Goal: Task Accomplishment & Management: Manage account settings

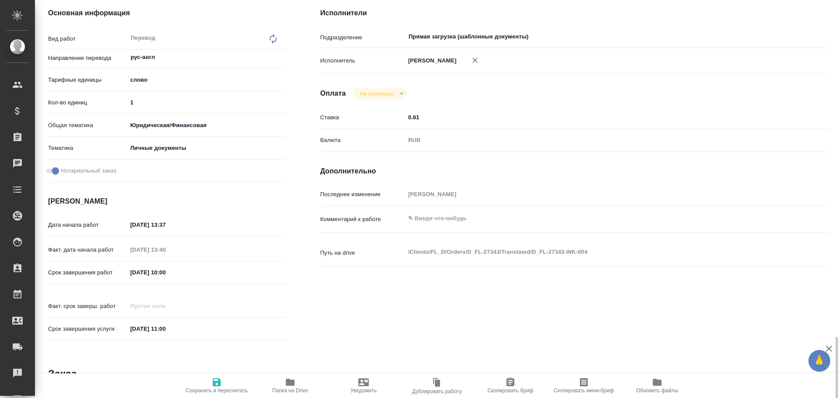
scroll to position [85, 0]
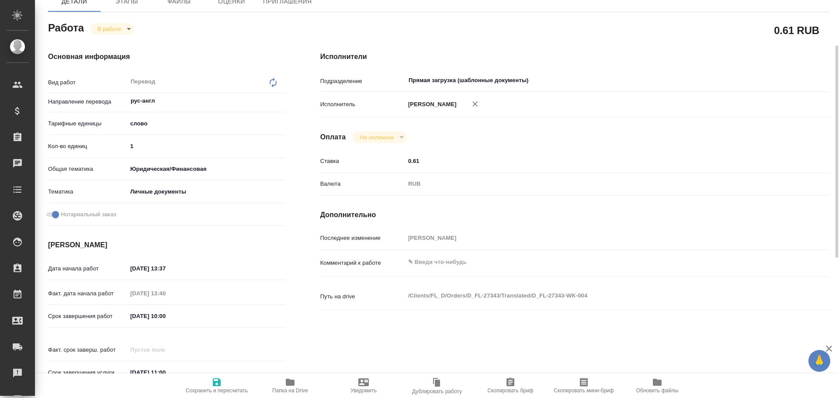
click at [423, 259] on textarea at bounding box center [596, 262] width 382 height 15
type textarea "3 св-ва + апо + 2 смежных апо"
click at [217, 378] on icon "button" at bounding box center [216, 382] width 10 height 10
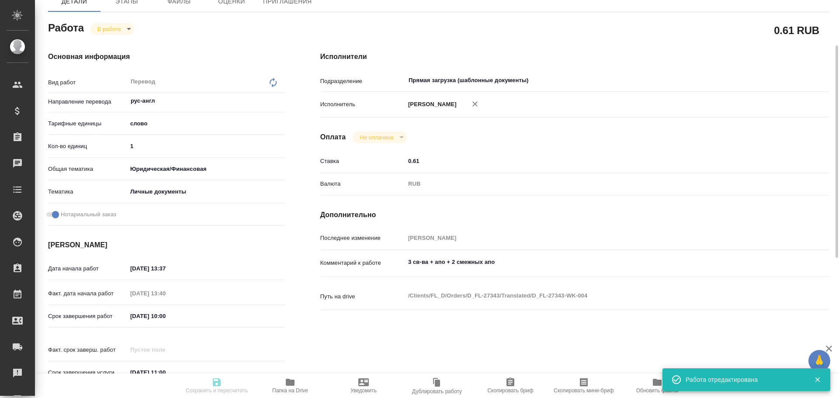
type input "inProgress"
type input "рус-англ"
type input "5a8b1489cc6b4906c91bfd90"
type input "1"
type input "yr-fn"
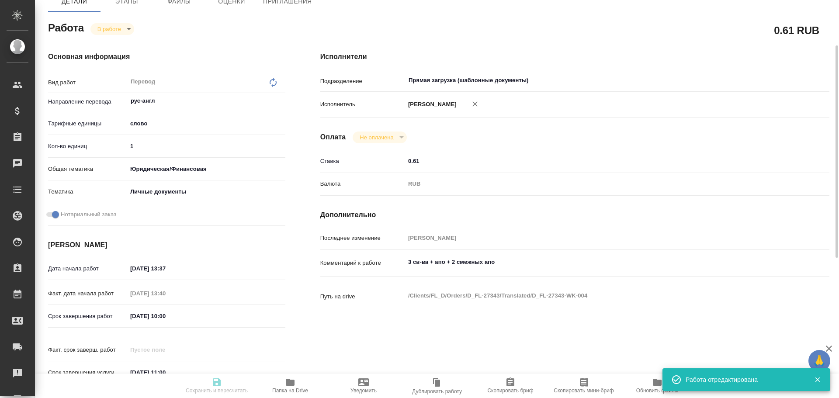
type input "5a8b8b956a9677013d343cfe"
checkbox input "true"
type input "10.10.2025 13:37"
type input "10.10.2025 13:40"
type input "14.10.2025 10:00"
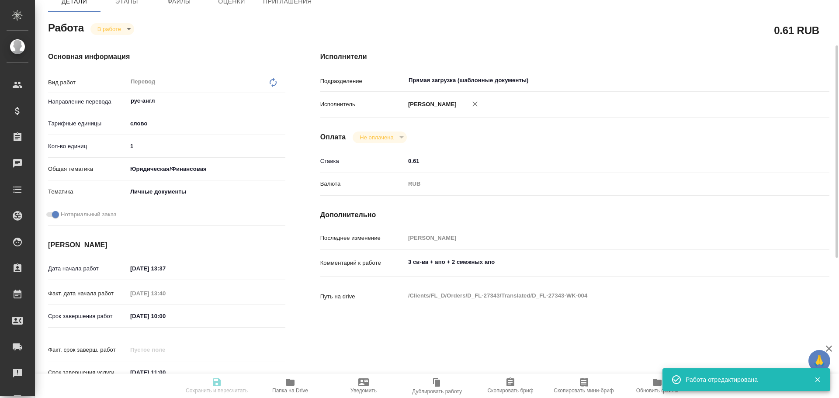
type input "14.10.2025 11:00"
type input "Прямая загрузка (шаблонные документы)"
type input "notPayed"
type input "0.61"
type input "RUB"
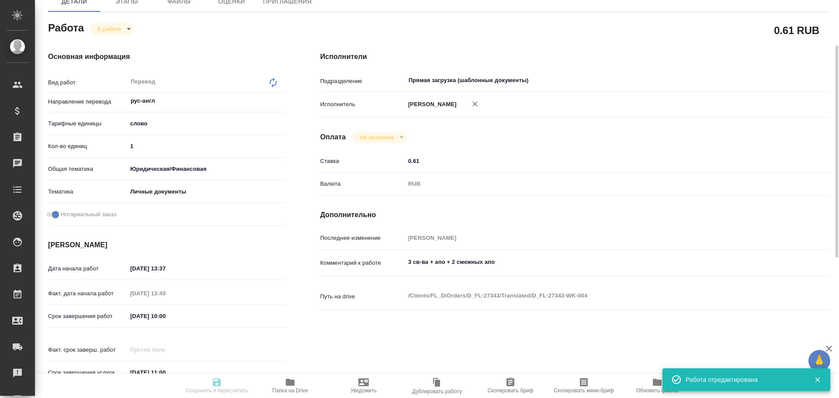
type input "Гусев Александр"
type input "D_FL-27343"
type input "Перевод станд. несрочный"
type input "Корректура, Редактура, Приёмка по качеству, Постредактура машинного перевода, П…"
type input "[PERSON_NAME]"
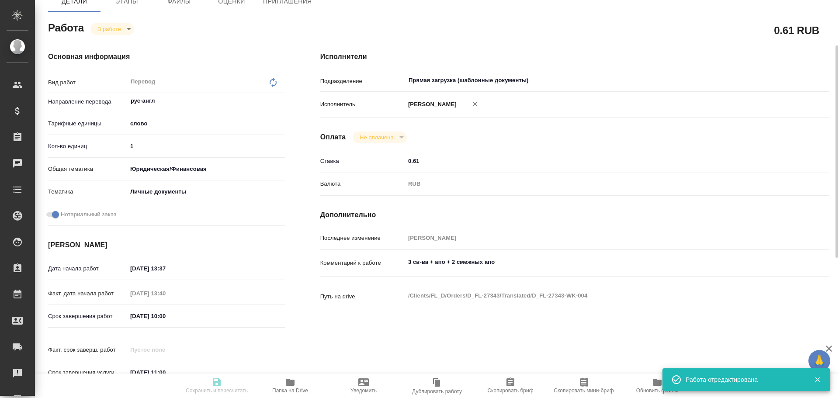
type input "/Clients/FL_D/Orders/D_FL-27343"
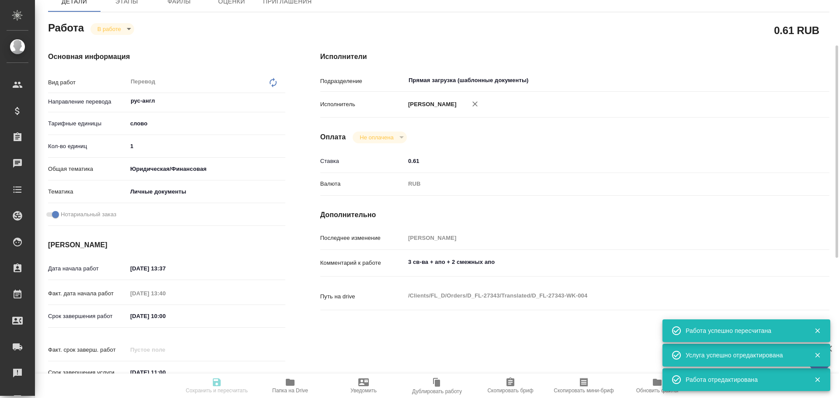
type input "inProgress"
type input "рус-англ"
type input "5a8b1489cc6b4906c91bfd90"
type input "1"
type input "yr-fn"
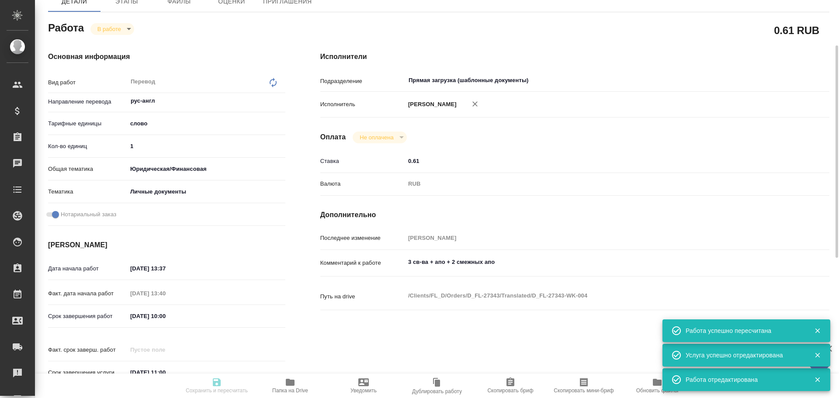
type input "5a8b8b956a9677013d343cfe"
checkbox input "true"
type input "10.10.2025 13:37"
type input "10.10.2025 13:40"
type input "14.10.2025 10:00"
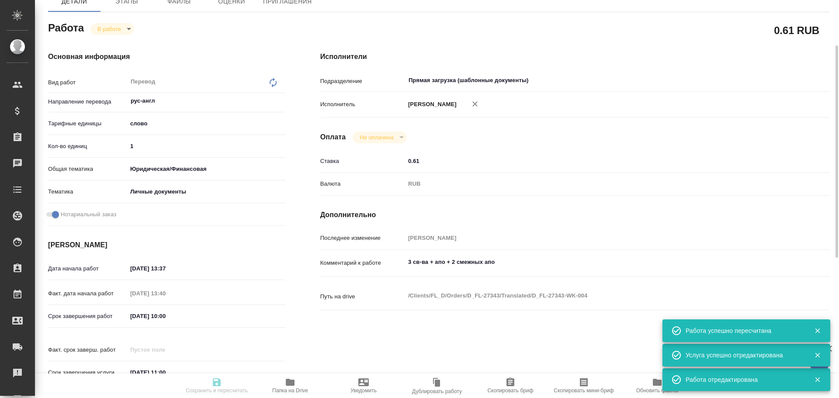
type input "14.10.2025 11:00"
type input "Прямая загрузка (шаблонные документы)"
type input "notPayed"
type input "0.61"
type input "RUB"
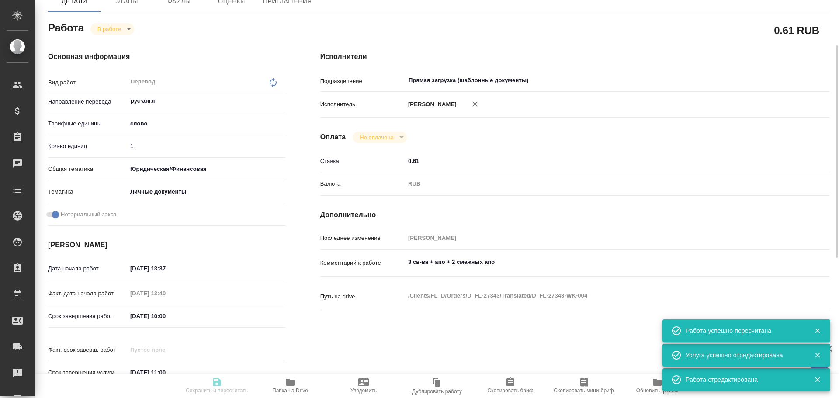
type input "Гусев Александр"
type input "D_FL-27343"
type input "Перевод станд. несрочный"
type input "Корректура, Редактура, Приёмка по качеству, Постредактура машинного перевода, П…"
type input "Булахова Елена"
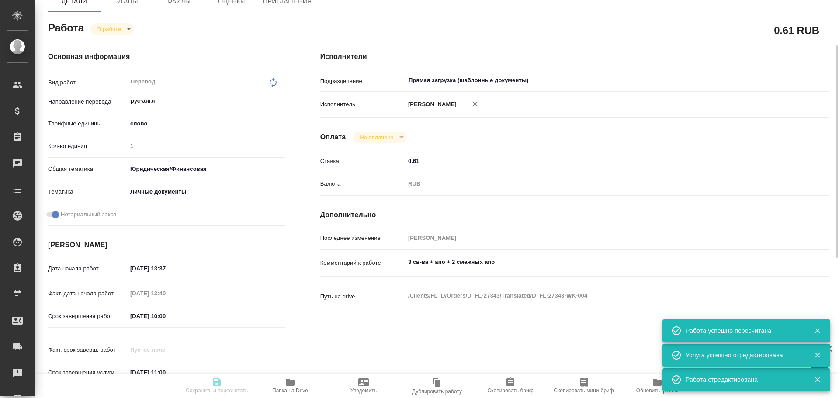
type input "/Clients/FL_D/Orders/D_FL-27343"
drag, startPoint x: 139, startPoint y: 149, endPoint x: 113, endPoint y: 149, distance: 26.6
click at [113, 149] on div "Кол-во единиц 1" at bounding box center [166, 145] width 237 height 15
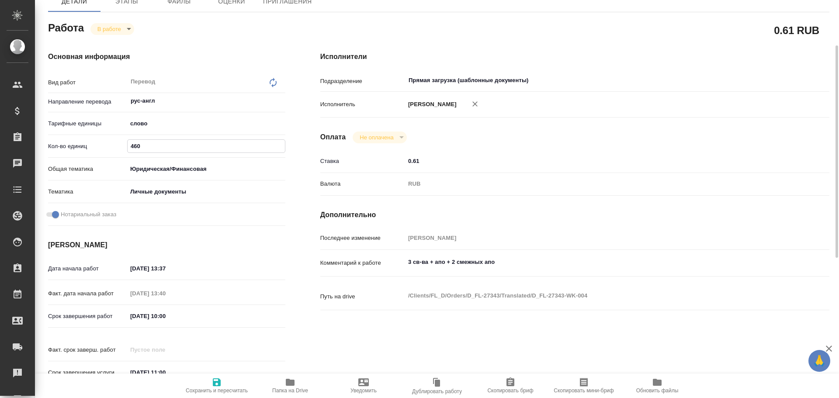
type input "460"
click at [214, 380] on icon "button" at bounding box center [217, 382] width 8 height 8
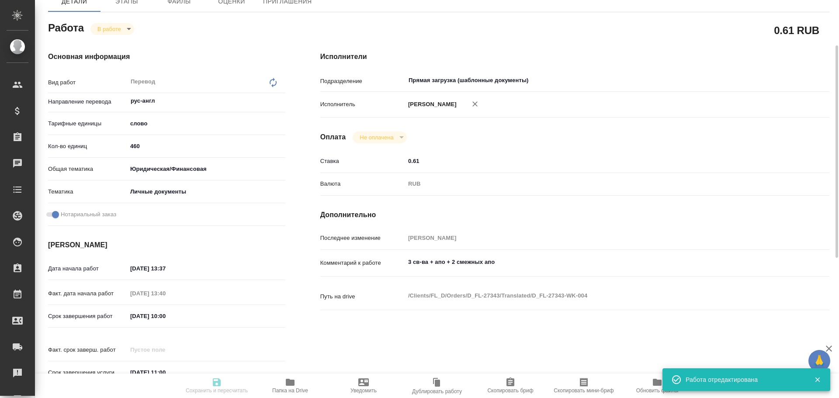
type input "inProgress"
type input "рус-англ"
type input "5a8b1489cc6b4906c91bfd90"
type input "460"
type input "yr-fn"
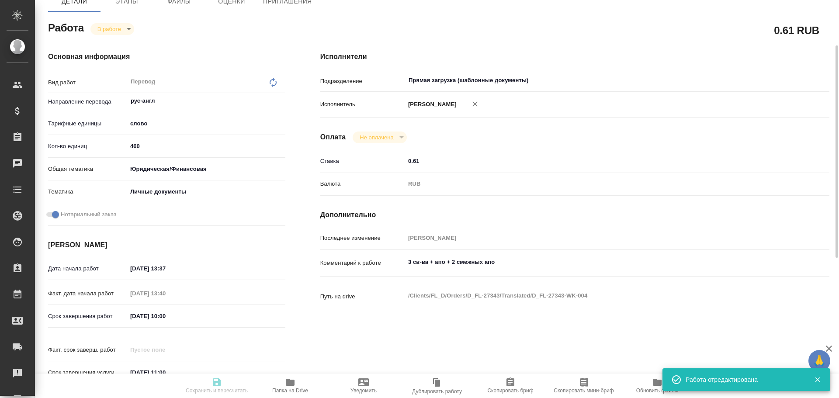
type input "5a8b8b956a9677013d343cfe"
checkbox input "true"
type input "10.10.2025 13:37"
type input "10.10.2025 13:40"
type input "14.10.2025 10:00"
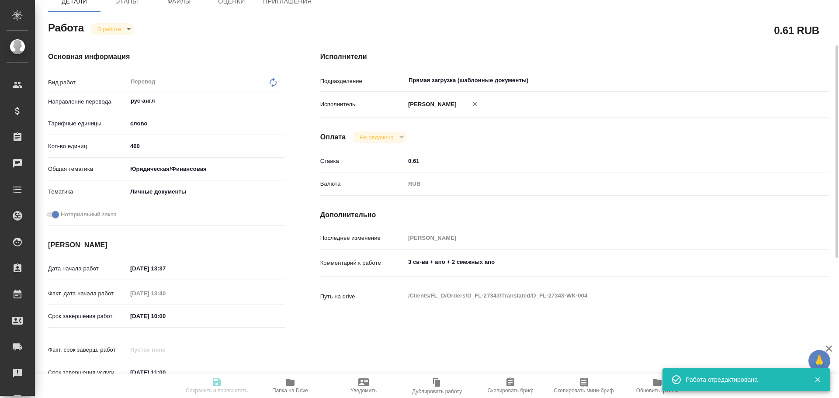
type input "14.10.2025 11:00"
type input "Прямая загрузка (шаблонные документы)"
type input "notPayed"
type input "0.61"
type input "RUB"
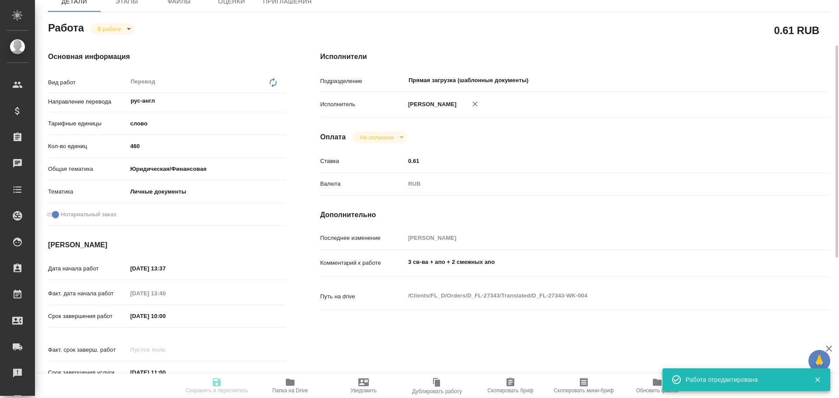
type input "[PERSON_NAME]"
type input "D_FL-27343"
type input "Перевод станд. несрочный"
type input "Корректура, Редактура, Приёмка по качеству, Постредактура машинного перевода, П…"
type input "[PERSON_NAME]"
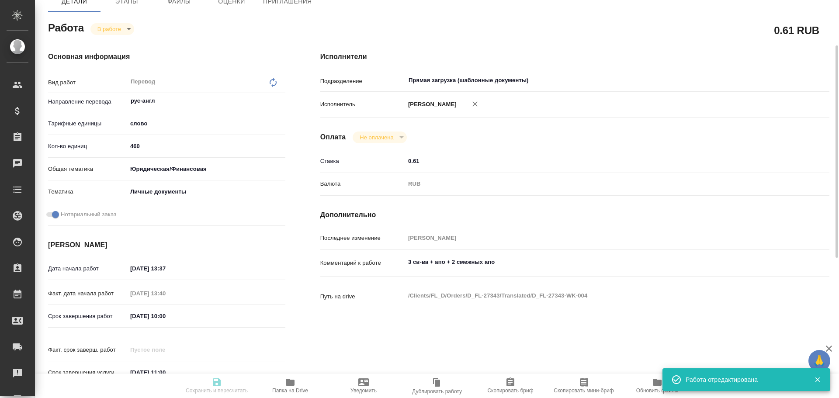
type input "/Clients/FL_D/Orders/D_FL-27343"
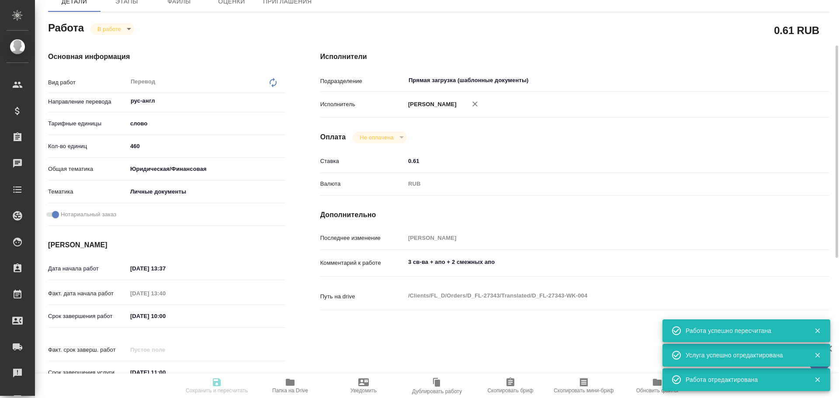
type input "inProgress"
type input "рус-англ"
type input "5a8b1489cc6b4906c91bfd90"
type input "460"
type input "yr-fn"
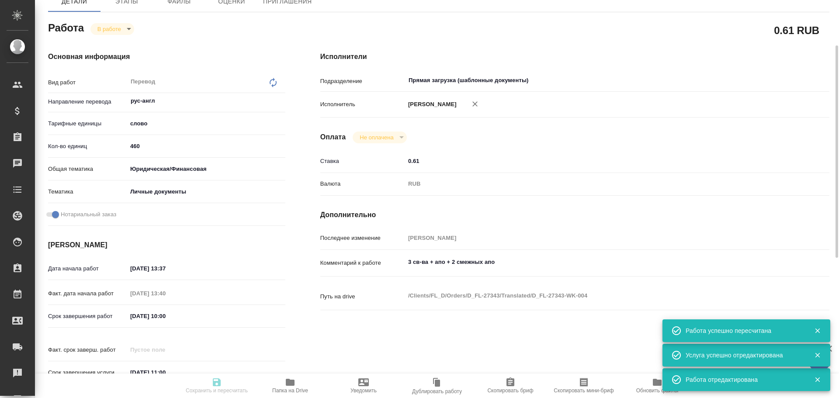
type input "5a8b8b956a9677013d343cfe"
checkbox input "true"
type input "10.10.2025 13:37"
type input "10.10.2025 13:40"
type input "14.10.2025 10:00"
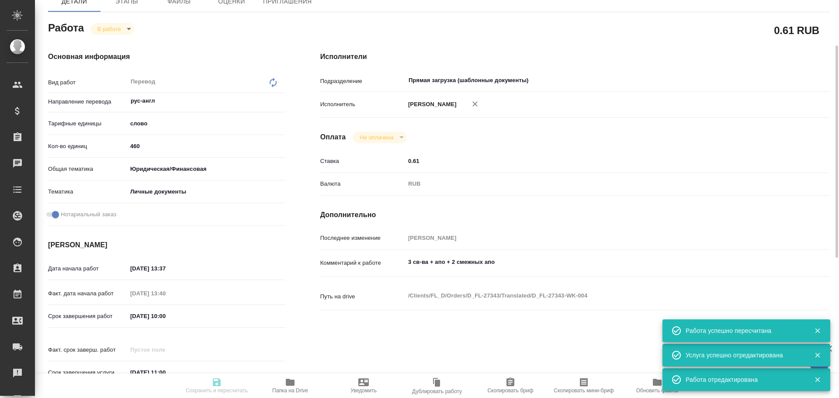
type input "14.10.2025 11:00"
type input "Прямая загрузка (шаблонные документы)"
type input "notPayed"
type input "0.61"
type input "RUB"
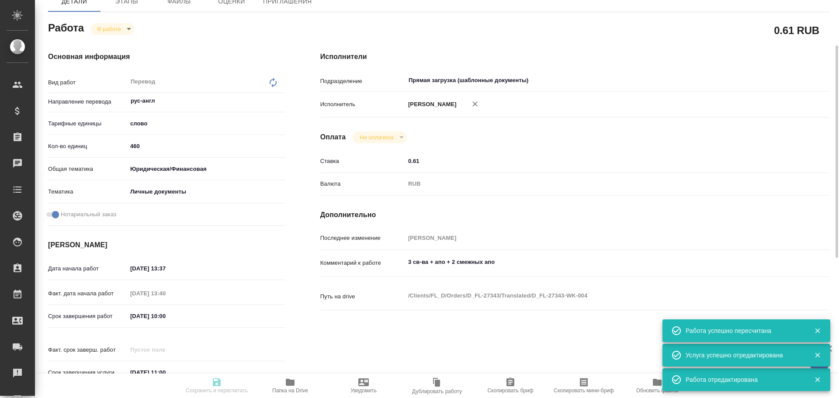
type input "[PERSON_NAME]"
type input "D_FL-27343"
type input "Перевод станд. несрочный"
type input "Корректура, Редактура, Приёмка по качеству, Постредактура машинного перевода, П…"
type input "[PERSON_NAME]"
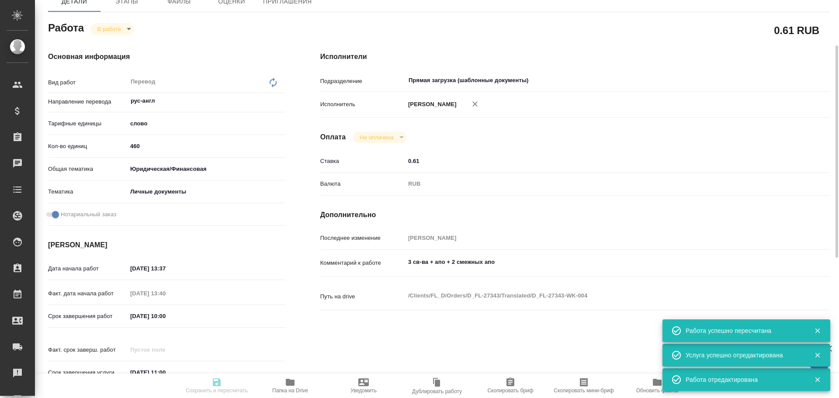
type input "/Clients/FL_D/Orders/D_FL-27343"
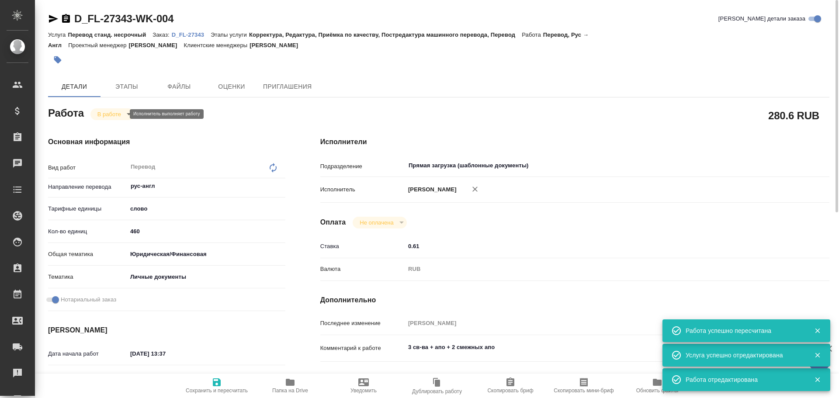
click at [99, 115] on body "🙏 .cls-1 fill:#fff; AWATERA Gusev Alexandr Клиенты Спецификации Заказы 0 Чаты T…" at bounding box center [419, 199] width 839 height 398
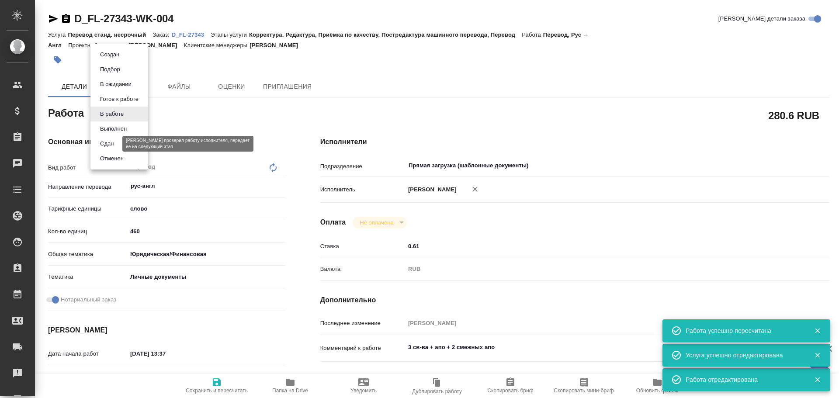
click at [109, 143] on button "Сдан" at bounding box center [106, 144] width 19 height 10
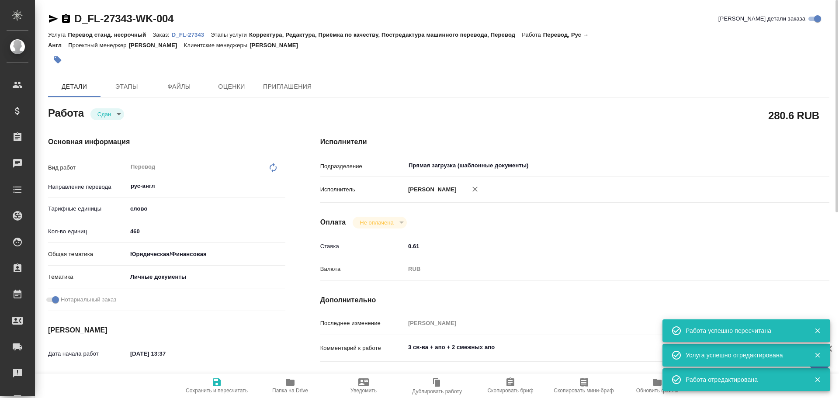
type textarea "x"
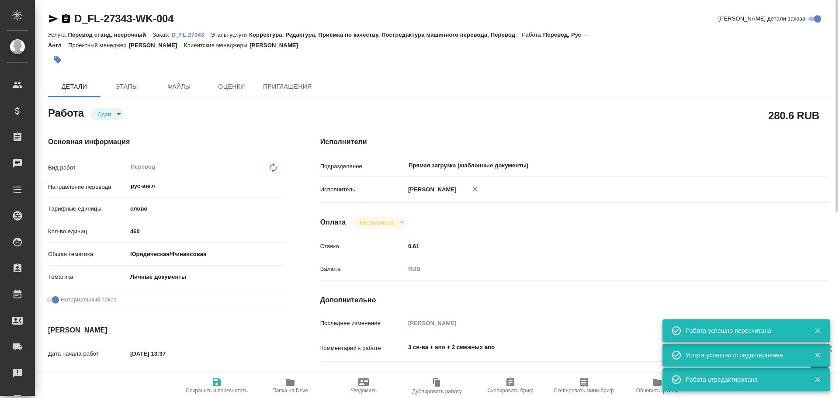
type textarea "x"
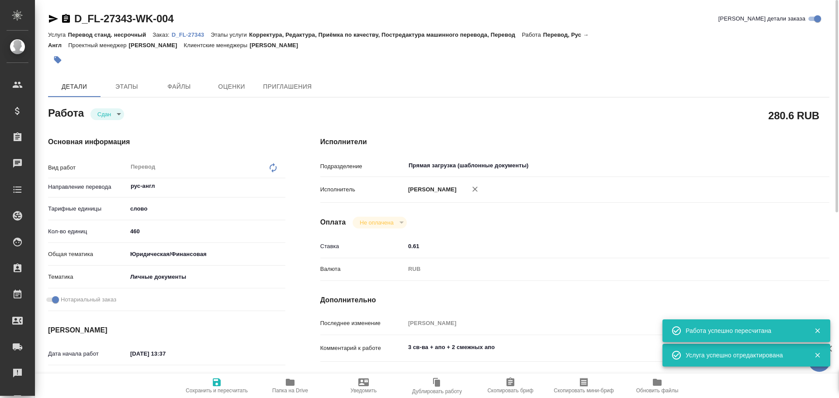
type textarea "x"
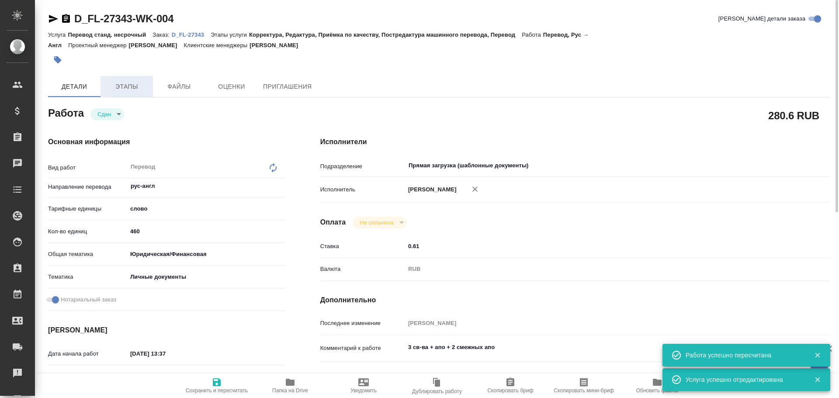
click at [140, 80] on button "Этапы" at bounding box center [126, 86] width 52 height 21
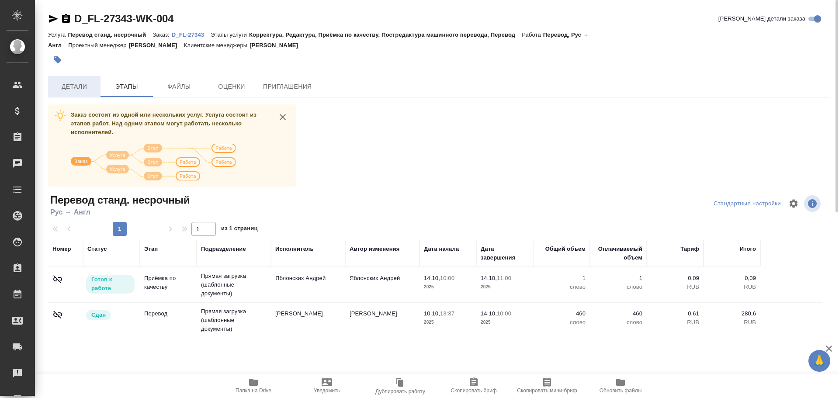
click at [83, 80] on button "Детали" at bounding box center [74, 86] width 52 height 21
click at [82, 88] on span "Детали" at bounding box center [74, 86] width 42 height 11
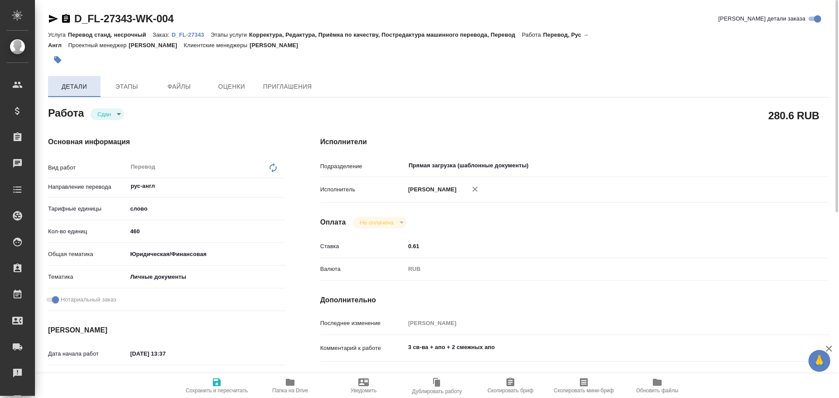
type textarea "x"
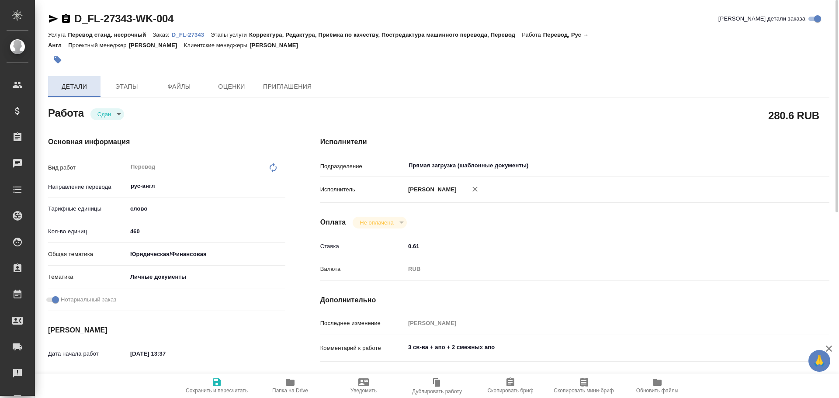
type textarea "x"
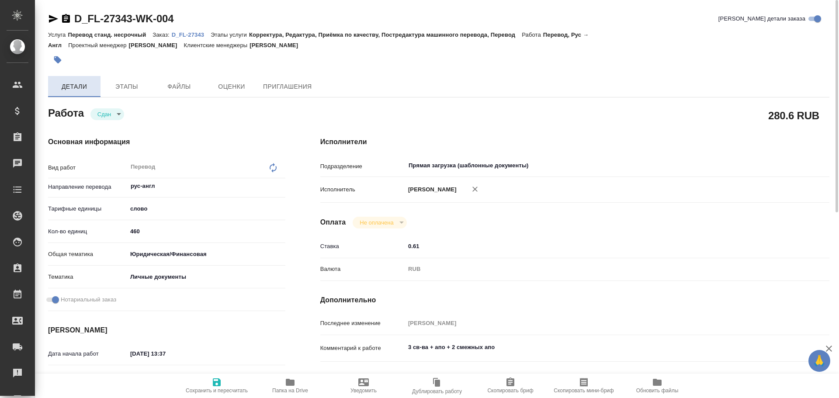
type textarea "x"
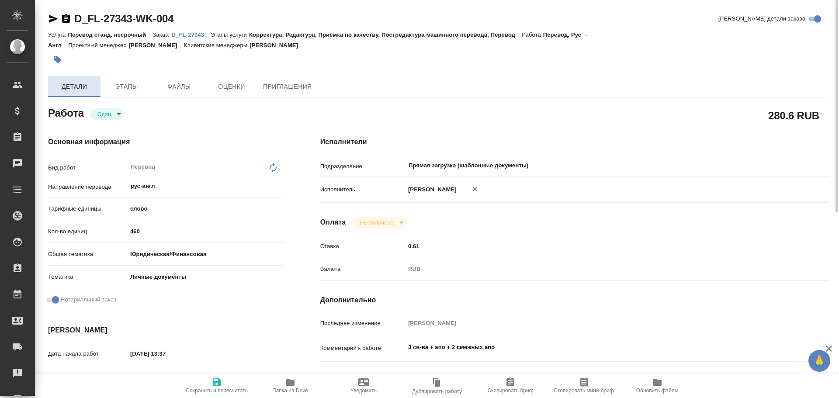
type textarea "x"
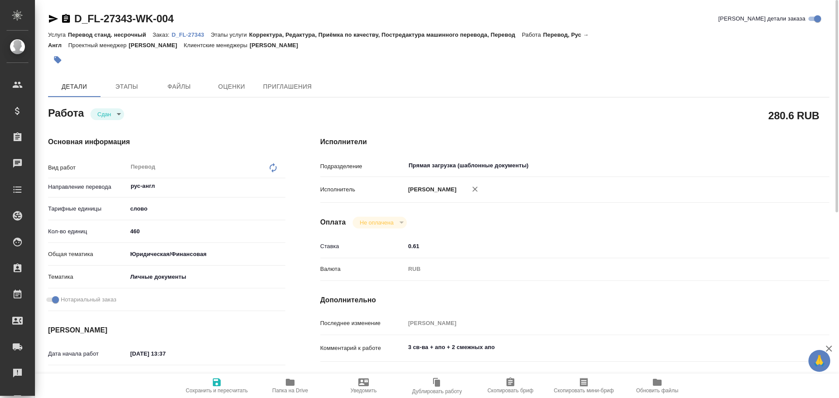
type textarea "x"
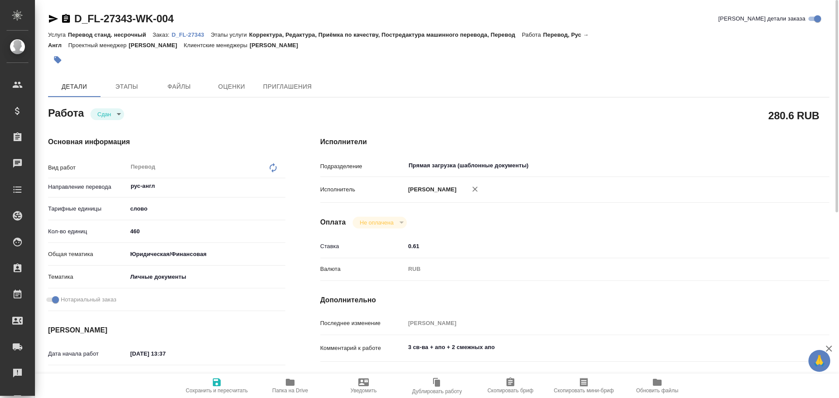
type textarea "x"
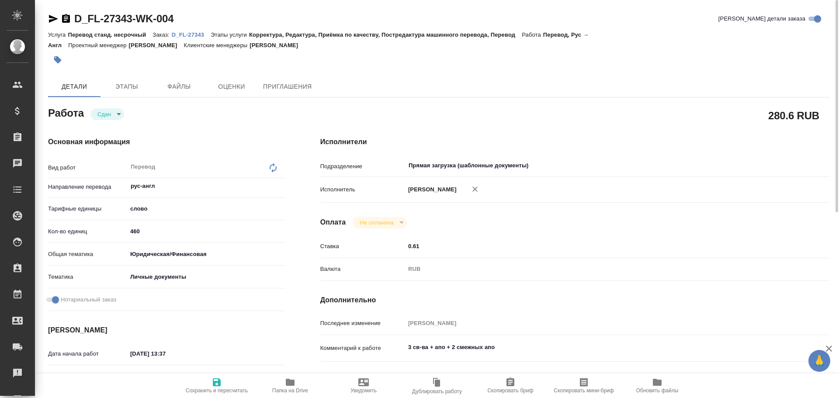
type textarea "x"
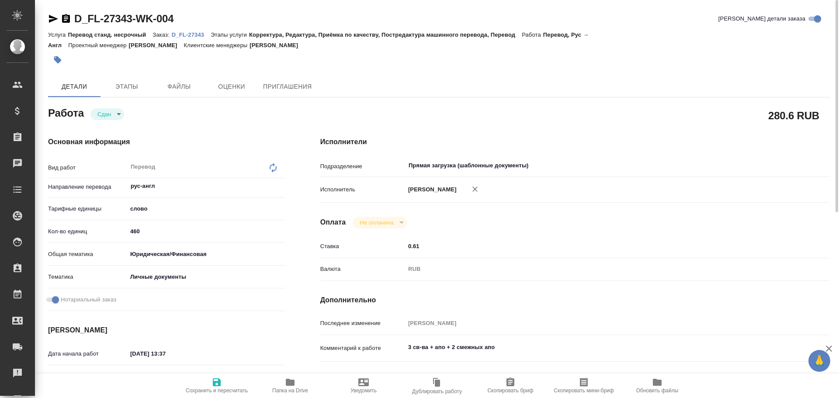
type textarea "x"
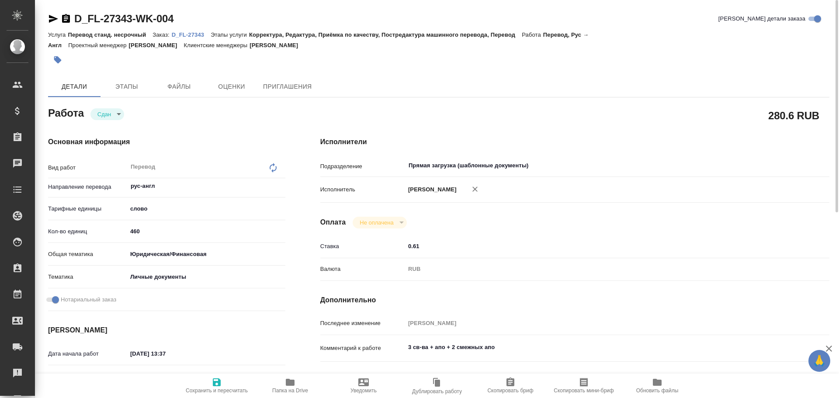
type textarea "x"
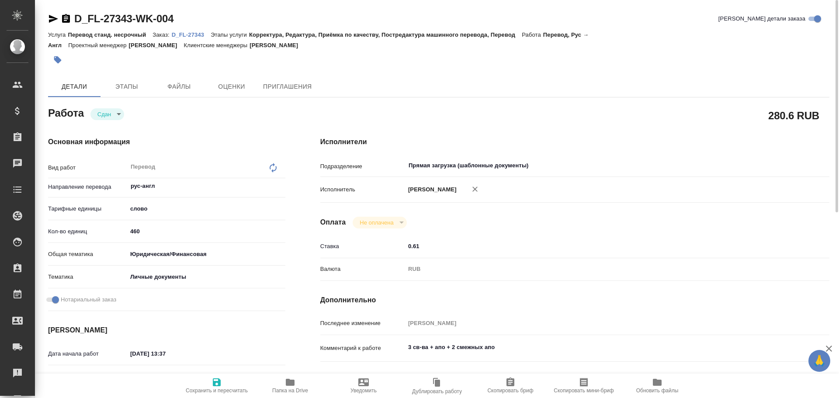
type textarea "x"
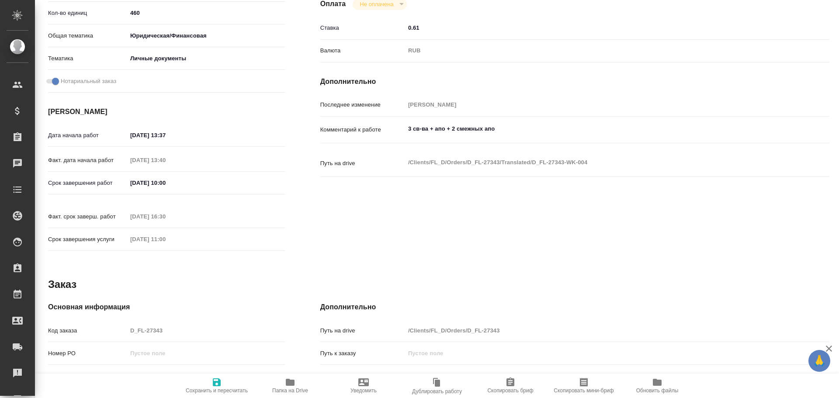
type textarea "x"
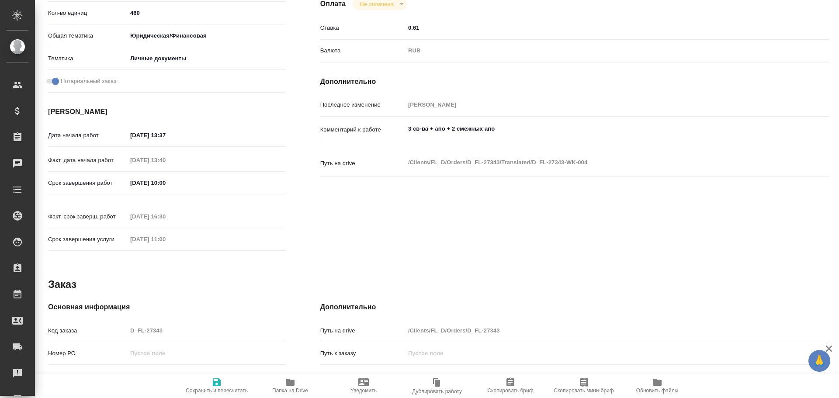
type textarea "x"
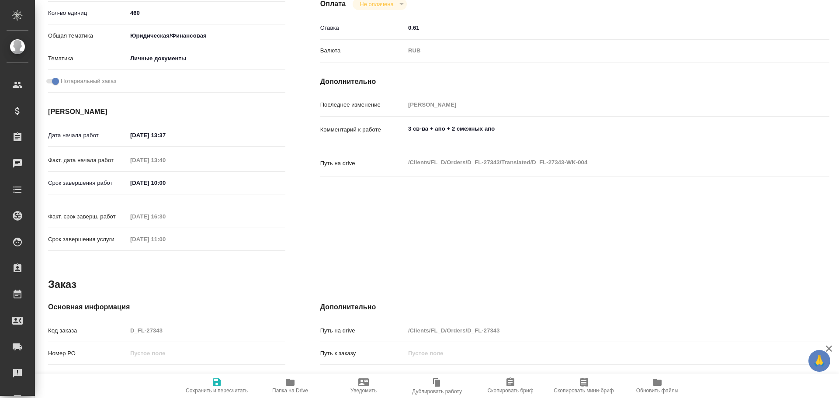
type textarea "x"
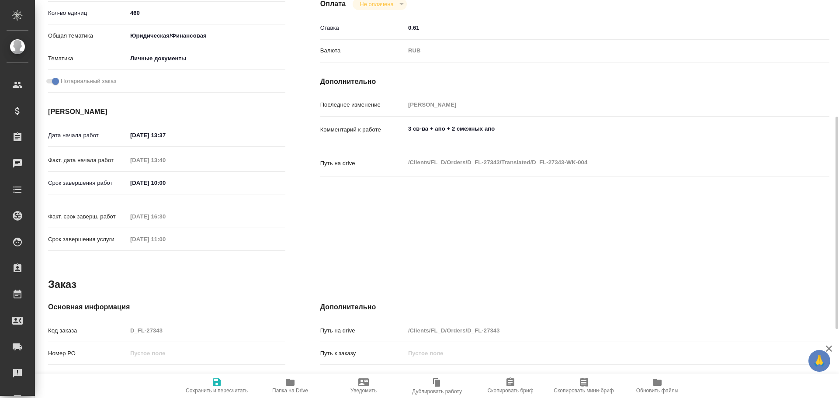
type textarea "x"
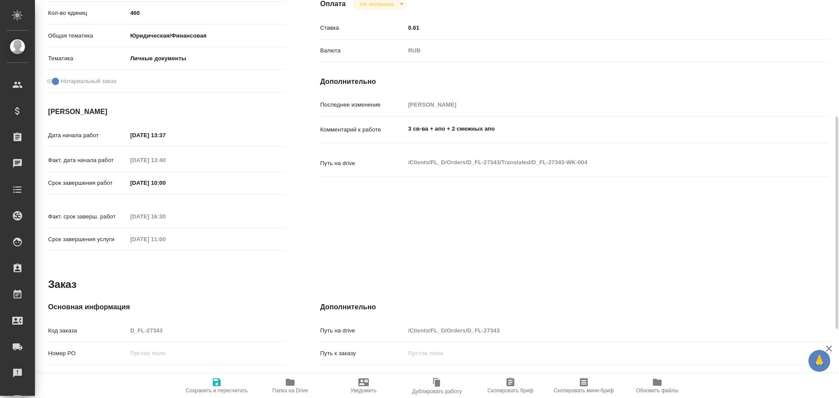
type textarea "x"
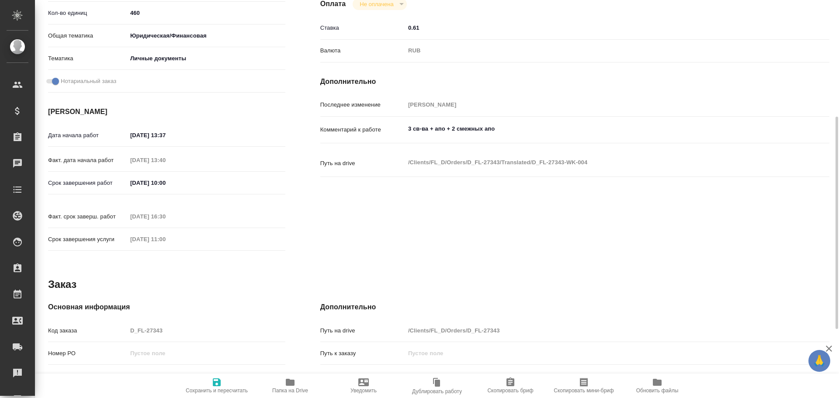
type textarea "x"
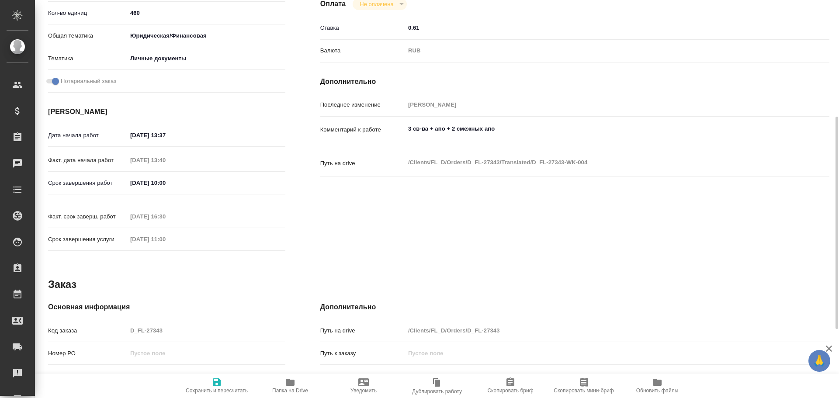
type textarea "x"
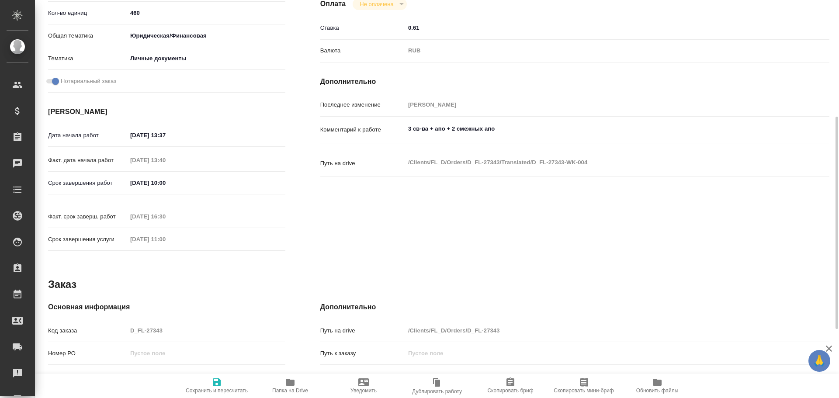
type textarea "x"
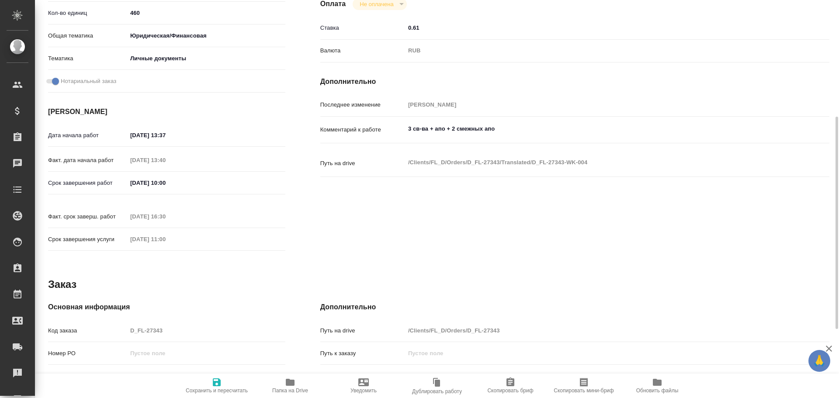
type textarea "x"
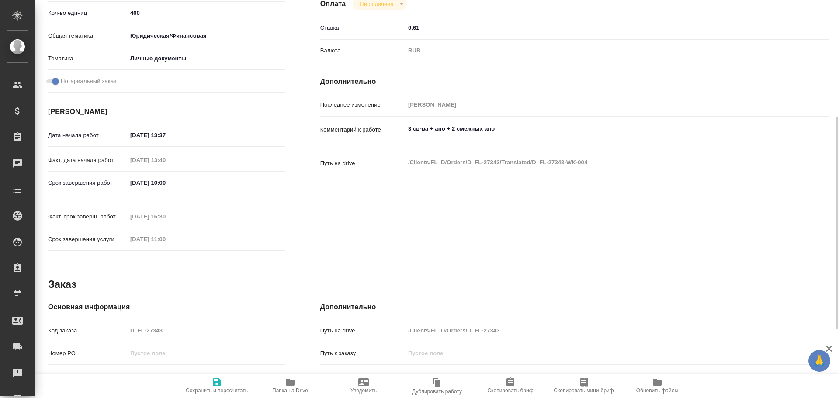
scroll to position [306, 0]
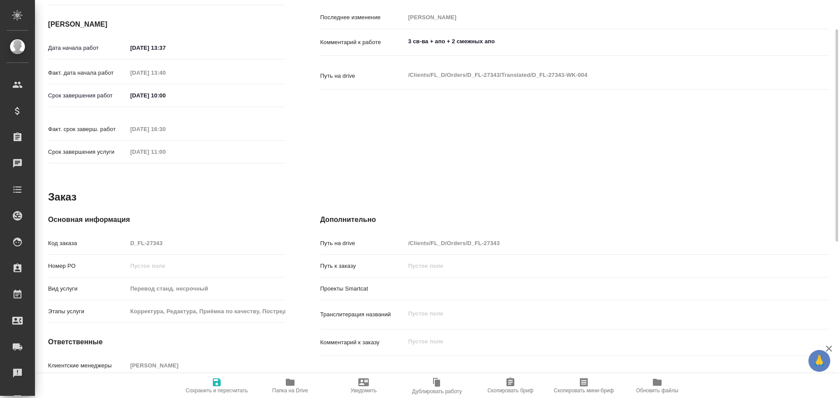
type textarea "x"
click at [101, 235] on div "Код заказа D_FL-27343" at bounding box center [166, 242] width 237 height 15
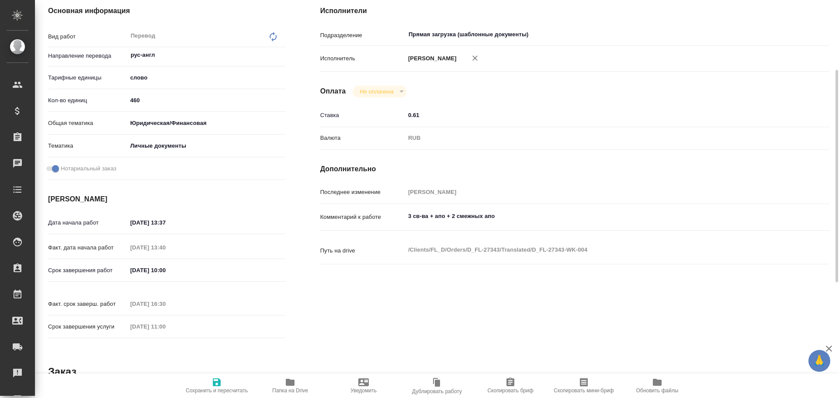
scroll to position [87, 0]
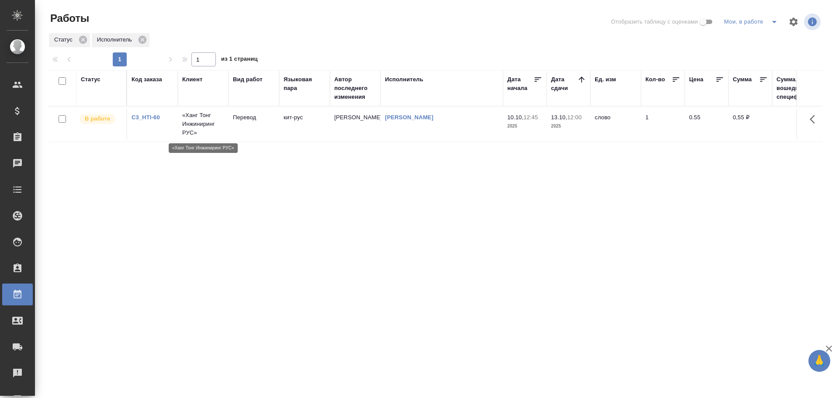
click at [210, 126] on p "«Ханг Тонг Инжиниринг РУС»" at bounding box center [203, 124] width 42 height 26
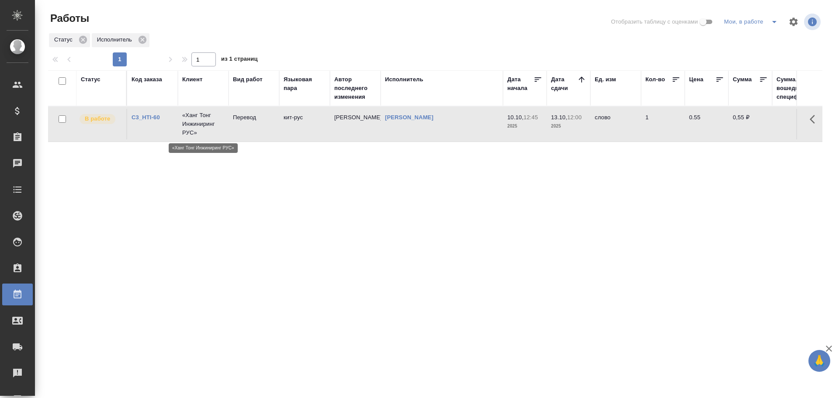
click at [210, 126] on p "«Ханг Тонг Инжиниринг РУС»" at bounding box center [203, 124] width 42 height 26
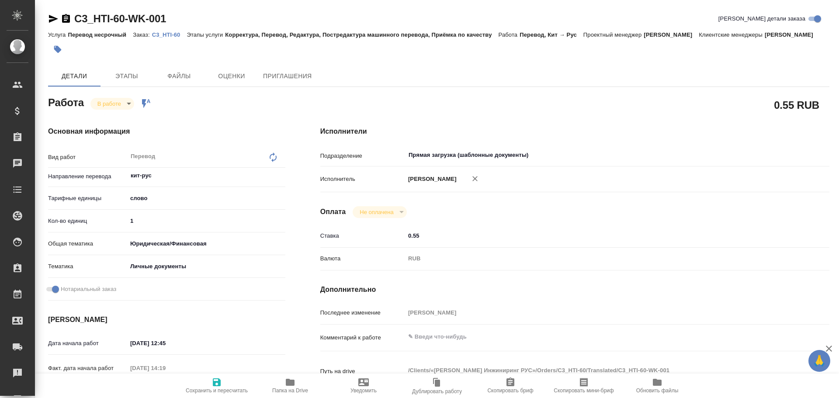
type textarea "x"
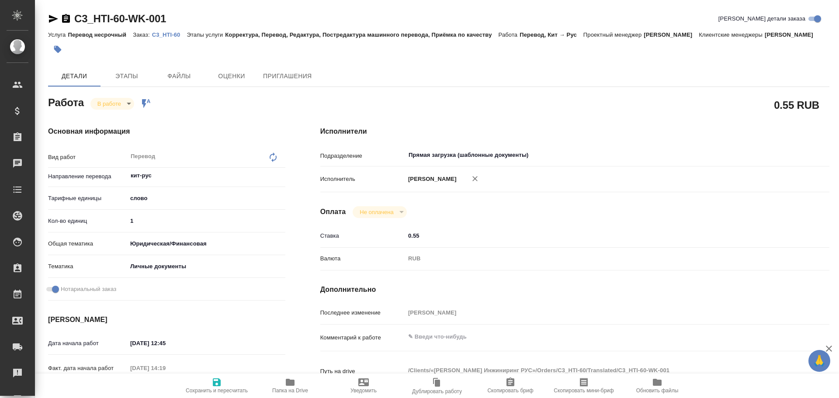
scroll to position [87, 0]
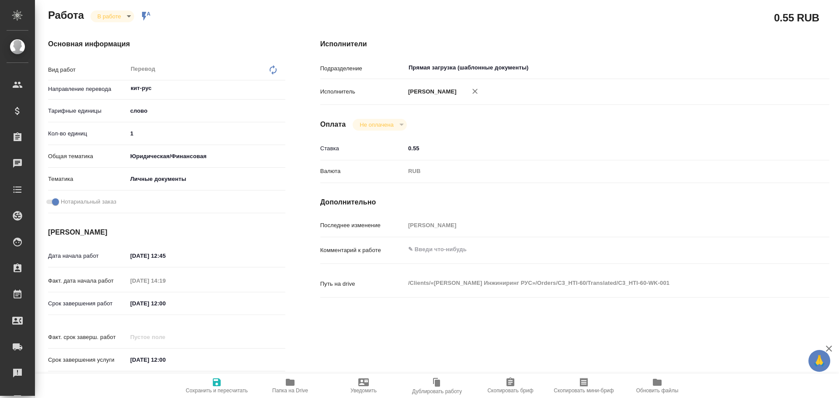
type textarea "x"
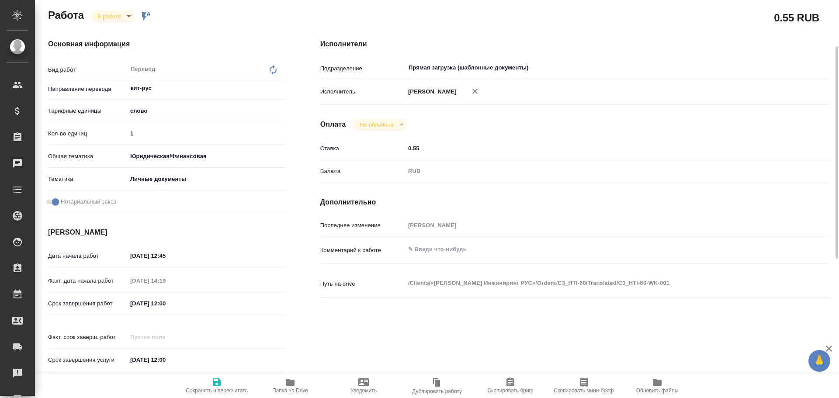
type textarea "x"
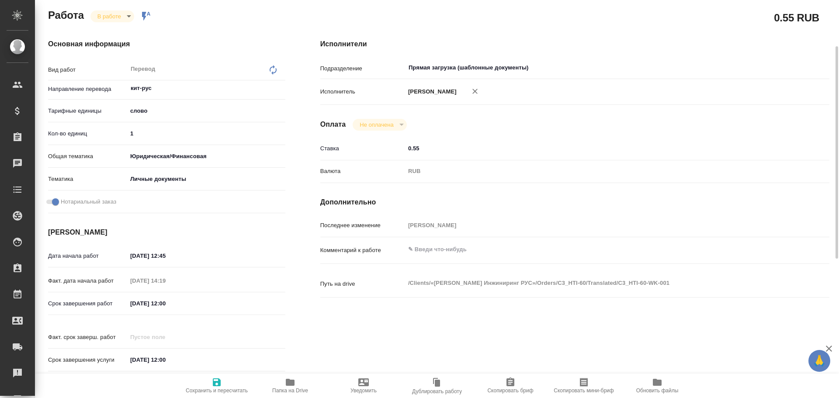
type textarea "x"
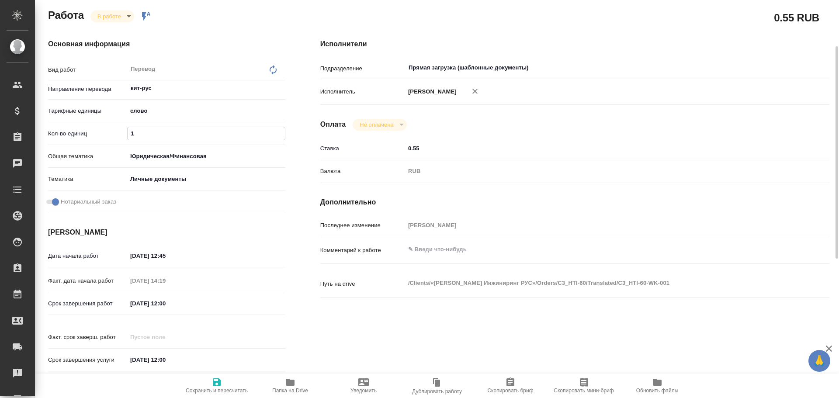
drag, startPoint x: 144, startPoint y: 145, endPoint x: 102, endPoint y: 137, distance: 42.7
click at [95, 139] on div "Кол-во единиц 1" at bounding box center [166, 133] width 237 height 15
type textarea "x"
type input "3"
type textarea "x"
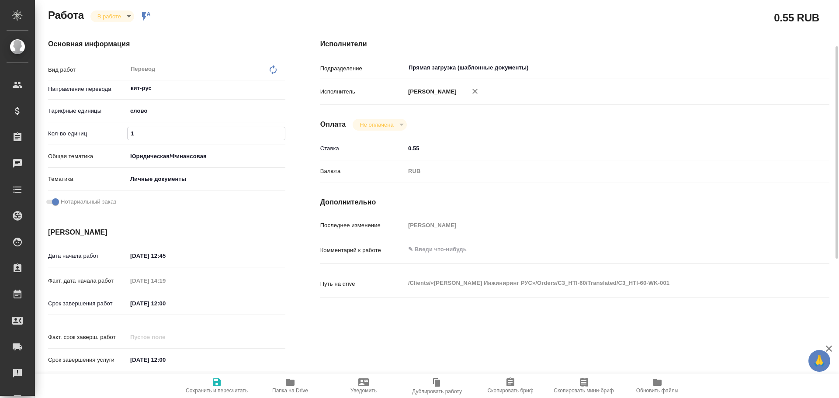
type textarea "x"
type input "30"
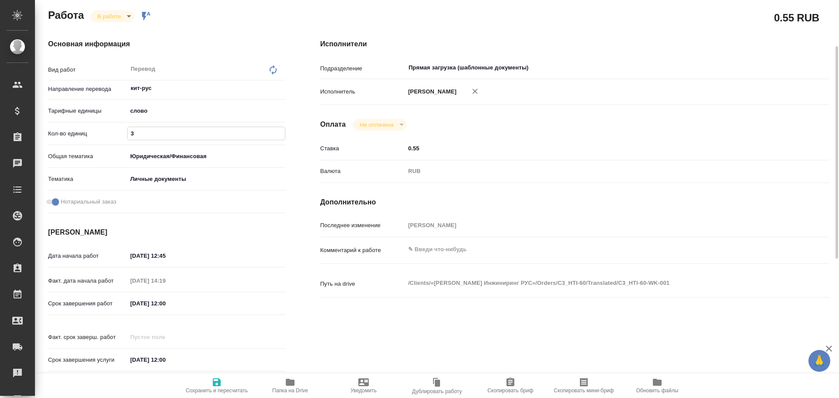
type textarea "x"
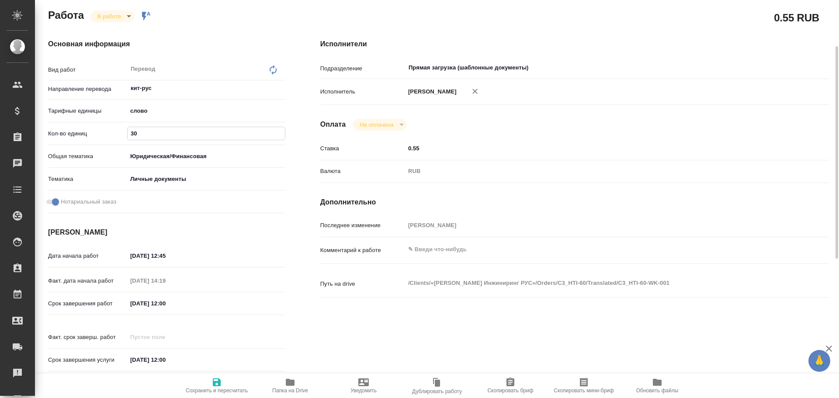
type input "300"
type textarea "x"
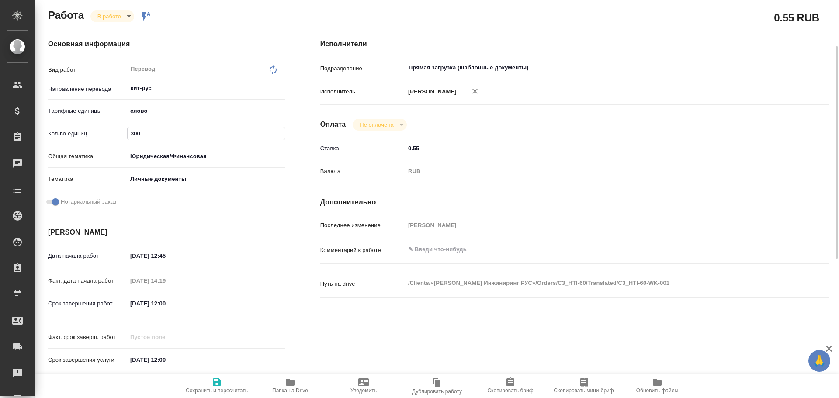
type input "300"
click at [204, 381] on span "Сохранить и пересчитать" at bounding box center [216, 385] width 63 height 17
type textarea "x"
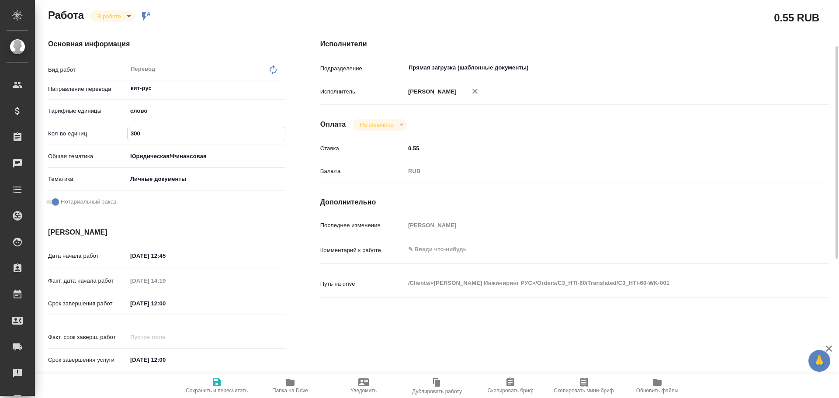
type textarea "x"
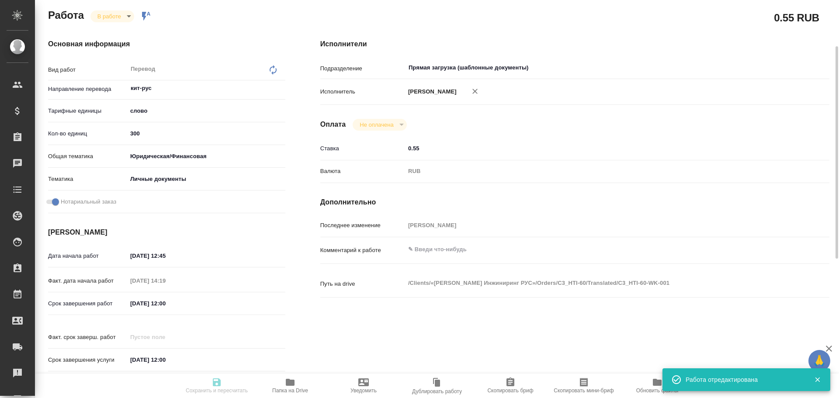
type textarea "x"
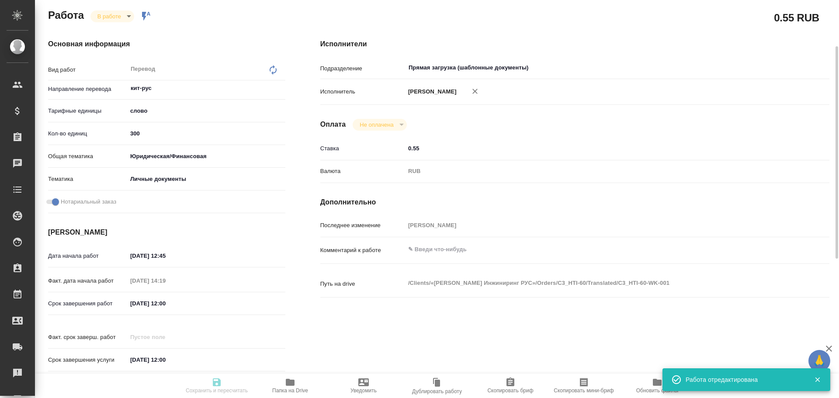
type input "inProgress"
type textarea "Перевод"
type textarea "x"
type input "кит-рус"
type input "5a8b1489cc6b4906c91bfd90"
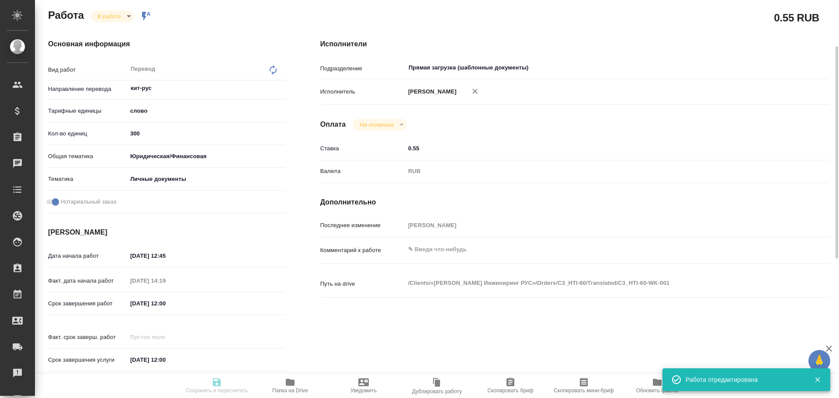
type input "300"
type input "yr-fn"
type input "5a8b8b956a9677013d343cfe"
checkbox input "true"
type input "10.10.2025 12:45"
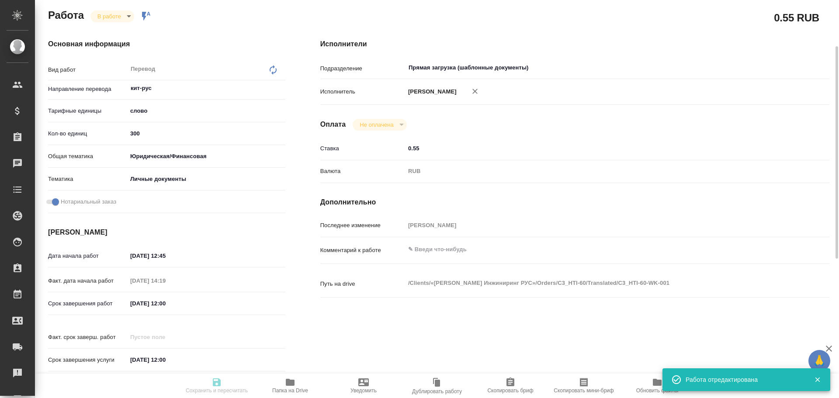
type input "10.10.2025 14:19"
type input "13.10.2025 12:00"
type input "Прямая загрузка (шаблонные документы)"
type input "notPayed"
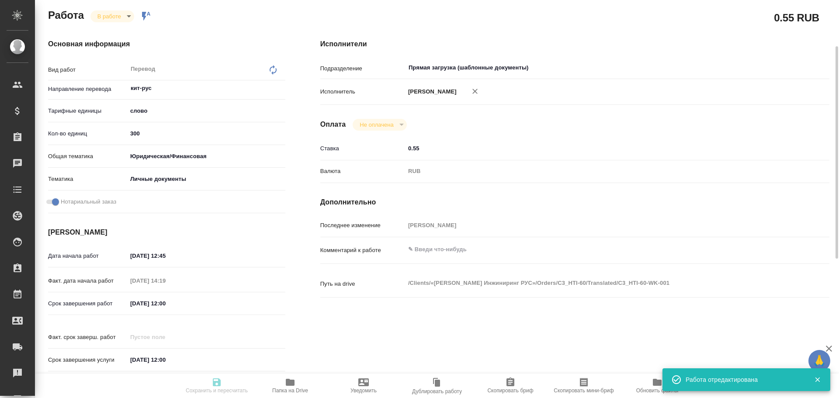
type input "0.55"
type input "RUB"
type input "[PERSON_NAME]"
type textarea "x"
type textarea "/Clients/«Ханг Тонг Инжиниринг РУС»/Orders/C3_HTI-60/Translated/C3_HTI-60-WK-001"
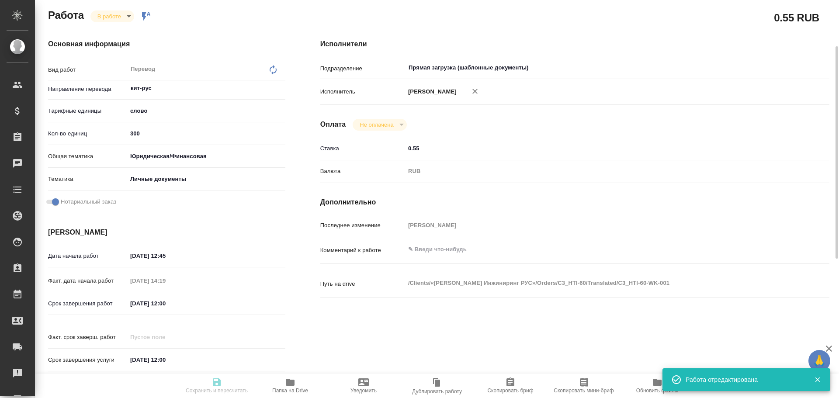
type textarea "x"
type input "C3_HTI-60"
type input "Перевод несрочный"
type input "Корректура, Перевод, Редактура, Постредактура машинного перевода, Приёмка по ка…"
type input "Ильина Екатерина"
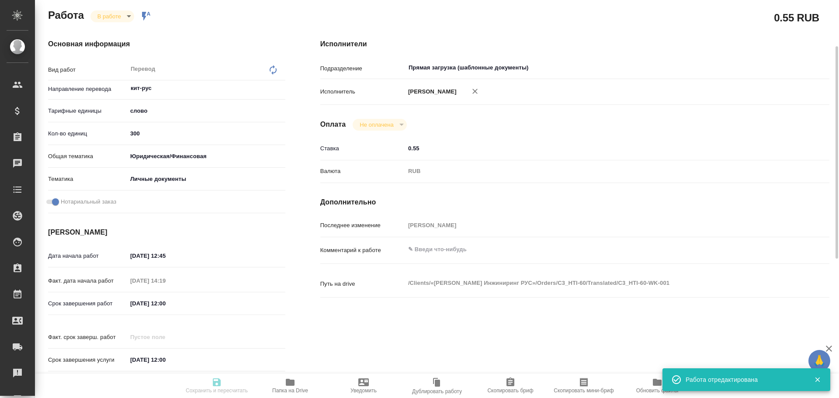
type input "/Clients/«Ханг Тонг Инжиниринг РУС»/Orders/C3_HTI-60"
type textarea "x"
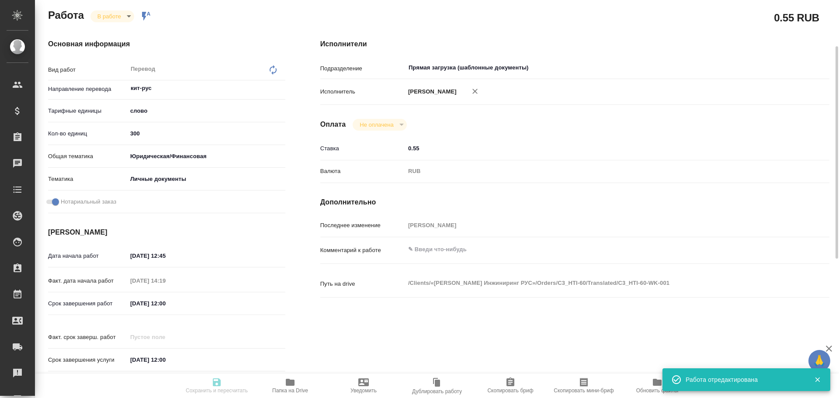
type textarea "x"
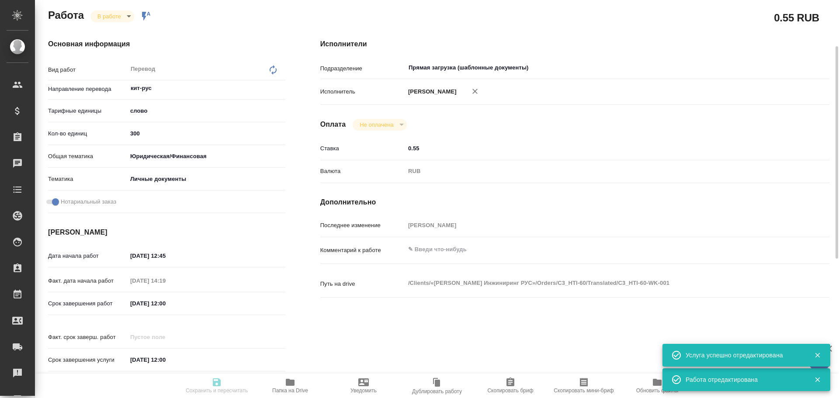
type textarea "x"
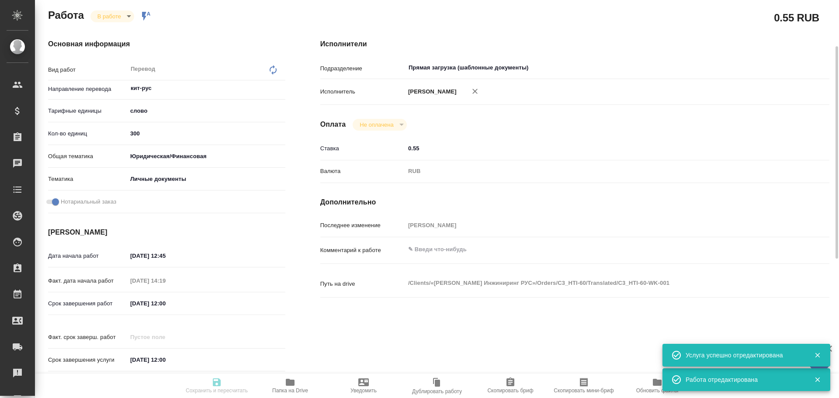
type textarea "x"
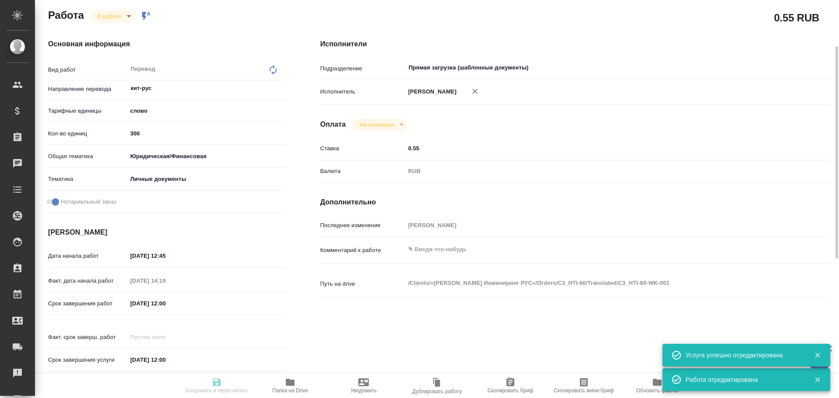
type textarea "x"
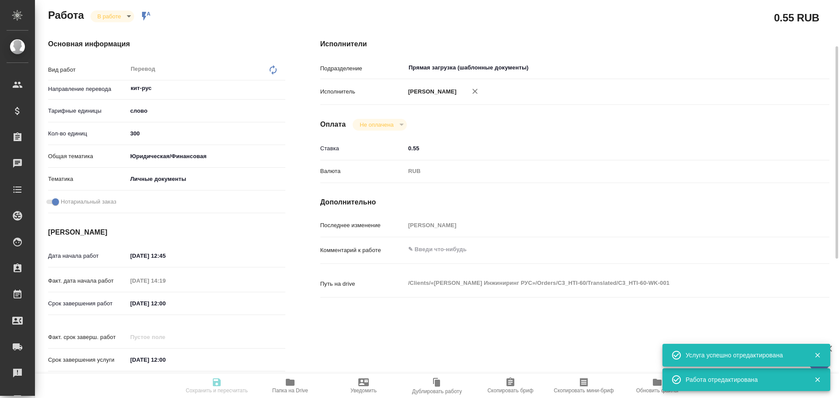
type textarea "x"
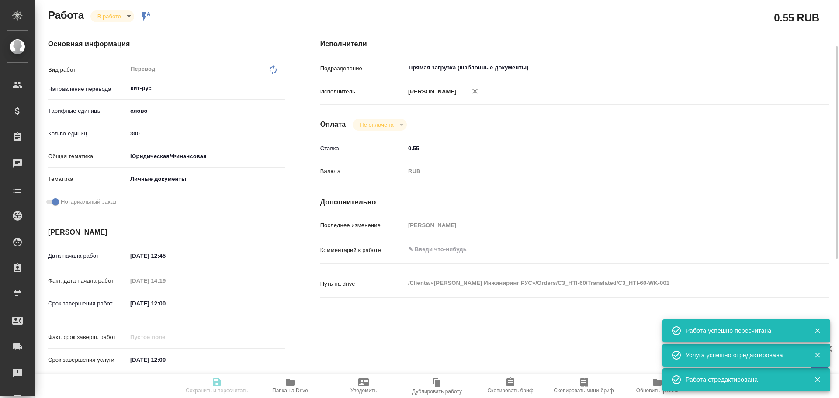
type input "inProgress"
type textarea "Перевод"
type textarea "x"
type input "кит-рус"
type input "5a8b1489cc6b4906c91bfd90"
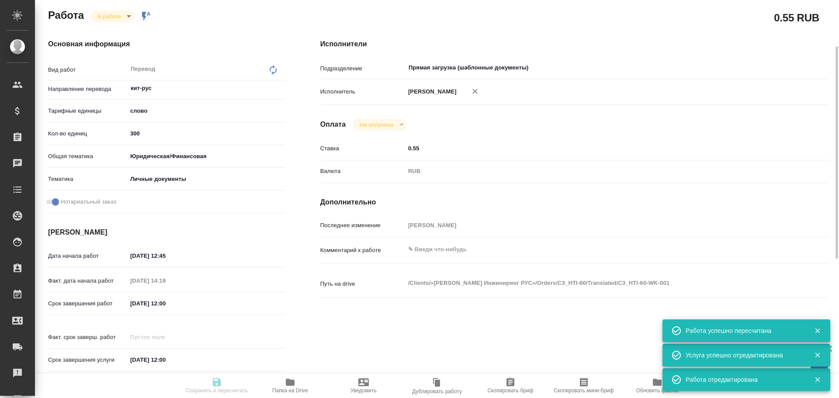
type input "300"
type input "yr-fn"
type input "5a8b8b956a9677013d343cfe"
checkbox input "true"
type input "10.10.2025 12:45"
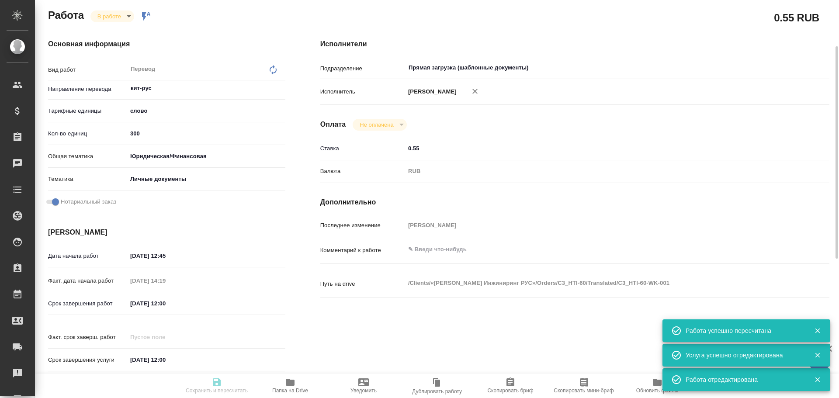
type input "10.10.2025 14:19"
type input "13.10.2025 12:00"
type input "Прямая загрузка (шаблонные документы)"
type input "notPayed"
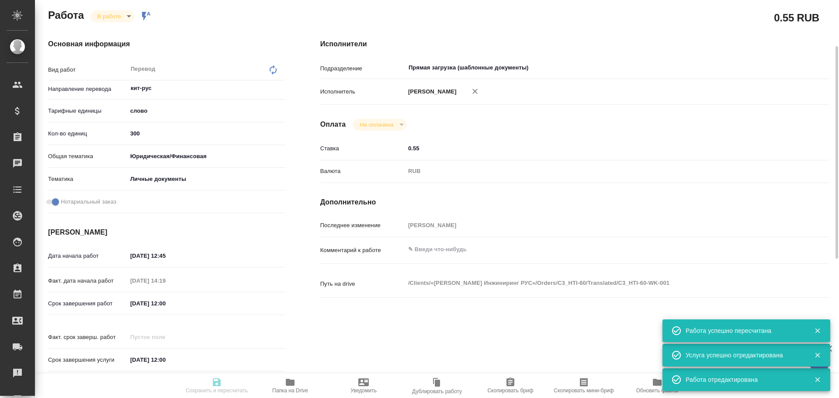
type input "0.55"
type input "RUB"
type input "[PERSON_NAME]"
type textarea "x"
type textarea "/Clients/«Ханг Тонг Инжиниринг РУС»/Orders/C3_HTI-60/Translated/C3_HTI-60-WK-001"
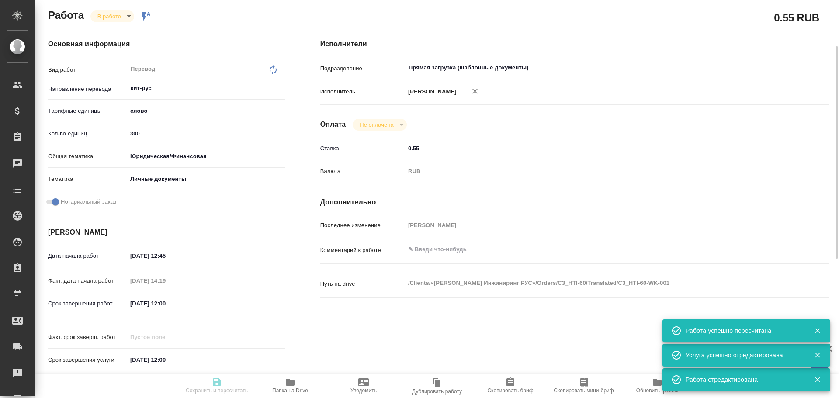
type textarea "x"
type input "C3_HTI-60"
type input "Перевод несрочный"
type input "Корректура, Перевод, Редактура, Постредактура машинного перевода, Приёмка по ка…"
type input "Ильина Екатерина"
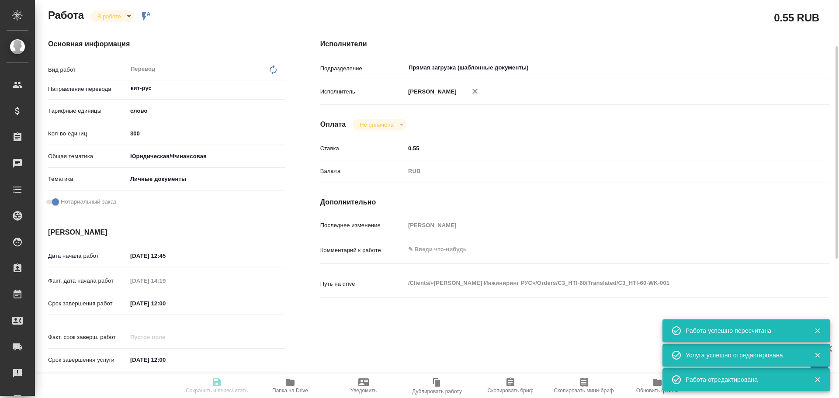
type input "/Clients/«Ханг Тонг Инжиниринг РУС»/Orders/C3_HTI-60"
type textarea "x"
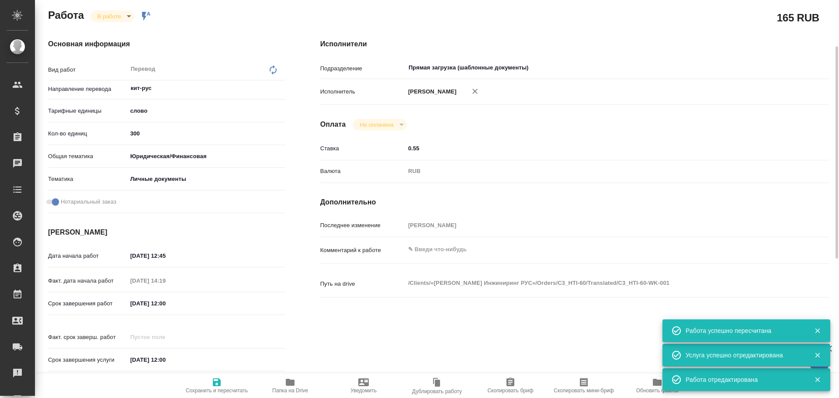
type textarea "x"
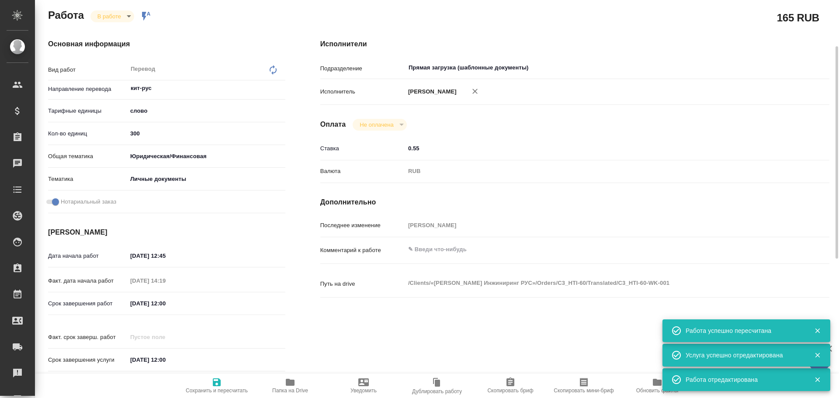
type textarea "x"
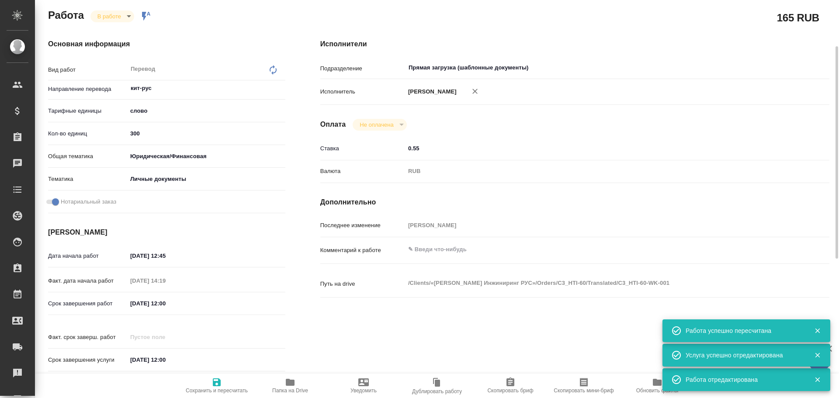
type textarea "x"
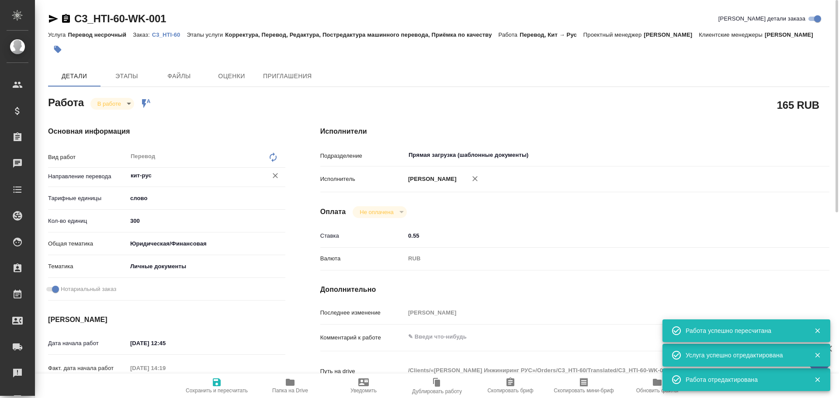
type textarea "x"
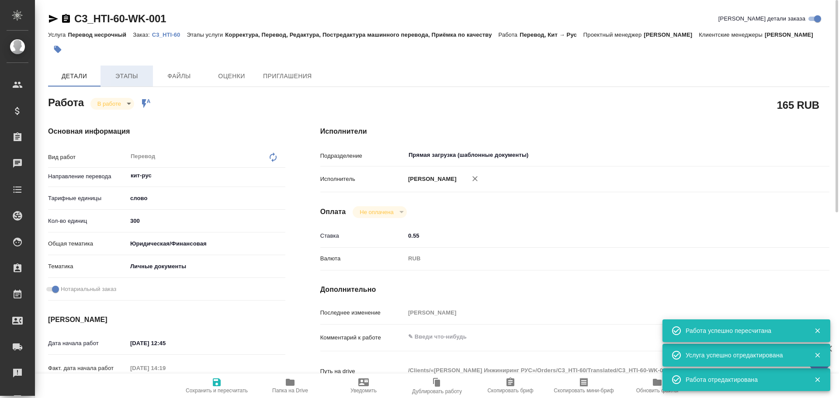
click at [124, 82] on span "Этапы" at bounding box center [127, 76] width 42 height 11
type textarea "x"
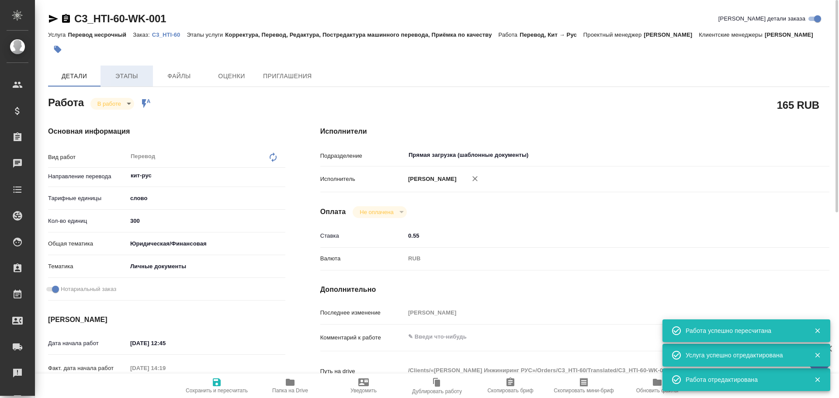
type textarea "x"
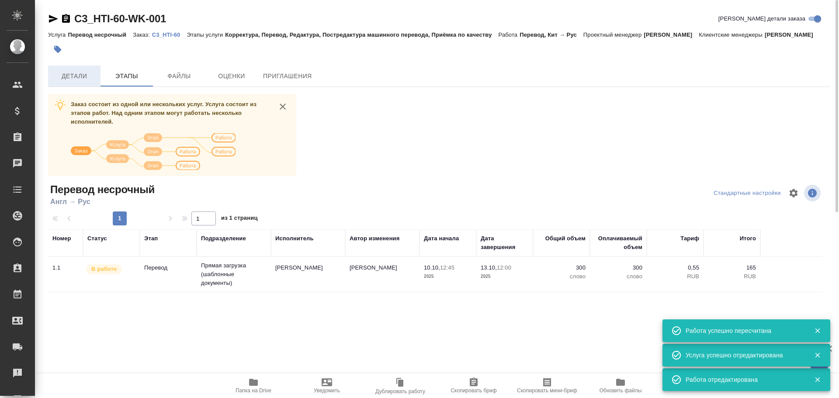
click at [76, 81] on span "Детали" at bounding box center [74, 76] width 42 height 11
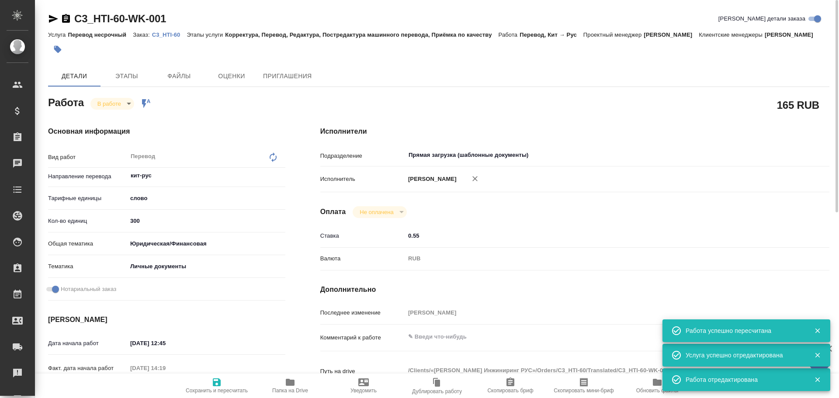
type textarea "x"
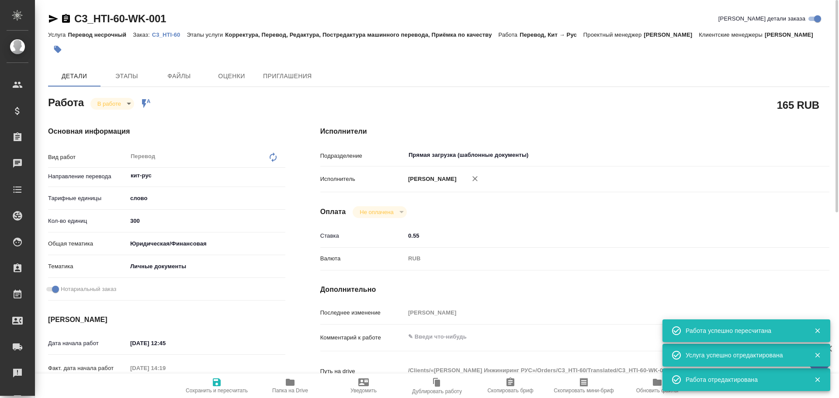
type textarea "x"
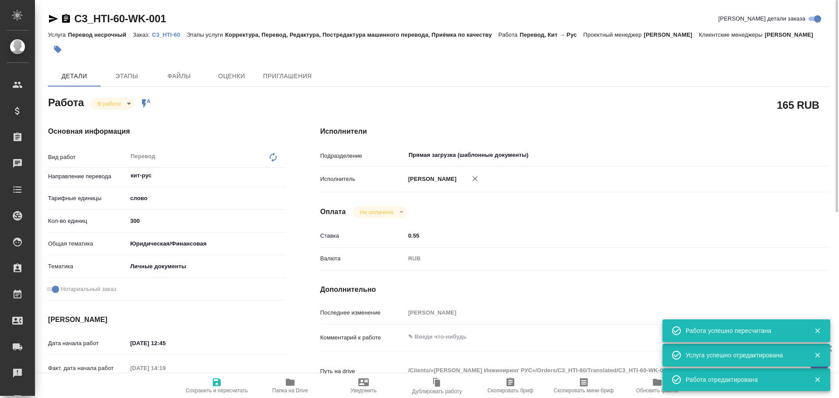
type textarea "x"
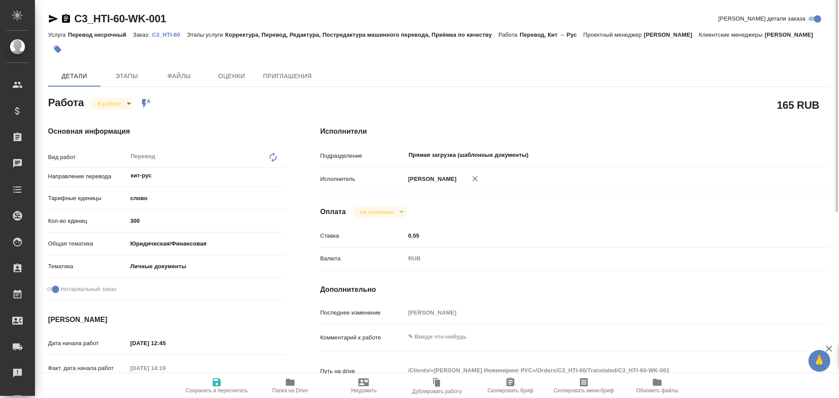
type textarea "x"
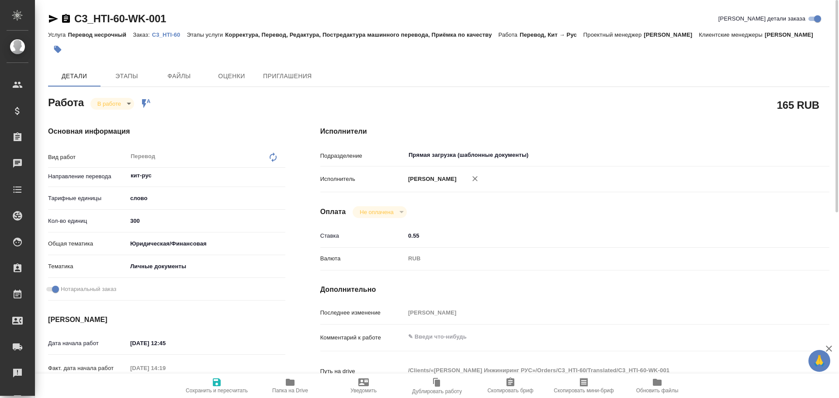
click at [286, 388] on span "Папка на Drive" at bounding box center [290, 390] width 36 height 6
type textarea "x"
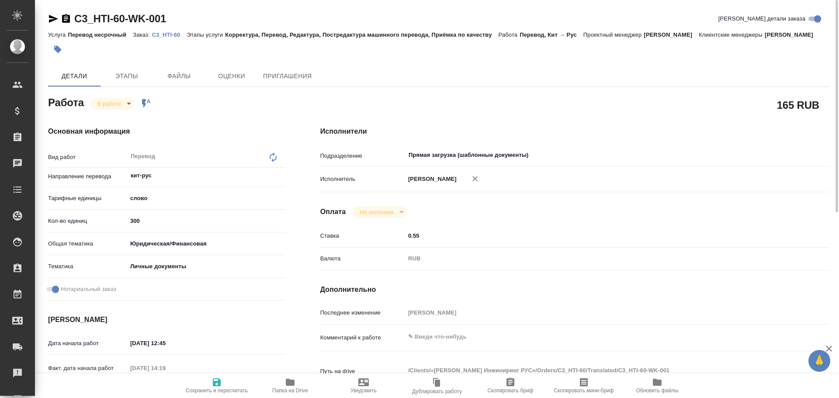
type textarea "x"
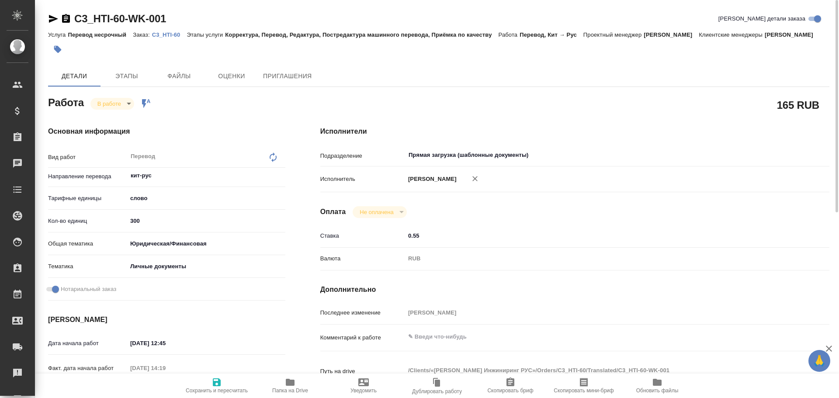
type textarea "x"
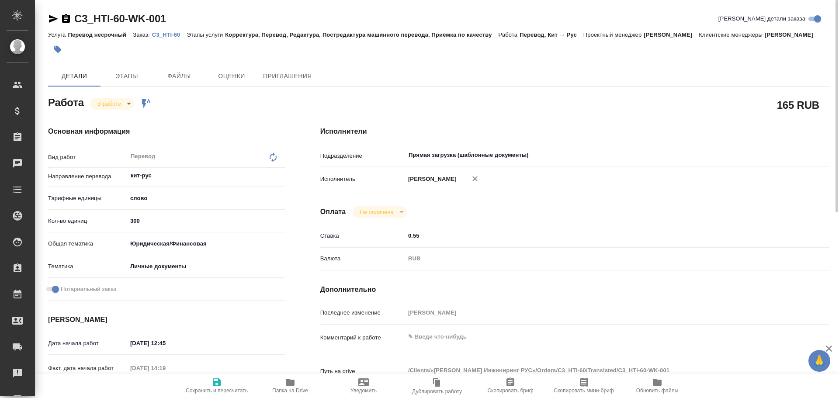
type textarea "x"
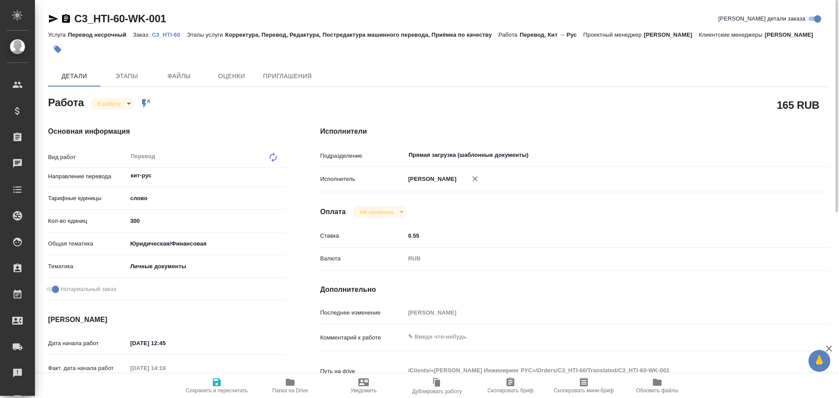
type textarea "x"
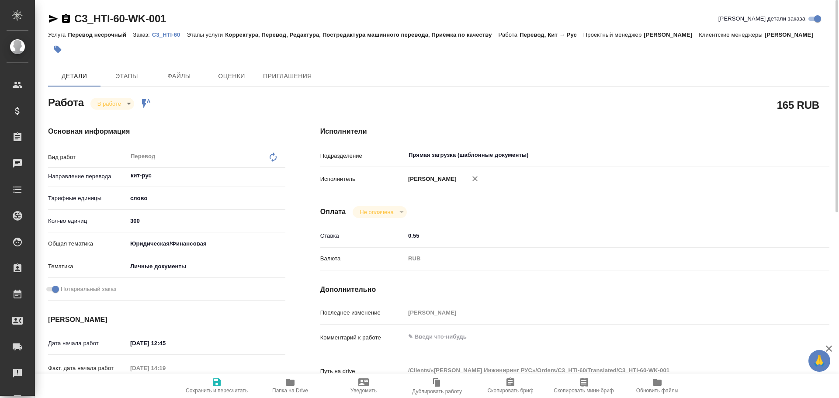
type textarea "x"
click at [114, 114] on body "🙏 .cls-1 fill:#fff; AWATERA Gusev Alexandr Клиенты Спецификации Заказы 0 Чаты T…" at bounding box center [419, 199] width 839 height 398
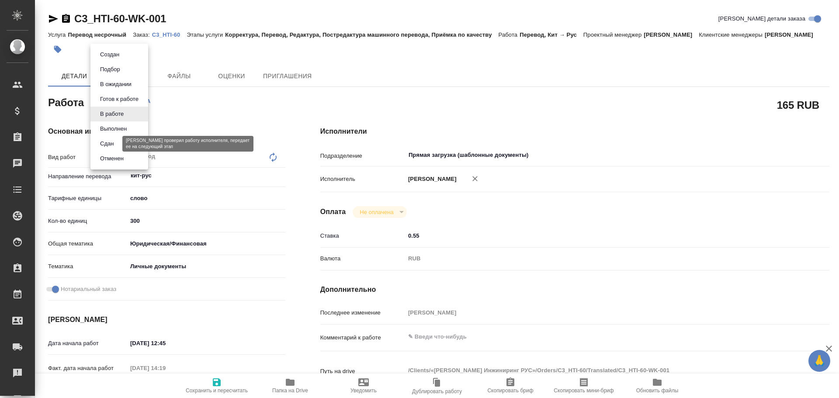
click at [115, 142] on button "Сдан" at bounding box center [106, 144] width 19 height 10
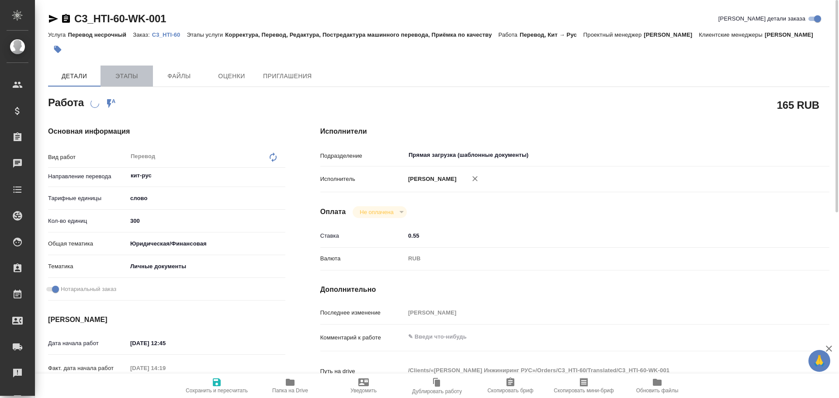
click at [121, 82] on span "Этапы" at bounding box center [127, 76] width 42 height 11
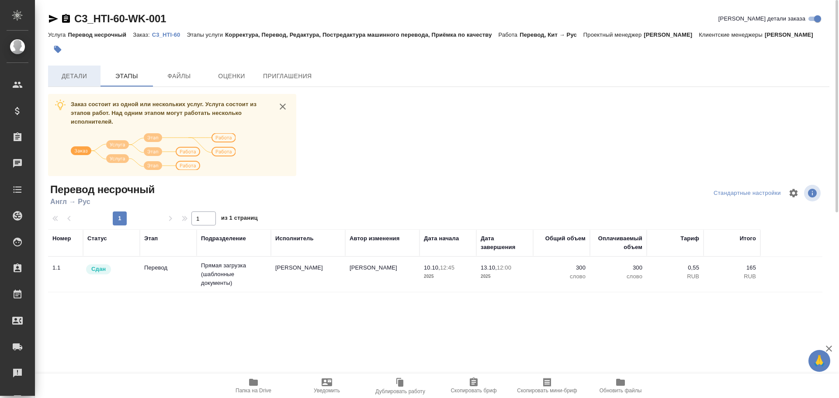
click at [76, 82] on span "Детали" at bounding box center [74, 76] width 42 height 11
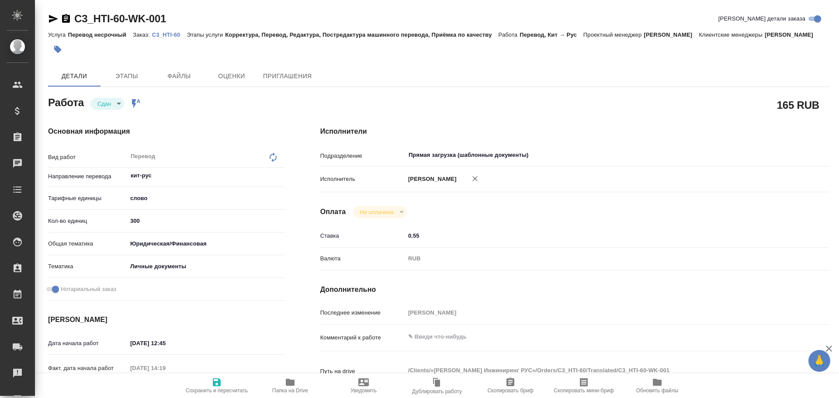
scroll to position [262, 0]
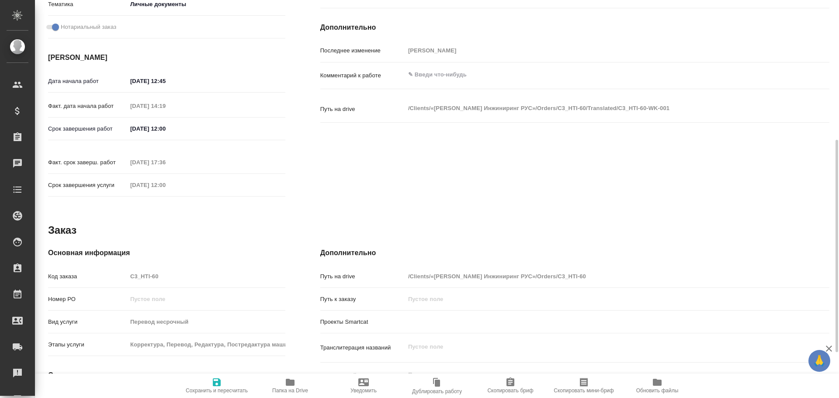
click at [103, 280] on div "Код заказа C3_HTI-60" at bounding box center [166, 276] width 237 height 15
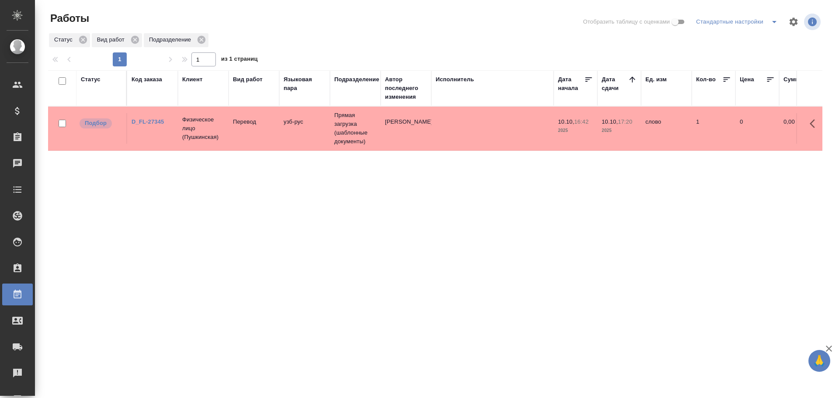
click at [477, 135] on td at bounding box center [492, 128] width 122 height 31
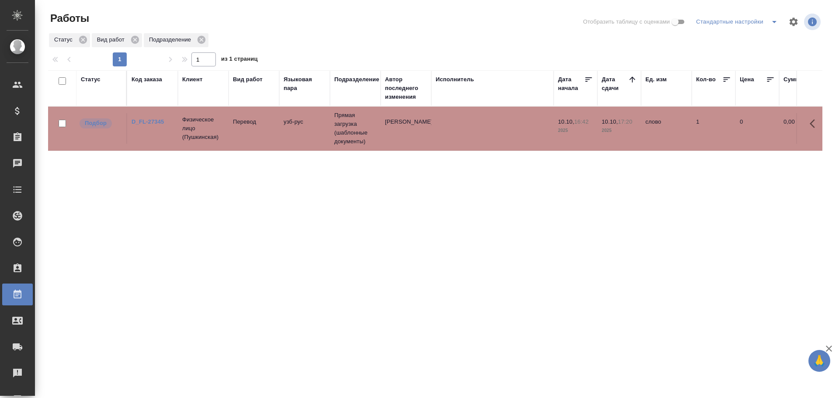
click at [477, 135] on td at bounding box center [492, 128] width 122 height 31
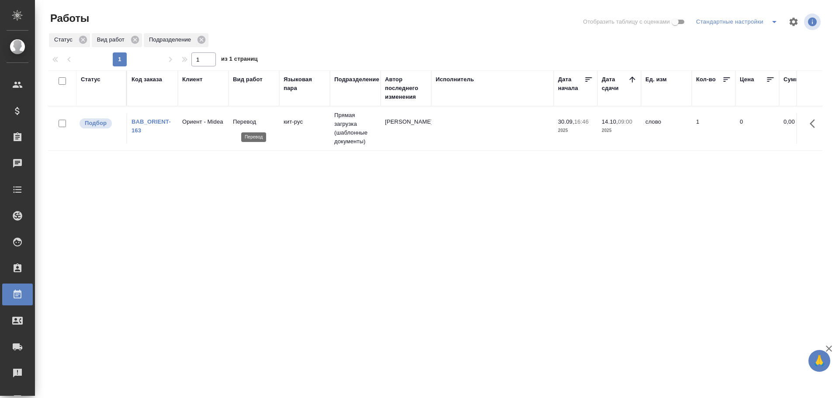
click at [262, 125] on p "Перевод" at bounding box center [254, 122] width 42 height 9
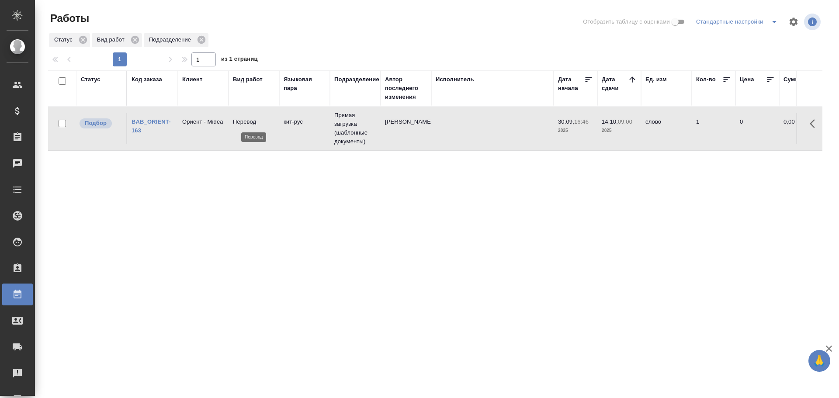
click at [262, 125] on p "Перевод" at bounding box center [254, 122] width 42 height 9
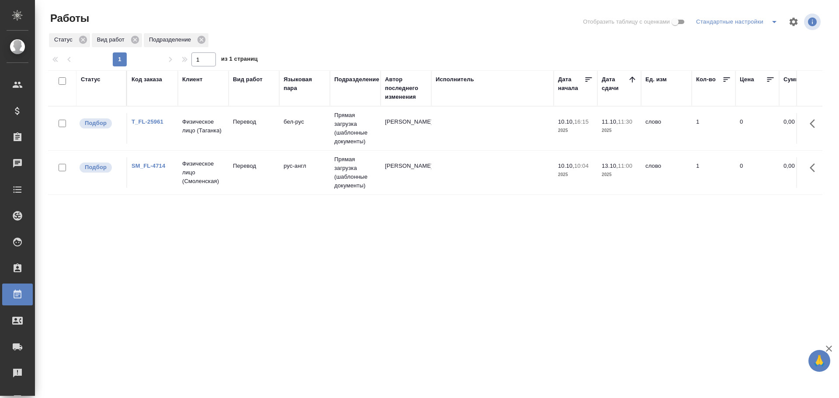
click at [258, 180] on td "Перевод" at bounding box center [253, 172] width 51 height 31
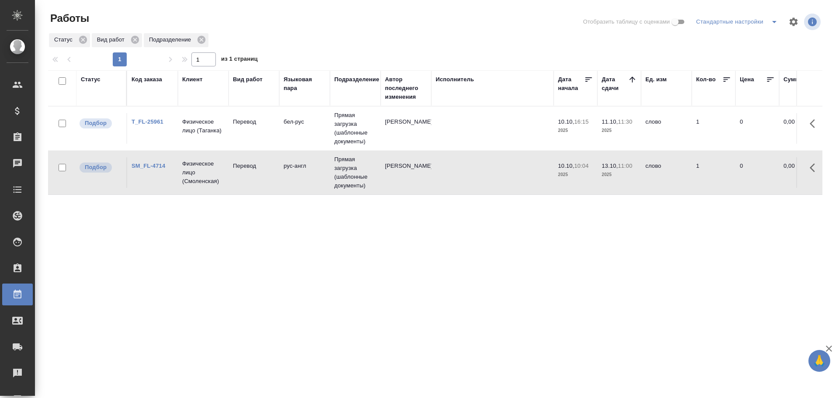
click at [258, 180] on td "Перевод" at bounding box center [253, 172] width 51 height 31
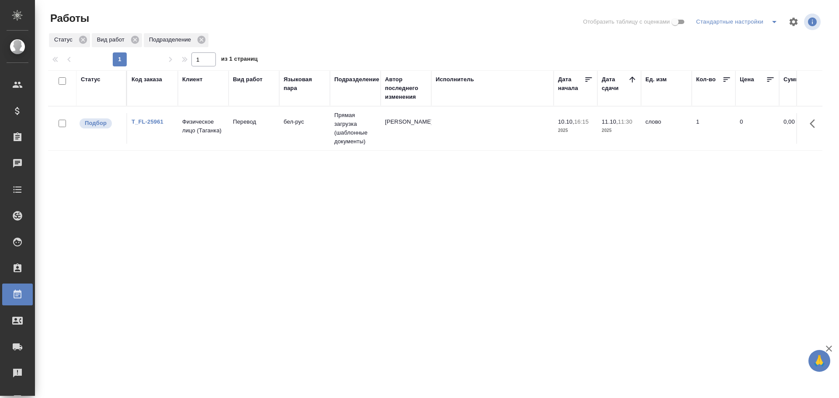
click at [205, 139] on td "Физическое лицо (Таганка)" at bounding box center [203, 128] width 51 height 31
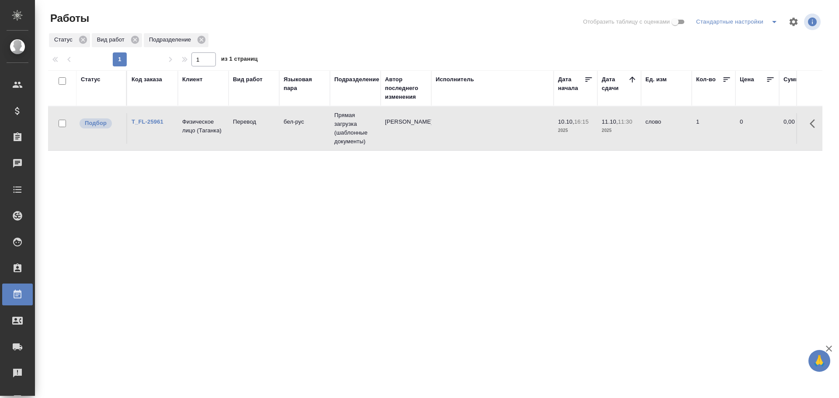
click at [205, 139] on td "Физическое лицо (Таганка)" at bounding box center [203, 128] width 51 height 31
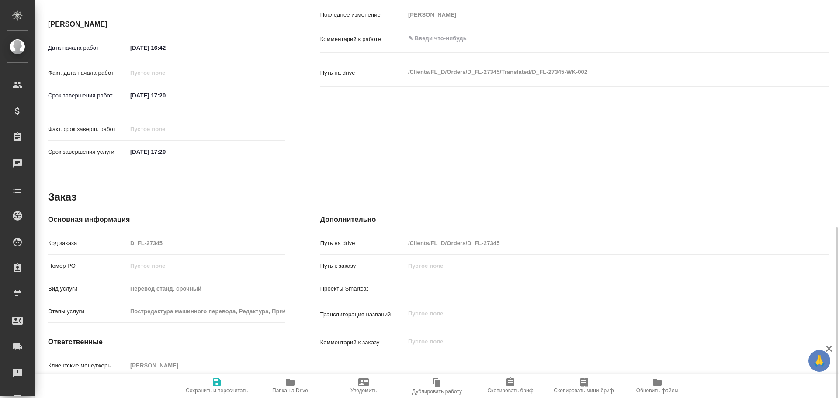
scroll to position [347, 0]
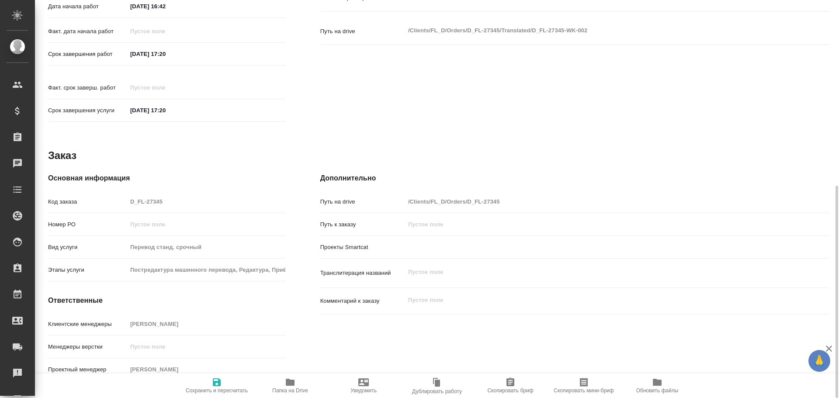
type textarea "x"
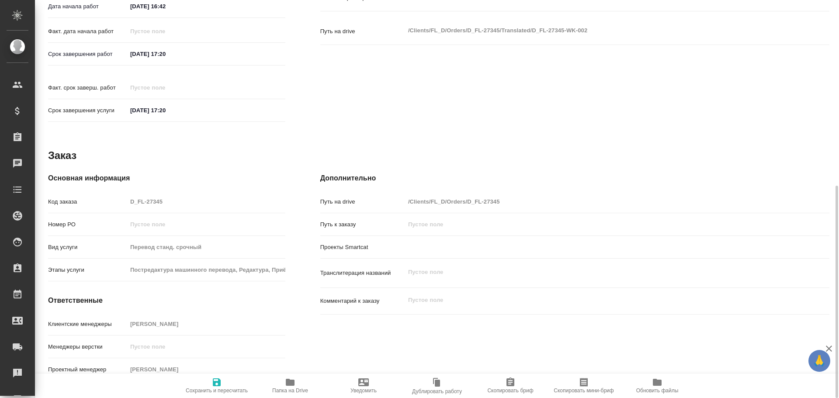
type textarea "x"
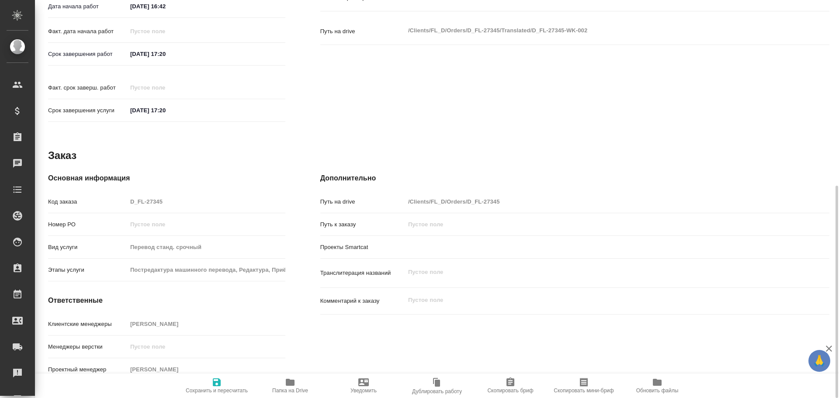
click at [298, 377] on span "Папка на Drive" at bounding box center [290, 385] width 63 height 17
type textarea "x"
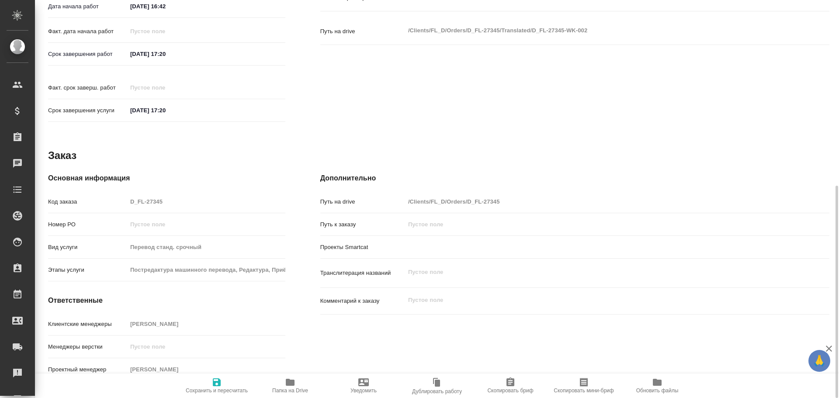
type textarea "x"
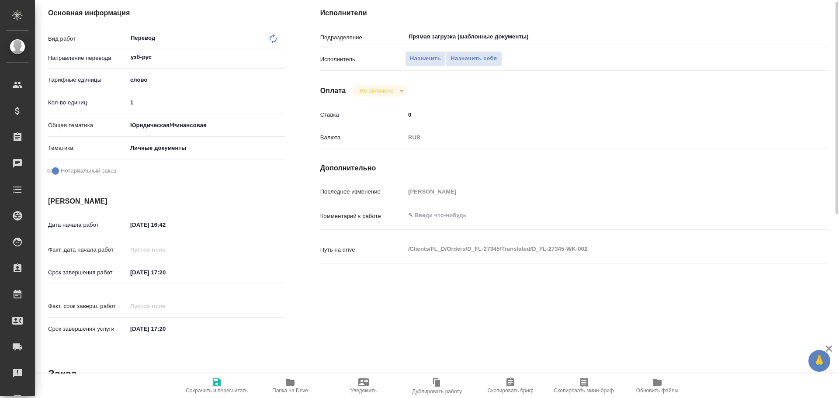
scroll to position [41, 0]
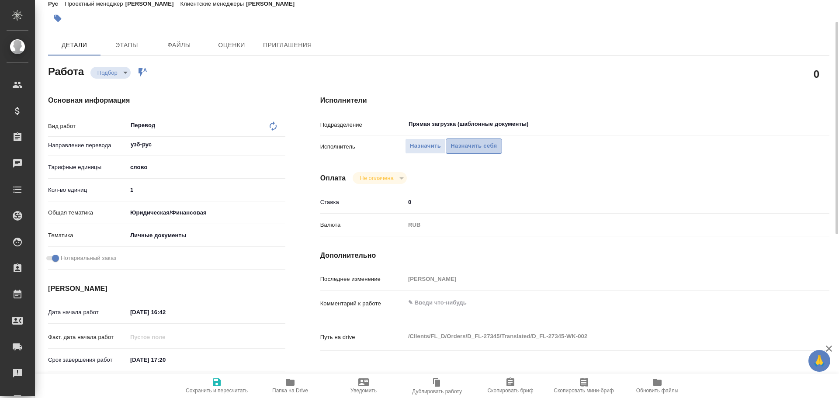
click at [462, 144] on span "Назначить себя" at bounding box center [473, 146] width 46 height 10
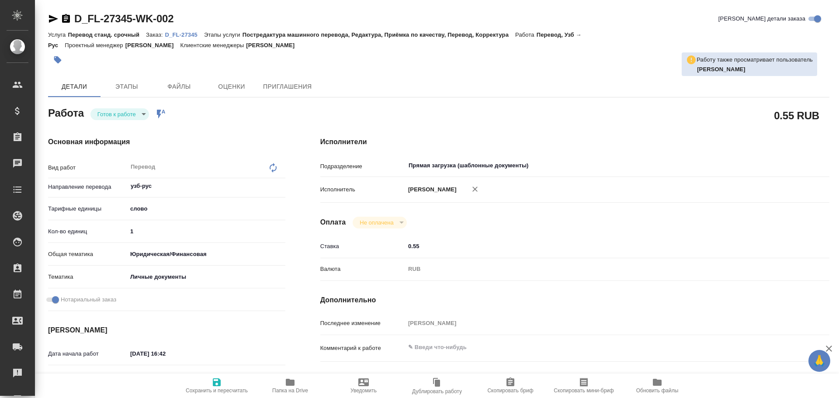
type textarea "x"
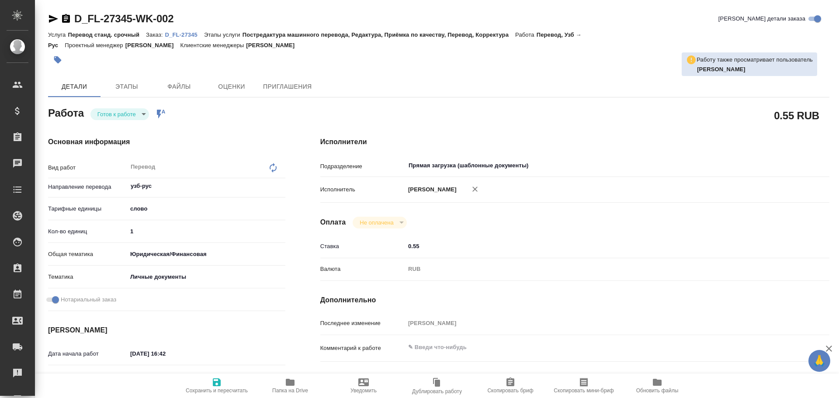
type textarea "x"
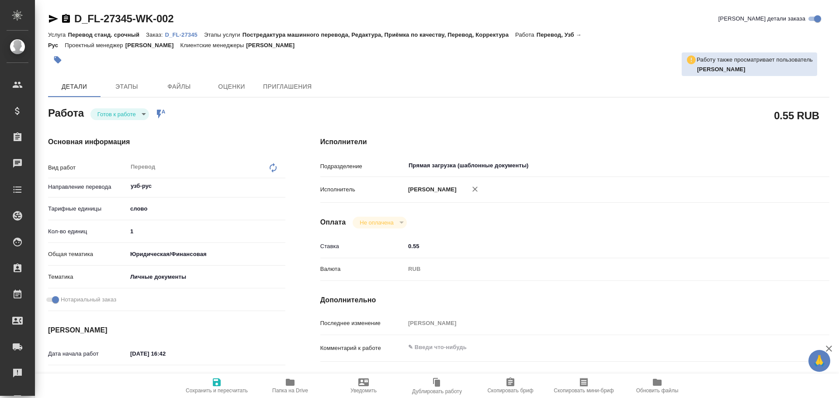
type textarea "x"
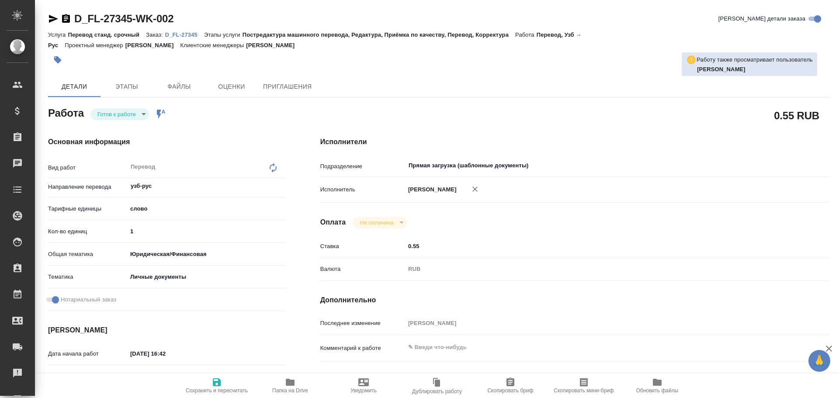
type textarea "x"
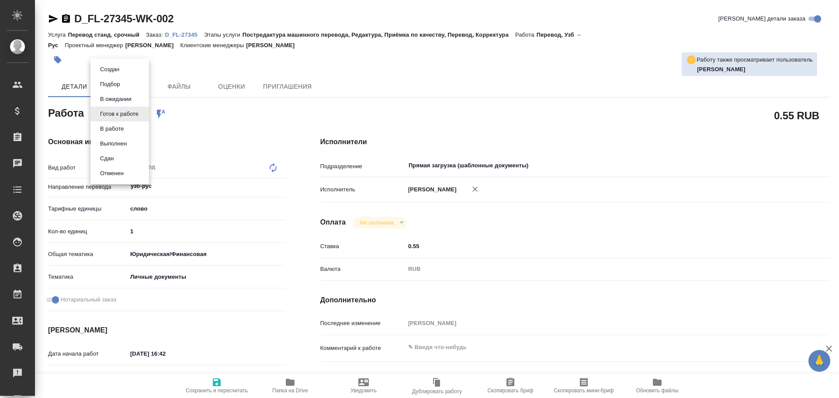
click at [130, 114] on body "🙏 .cls-1 fill:#fff; AWATERA [PERSON_NAME] Спецификации Заказы Чаты Todo Проекты…" at bounding box center [419, 199] width 839 height 398
type textarea "x"
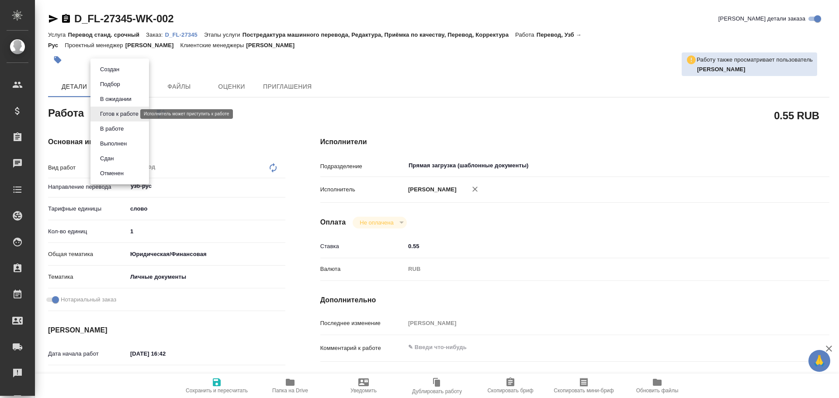
type textarea "x"
click at [123, 125] on button "В работе" at bounding box center [111, 129] width 29 height 10
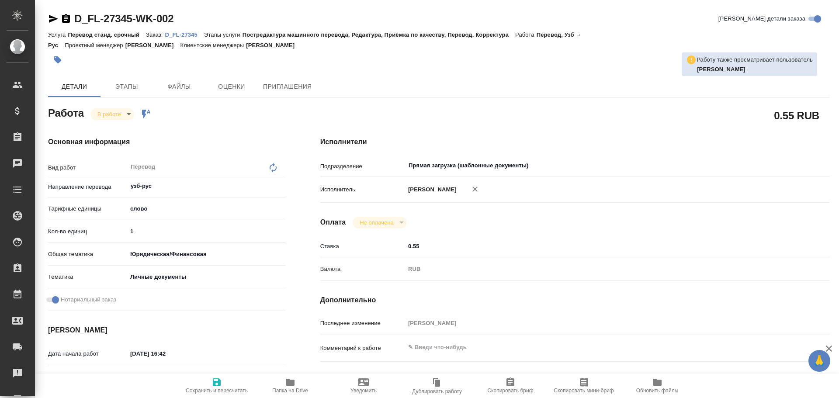
type textarea "x"
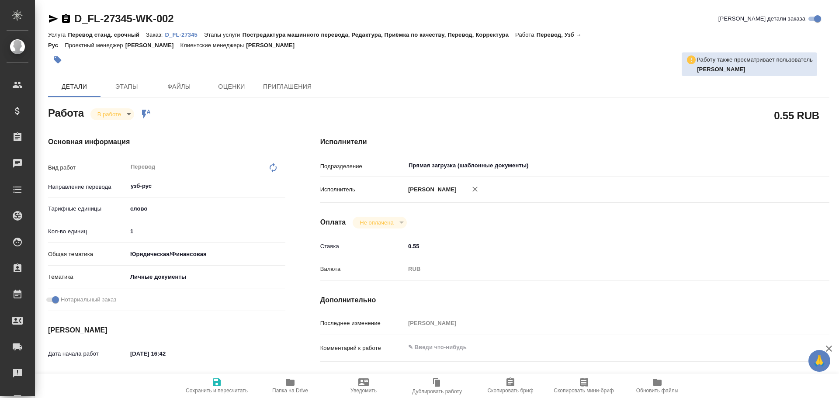
type textarea "x"
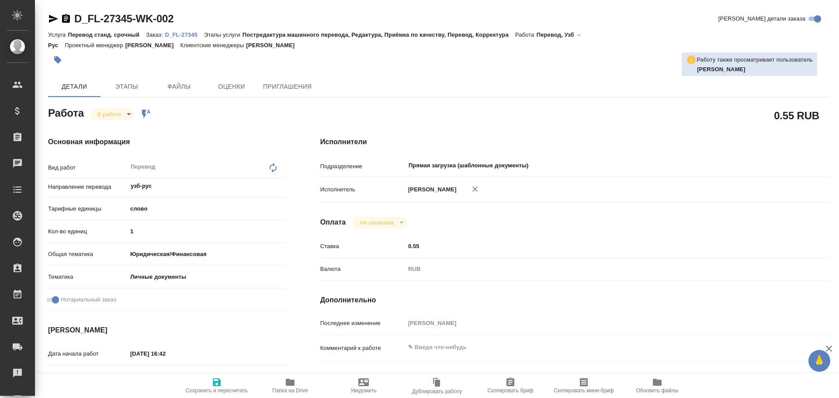
type textarea "x"
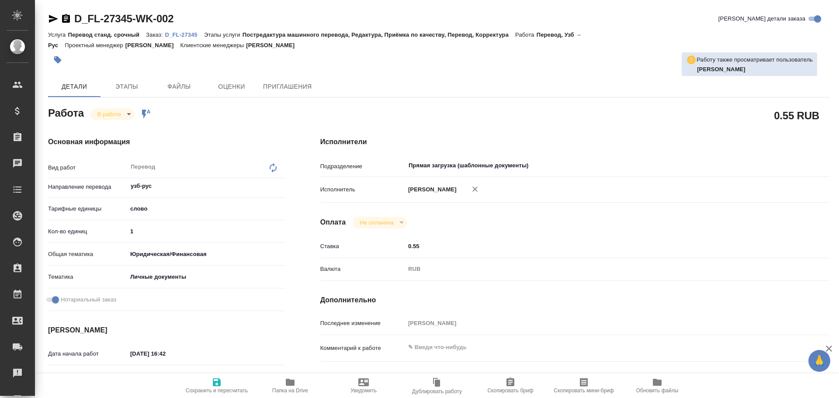
type textarea "x"
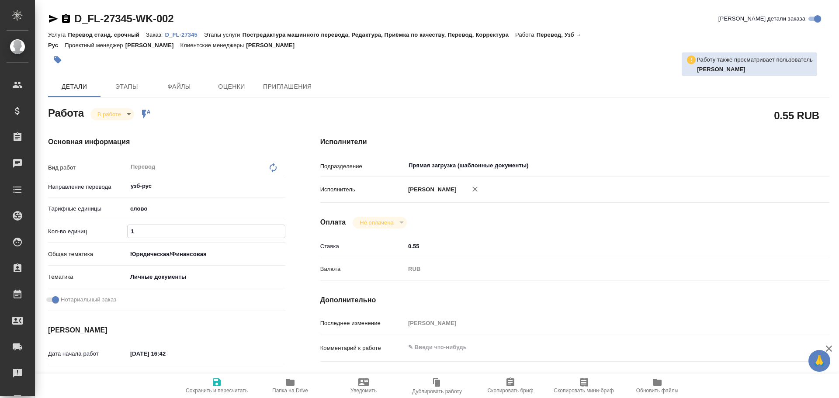
drag, startPoint x: 140, startPoint y: 231, endPoint x: 105, endPoint y: 225, distance: 35.4
click at [105, 228] on div "Кол-во единиц 1" at bounding box center [166, 231] width 237 height 15
type textarea "x"
type input "7"
type textarea "x"
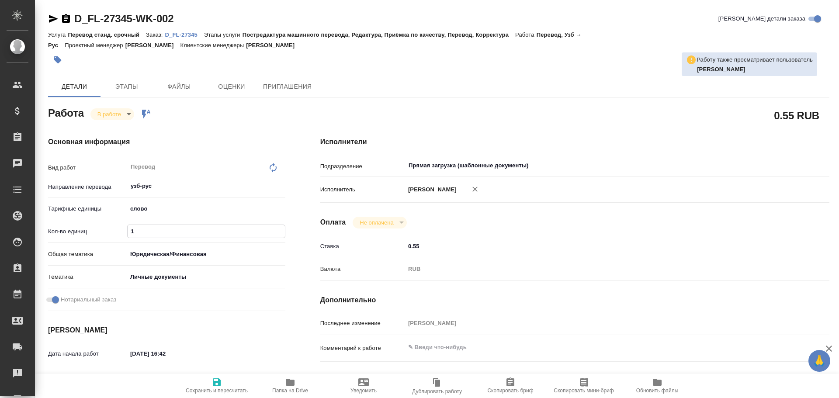
type textarea "x"
type input "75"
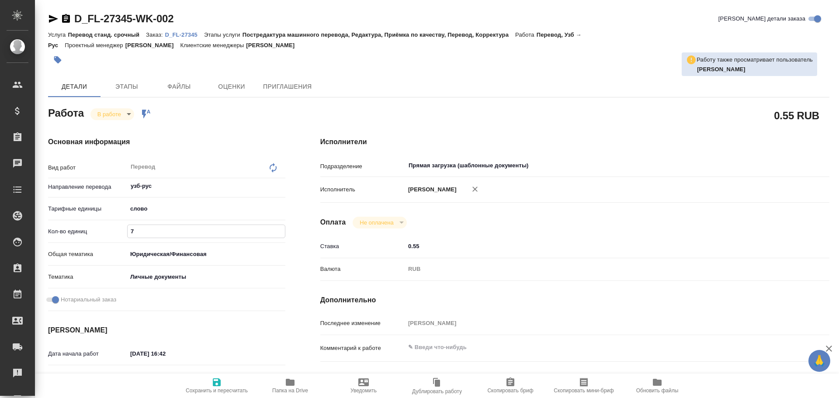
type textarea "x"
type input "75"
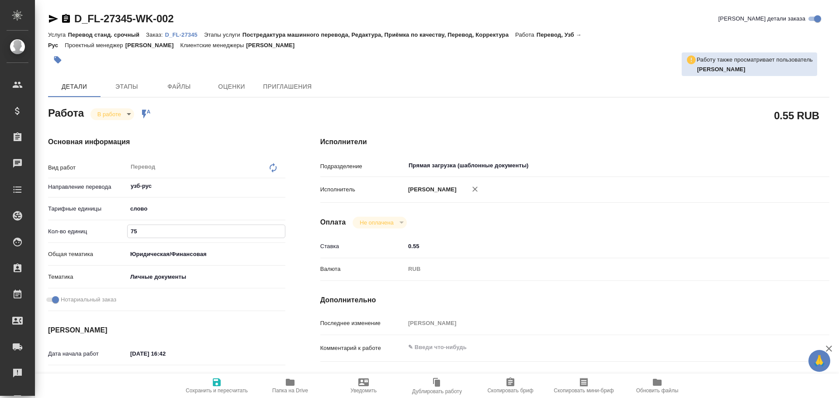
click at [214, 380] on icon "button" at bounding box center [216, 382] width 10 height 10
type textarea "x"
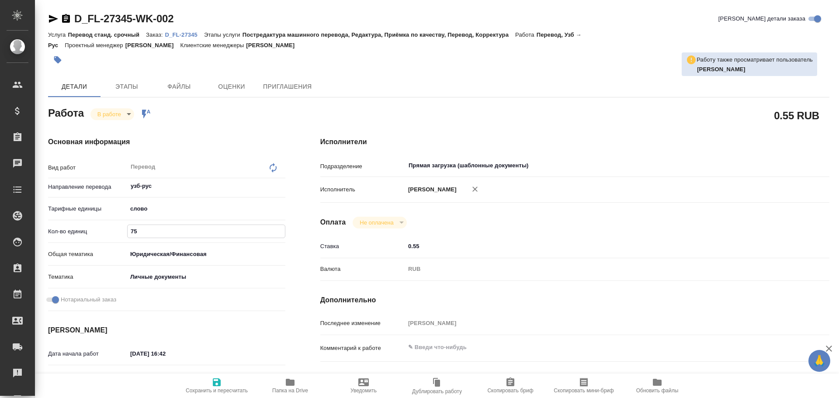
type textarea "x"
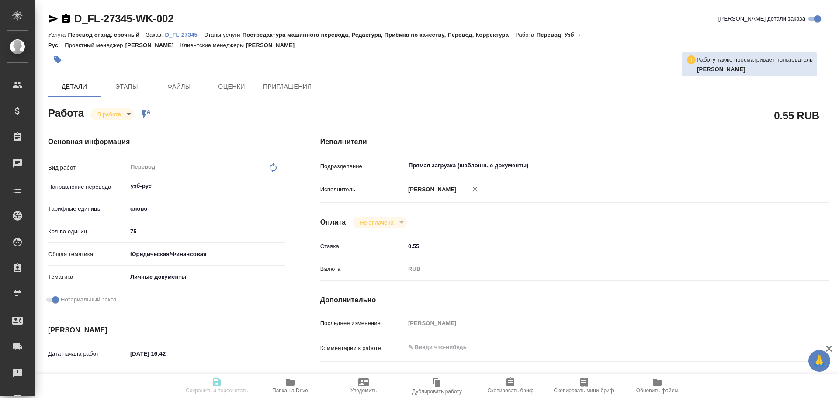
type textarea "x"
type input "inProgress"
type textarea "Перевод"
type textarea "x"
type input "узб-рус"
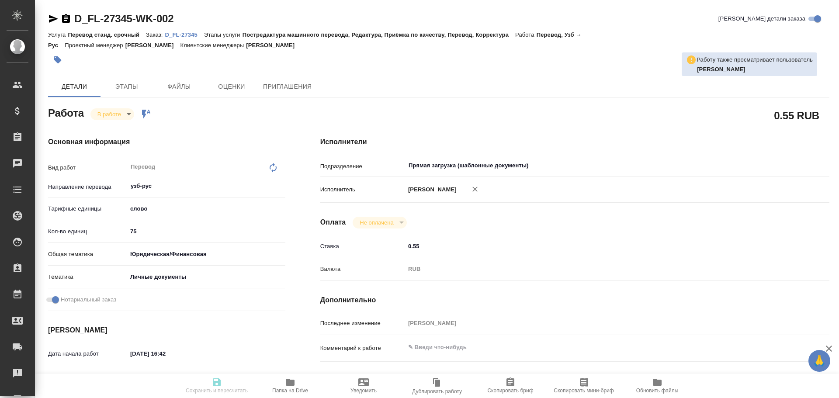
type input "5a8b1489cc6b4906c91bfd90"
type input "75"
type input "yr-fn"
type input "5a8b8b956a9677013d343cfe"
checkbox input "true"
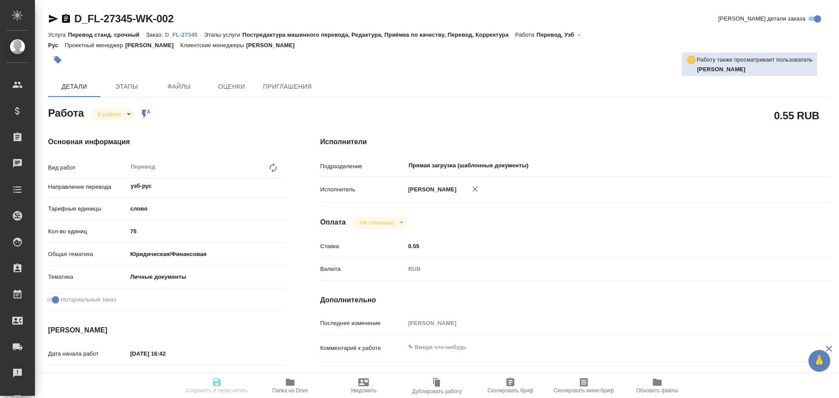
type input "10.10.2025 16:42"
type input "10.10.2025 16:43"
type input "10.10.2025 17:20"
type input "Прямая загрузка (шаблонные документы)"
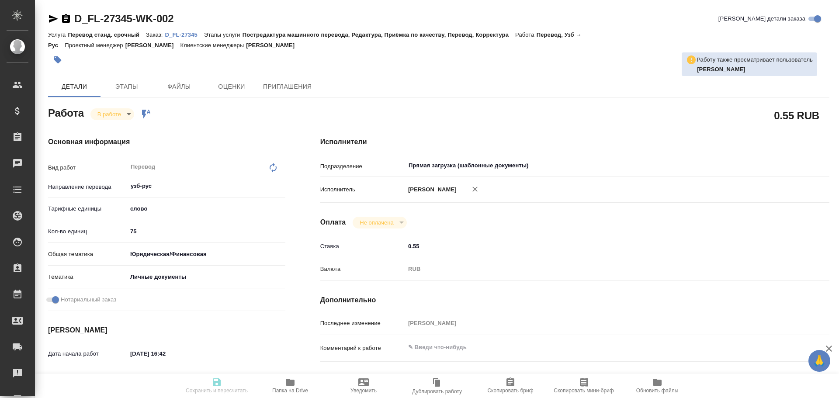
type input "notPayed"
type input "0.55"
type input "RUB"
type input "[PERSON_NAME]"
type textarea "x"
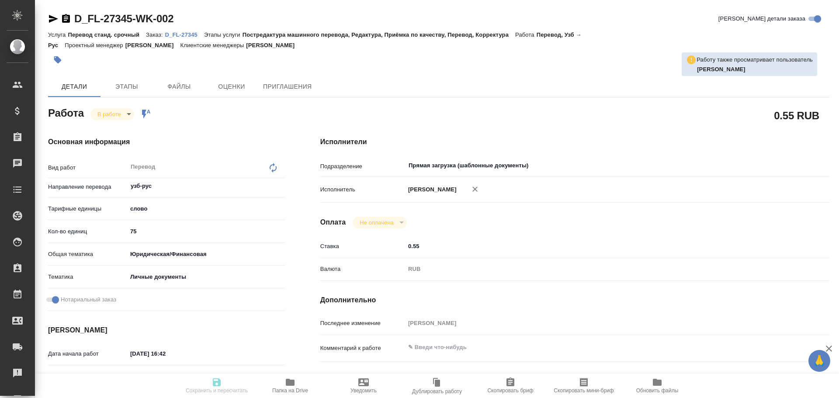
type textarea "/Clients/FL_D/Orders/D_FL-27345/Translated/D_FL-27345-WK-002"
type textarea "x"
type input "D_FL-27345"
type input "Перевод станд. срочный"
type input "Постредактура машинного перевода, Редактура, Приёмка по качеству, Перевод, Корр…"
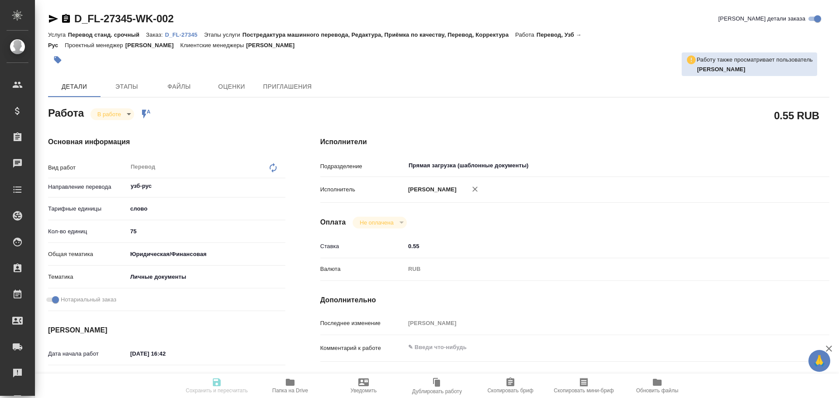
type input "Булахова Елена"
type input "/Clients/FL_D/Orders/D_FL-27345"
type textarea "x"
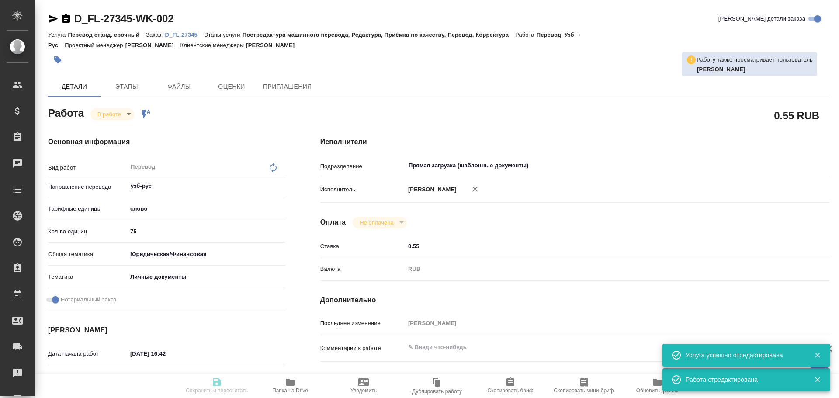
type textarea "x"
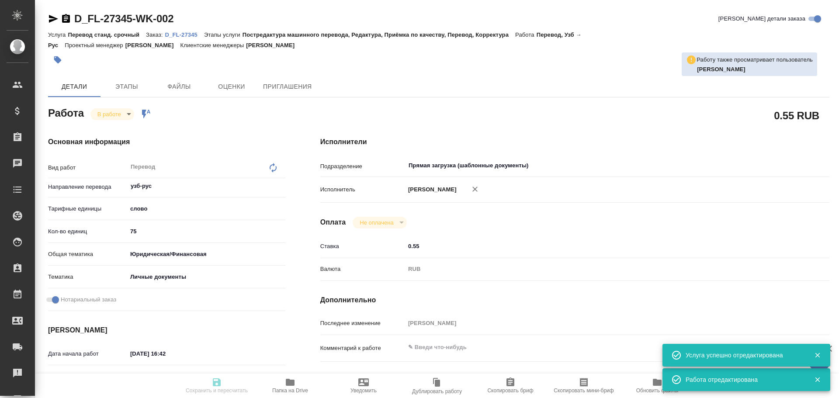
type textarea "x"
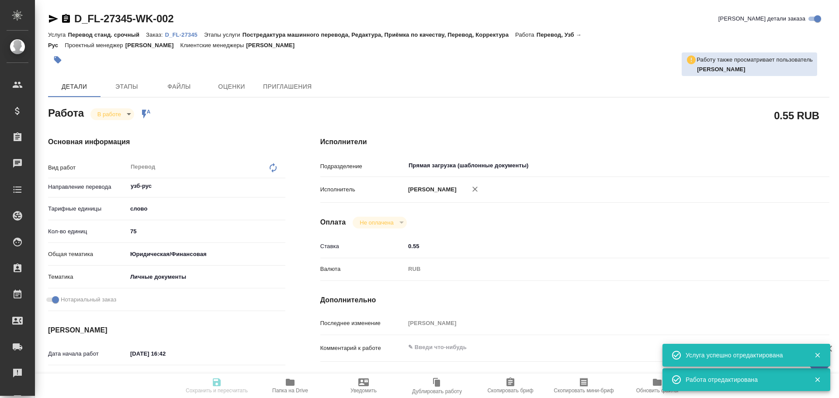
type textarea "x"
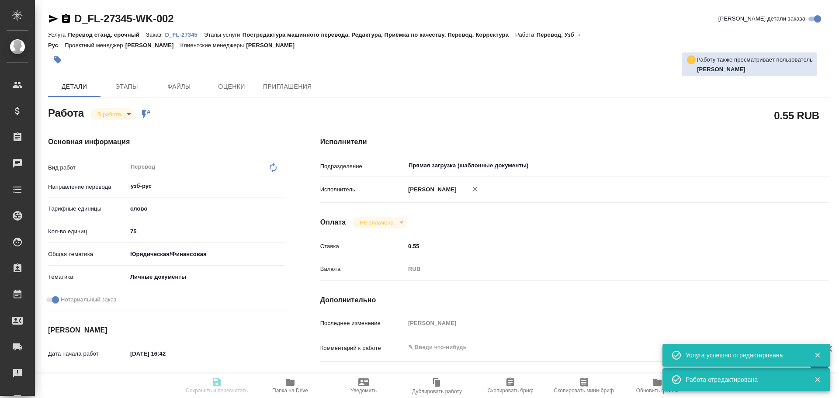
type textarea "x"
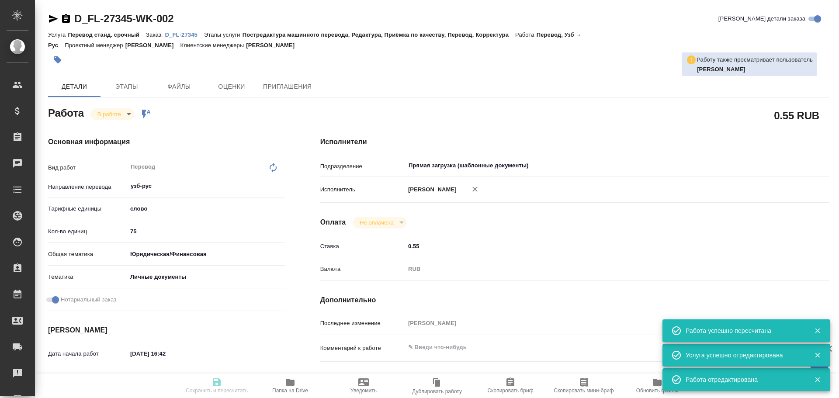
type input "inProgress"
type textarea "Перевод"
type textarea "x"
type input "узб-рус"
type input "5a8b1489cc6b4906c91bfd90"
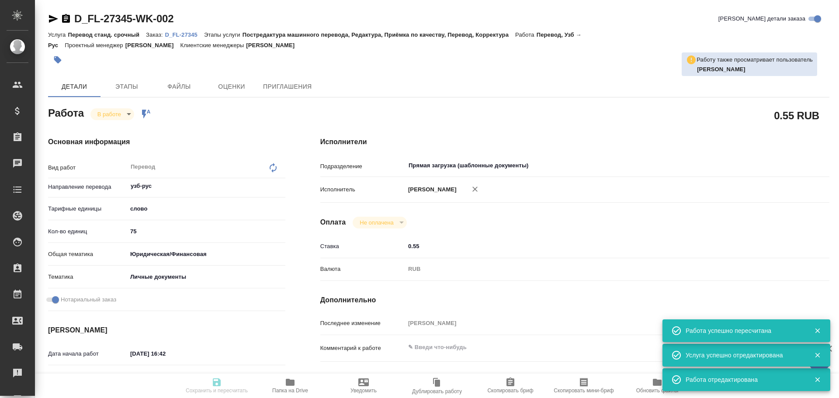
type input "75"
type input "yr-fn"
type input "5a8b8b956a9677013d343cfe"
checkbox input "true"
type input "10.10.2025 16:42"
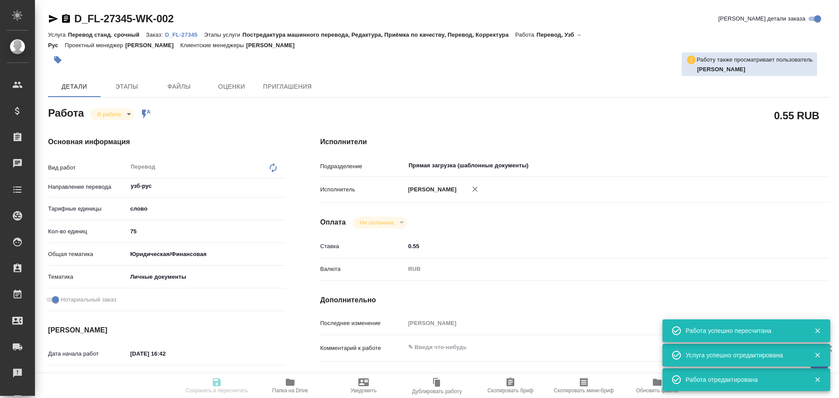
type input "10.10.2025 16:43"
type input "10.10.2025 17:20"
type input "Прямая загрузка (шаблонные документы)"
type input "notPayed"
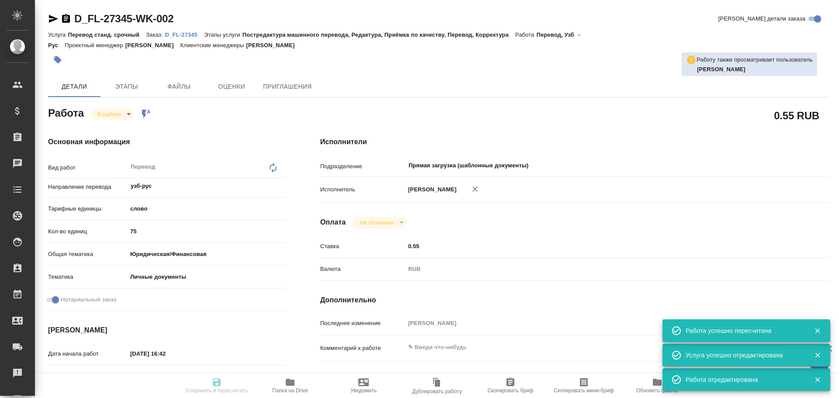
type input "0.55"
type input "RUB"
type input "[PERSON_NAME]"
type textarea "x"
type textarea "/Clients/FL_D/Orders/D_FL-27345/Translated/D_FL-27345-WK-002"
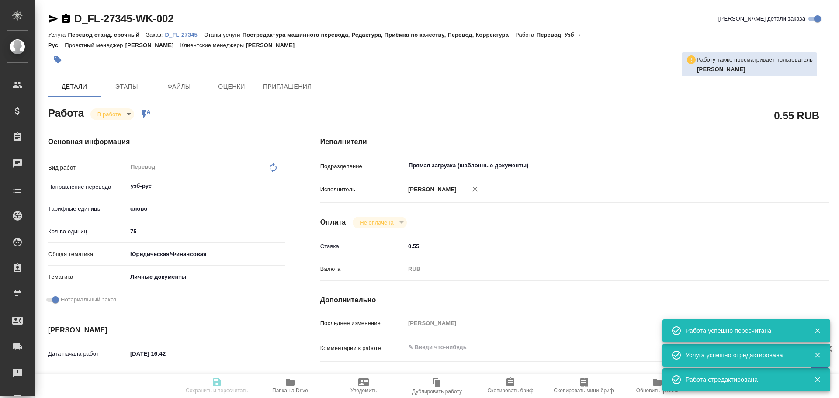
type textarea "x"
type input "D_FL-27345"
type input "Перевод станд. срочный"
type input "Постредактура машинного перевода, Редактура, Приёмка по качеству, Перевод, Корр…"
type input "Булахова Елена"
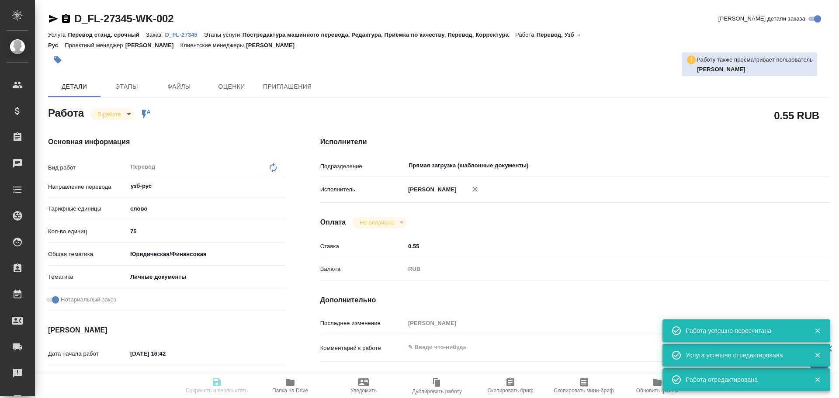
type input "/Clients/FL_D/Orders/D_FL-27345"
type textarea "x"
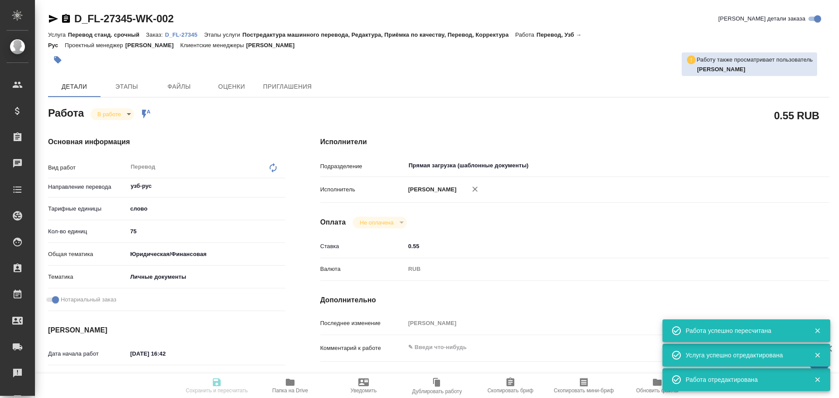
type textarea "x"
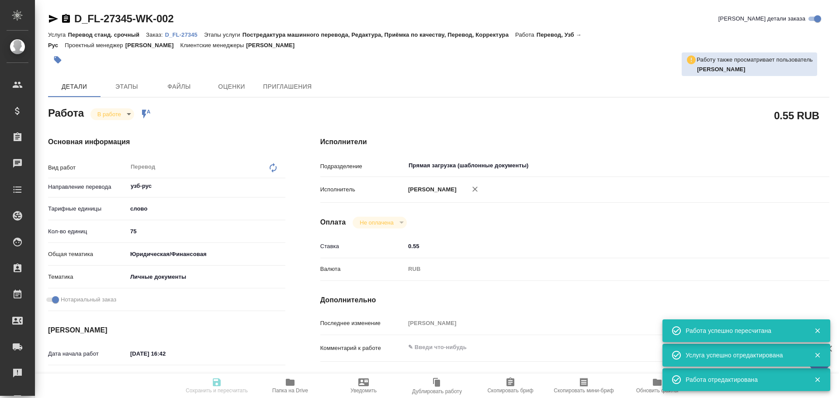
type textarea "x"
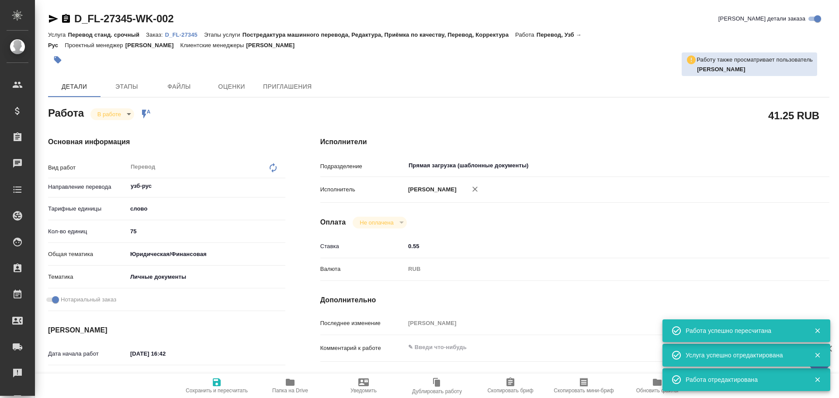
type textarea "x"
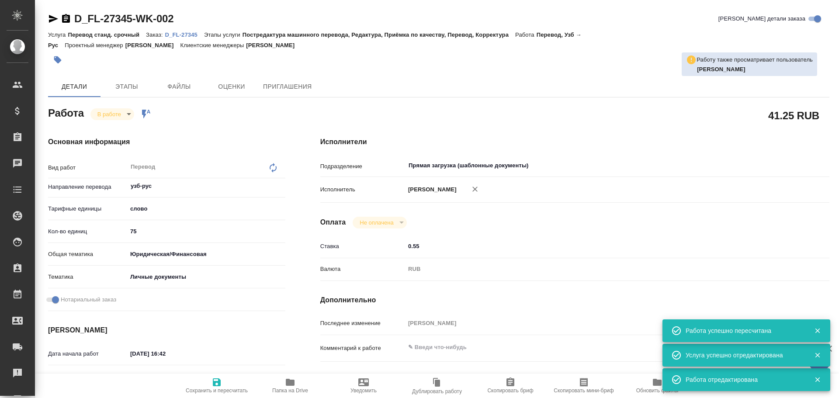
type textarea "x"
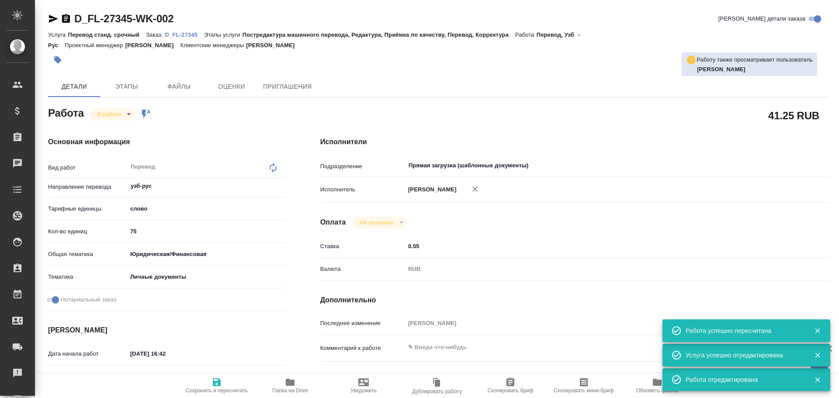
type textarea "x"
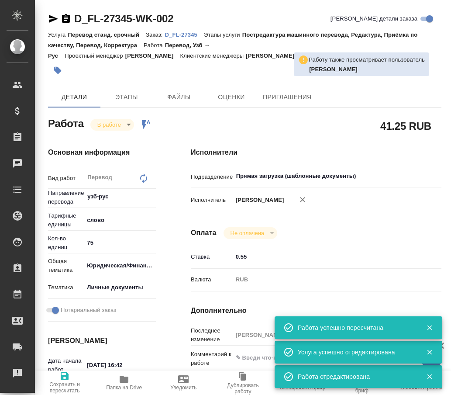
type textarea "x"
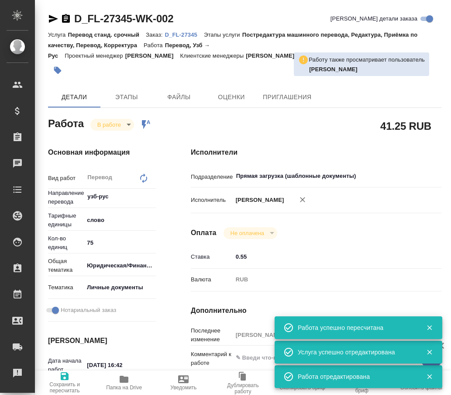
type textarea "x"
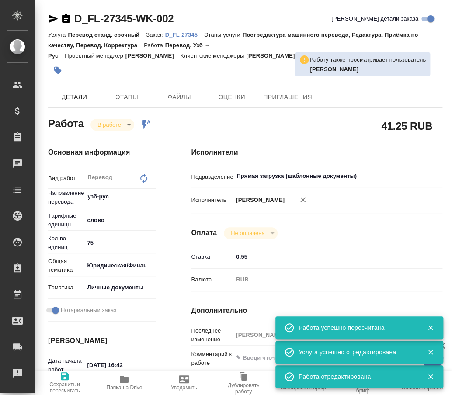
type textarea "x"
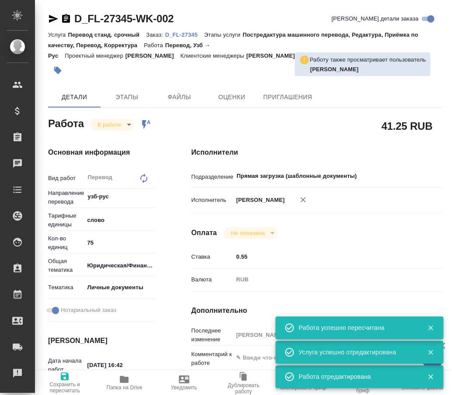
type textarea "x"
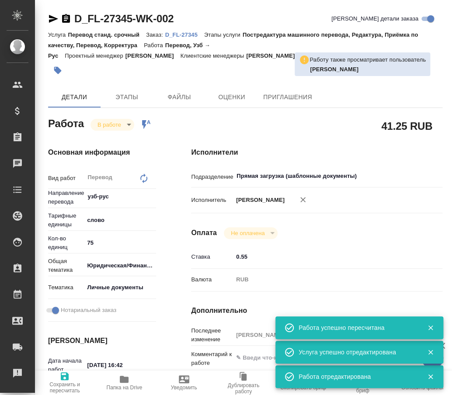
type textarea "x"
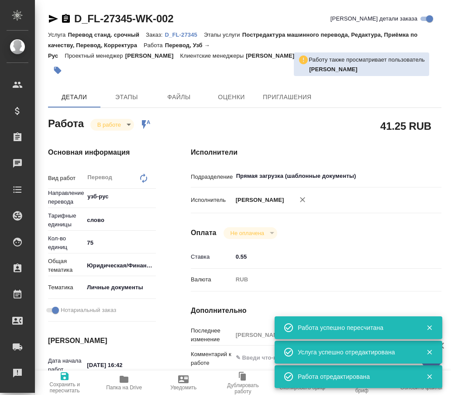
type textarea "x"
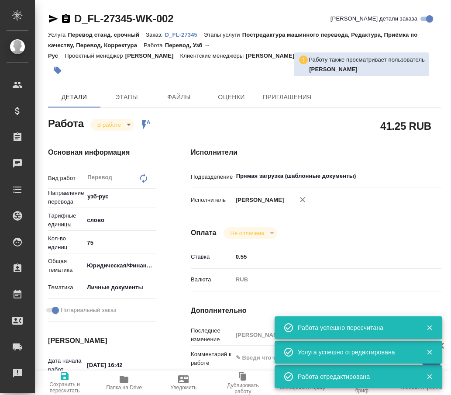
type textarea "x"
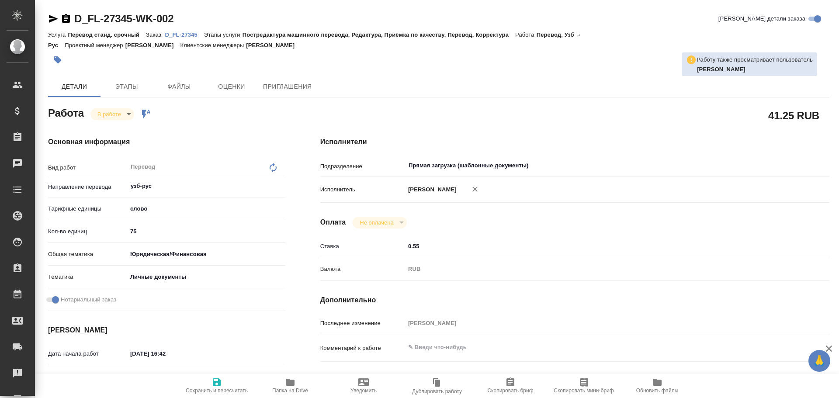
click at [285, 382] on icon "button" at bounding box center [290, 382] width 10 height 10
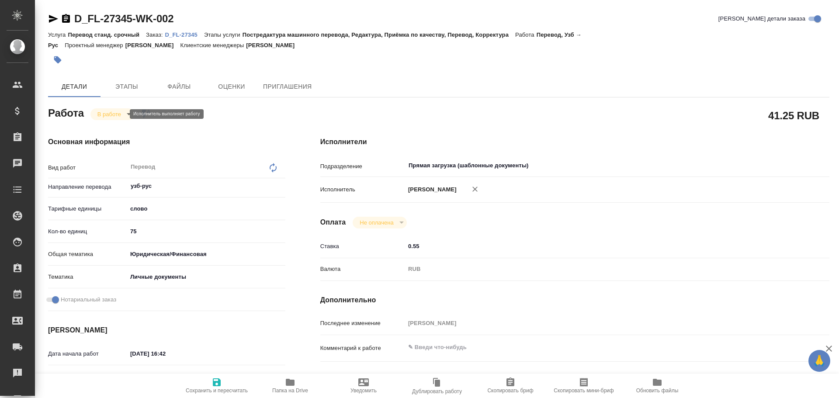
click at [115, 113] on body "🙏 .cls-1 fill:#fff; AWATERA Gusev Alexandr Клиенты Спецификации Заказы 0 Чаты T…" at bounding box center [419, 199] width 839 height 398
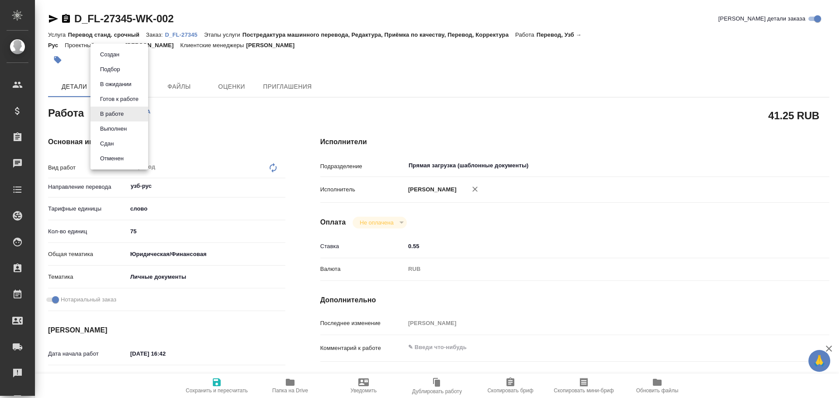
click at [132, 148] on li "Сдан" at bounding box center [119, 143] width 58 height 15
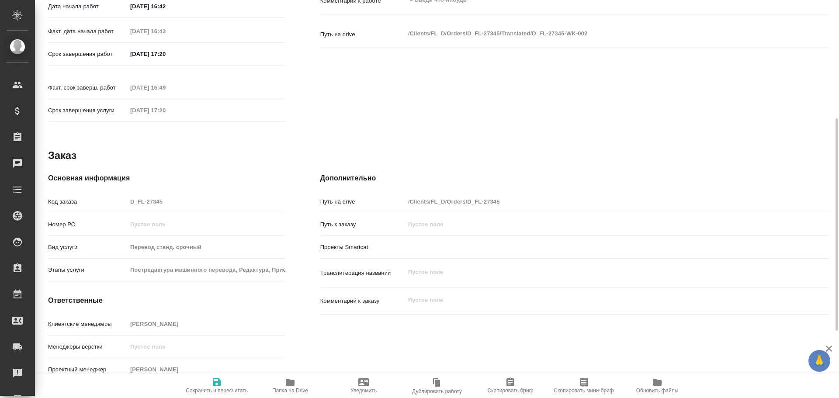
scroll to position [216, 0]
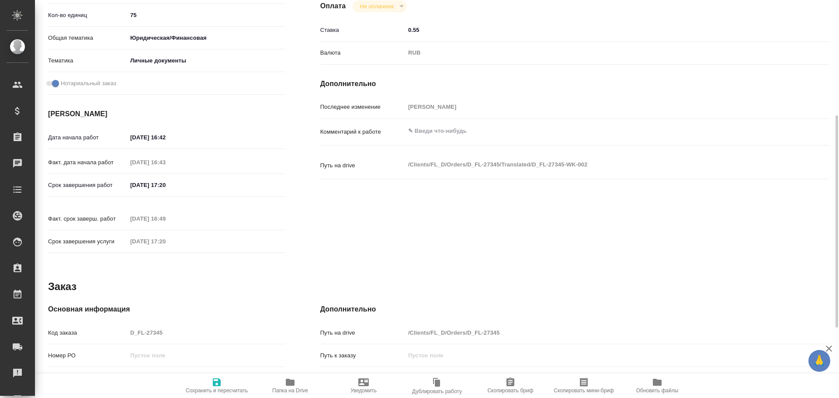
click at [108, 325] on div "Код заказа D_FL-27345" at bounding box center [166, 332] width 237 height 15
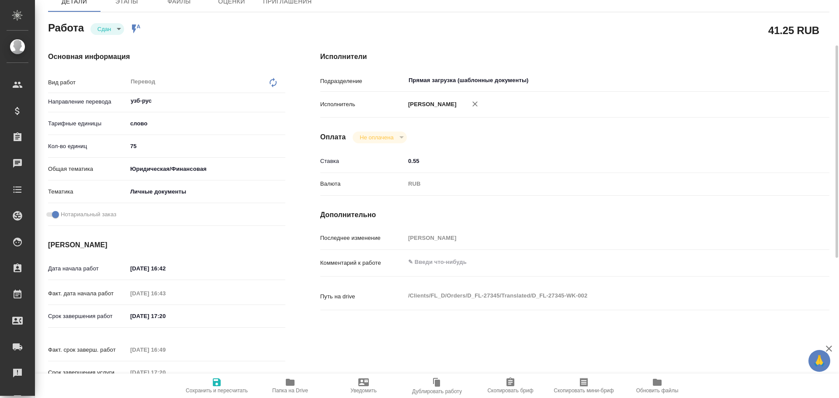
scroll to position [41, 0]
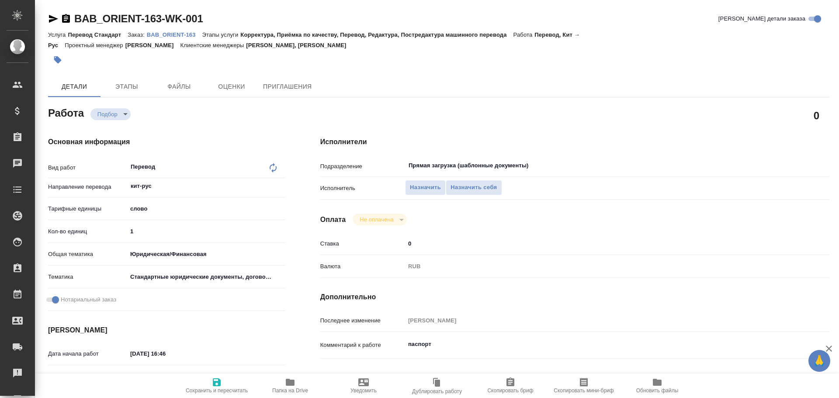
type textarea "x"
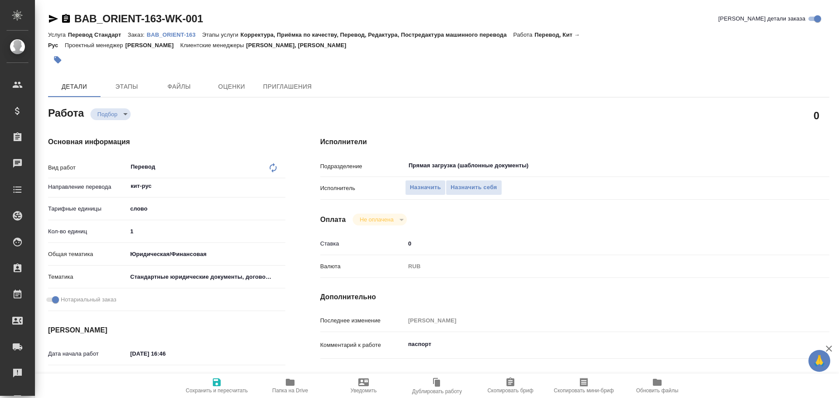
type textarea "x"
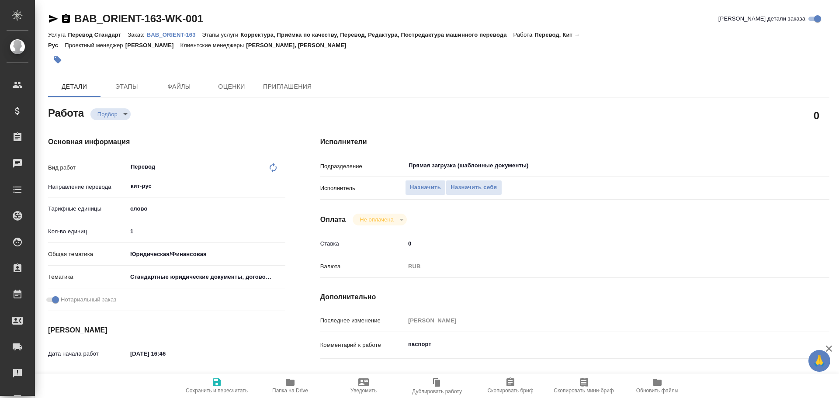
type textarea "x"
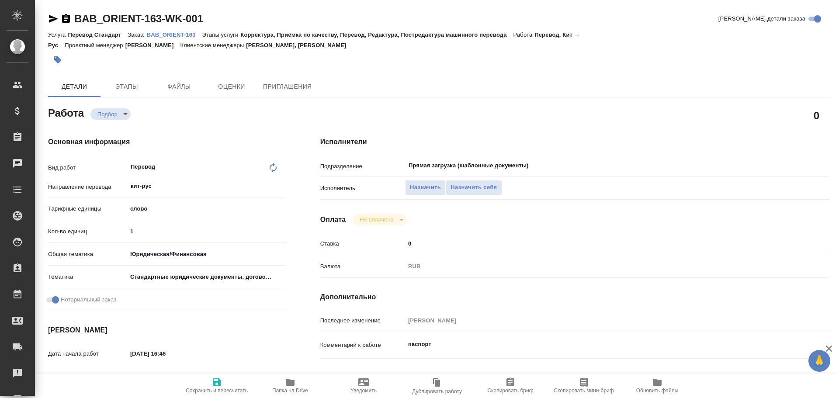
type textarea "x"
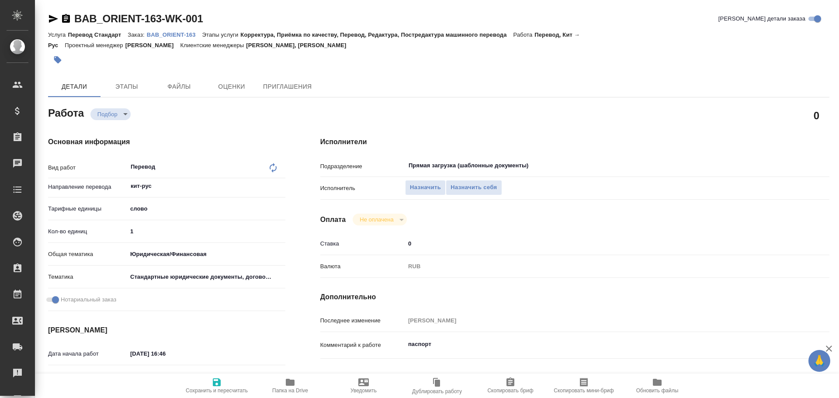
type textarea "x"
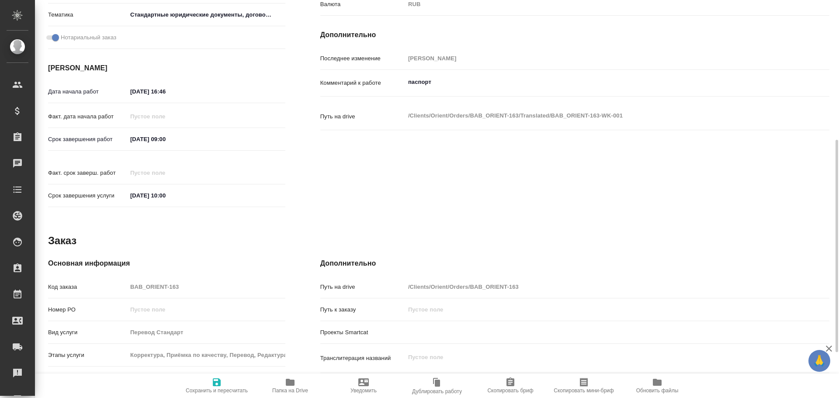
type textarea "x"
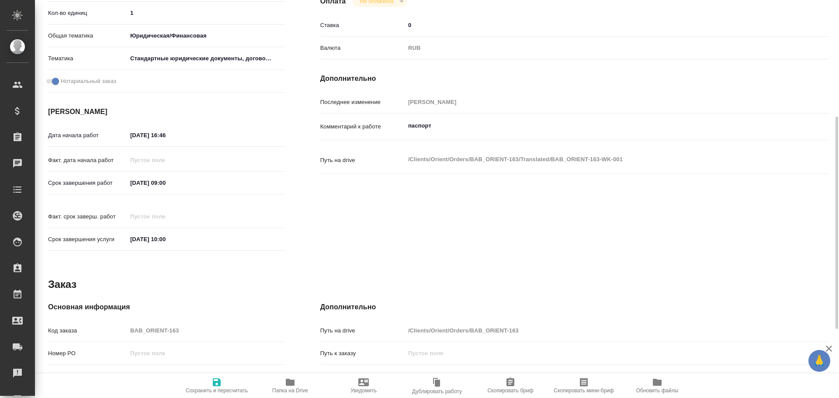
scroll to position [347, 0]
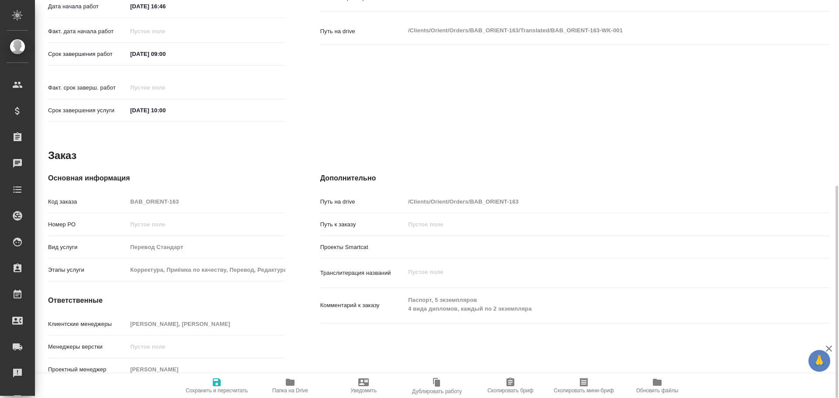
type textarea "x"
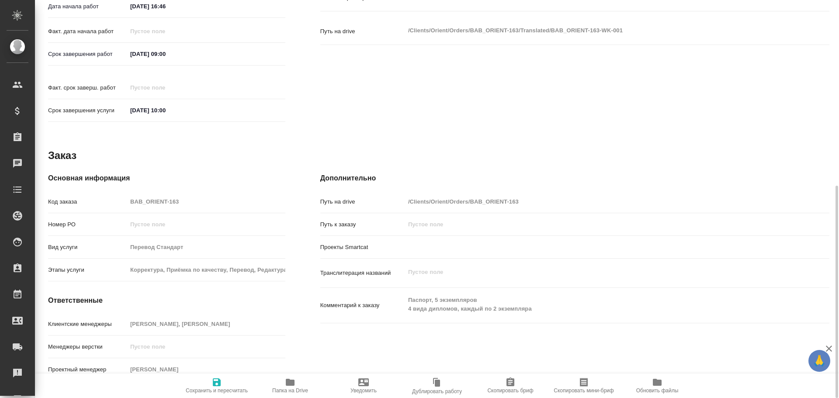
type textarea "x"
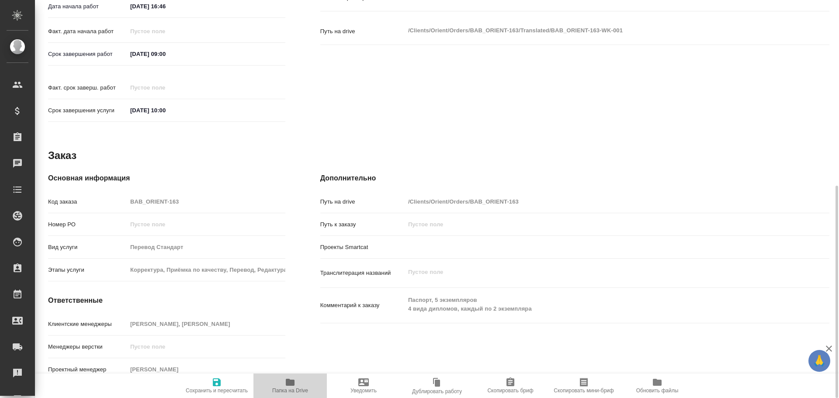
click at [295, 383] on icon "button" at bounding box center [290, 382] width 10 height 10
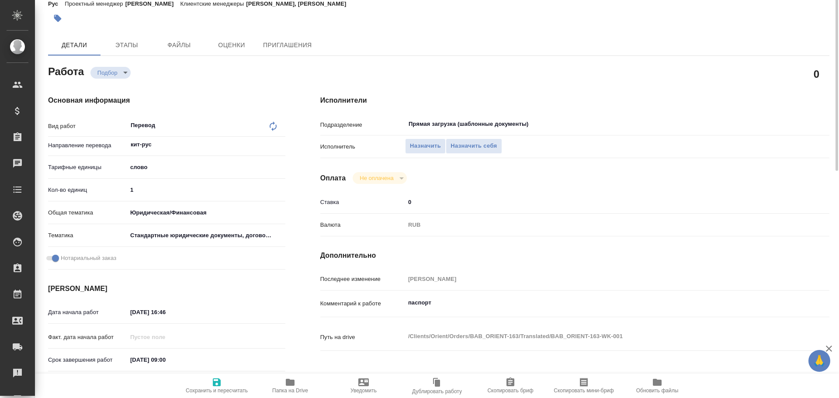
scroll to position [0, 0]
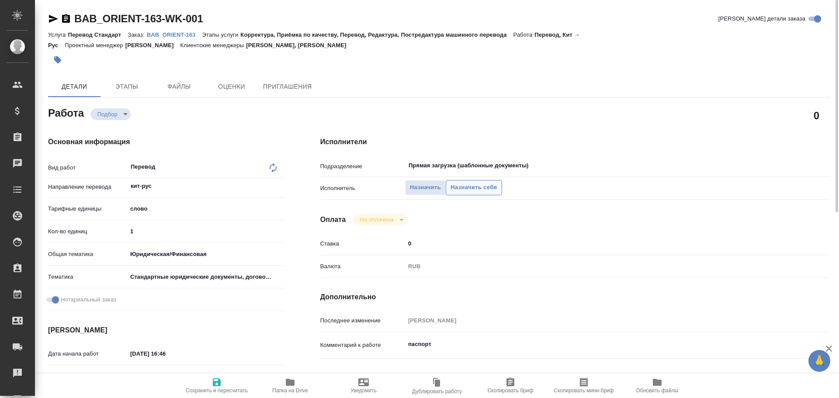
click at [463, 191] on span "Назначить себя" at bounding box center [473, 188] width 46 height 10
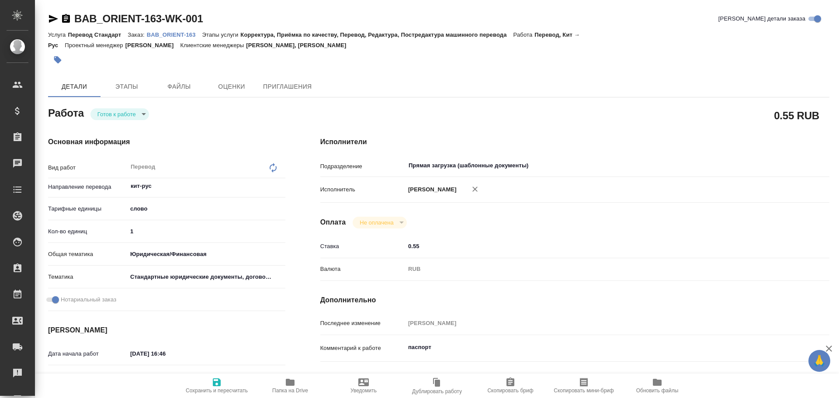
type textarea "x"
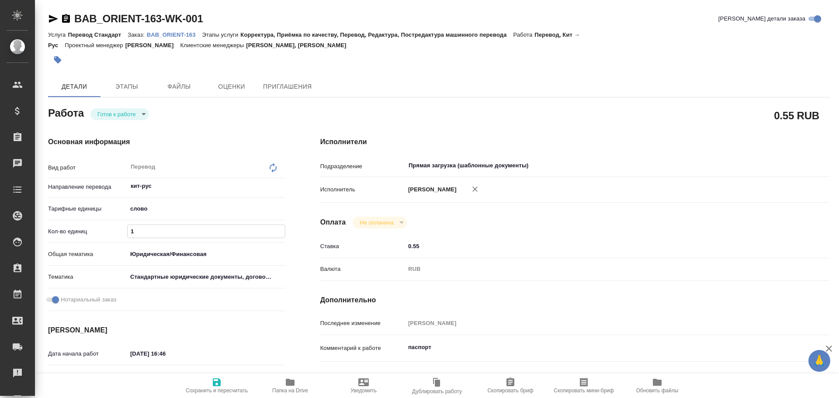
drag, startPoint x: 132, startPoint y: 228, endPoint x: 114, endPoint y: 230, distance: 18.4
click at [114, 230] on div "Кол-во единиц 1" at bounding box center [166, 231] width 237 height 15
type textarea "x"
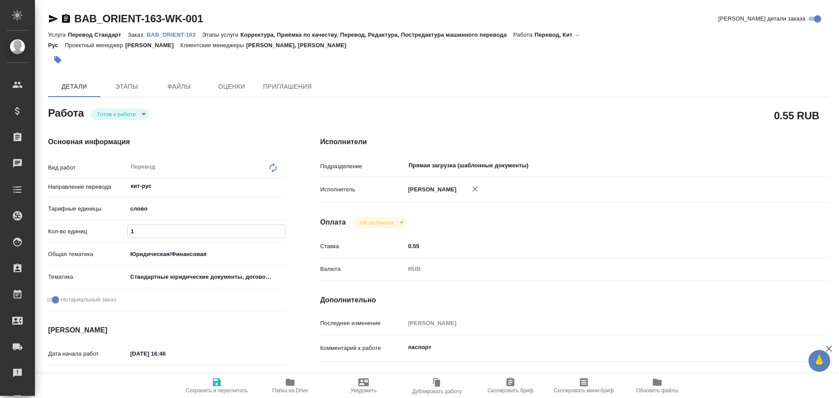
type textarea "x"
type input "7"
type textarea "x"
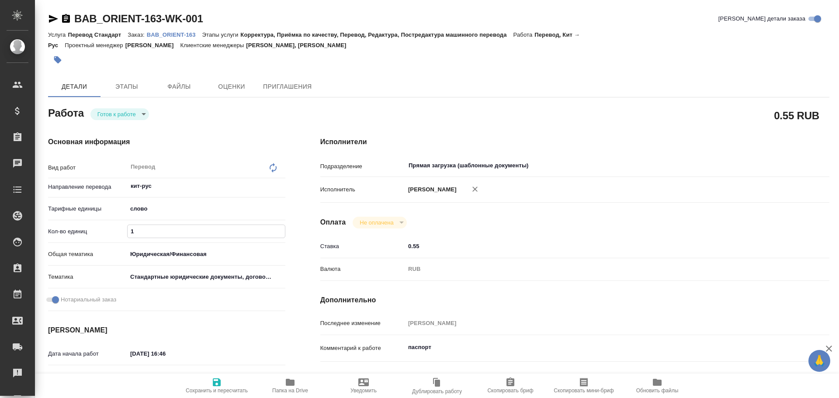
type textarea "x"
type input "75"
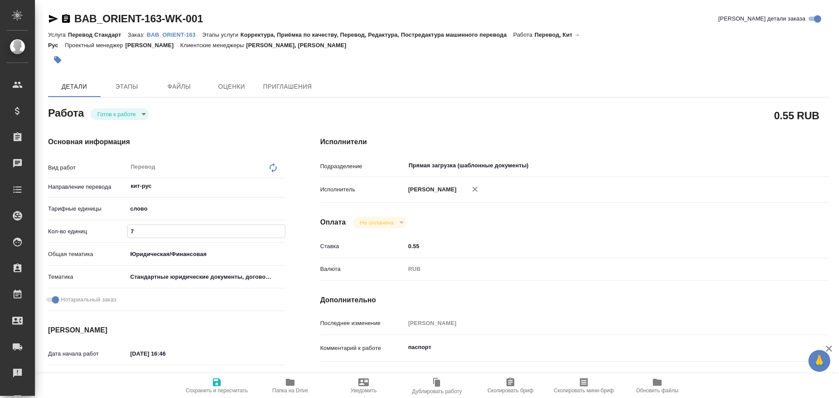
type textarea "x"
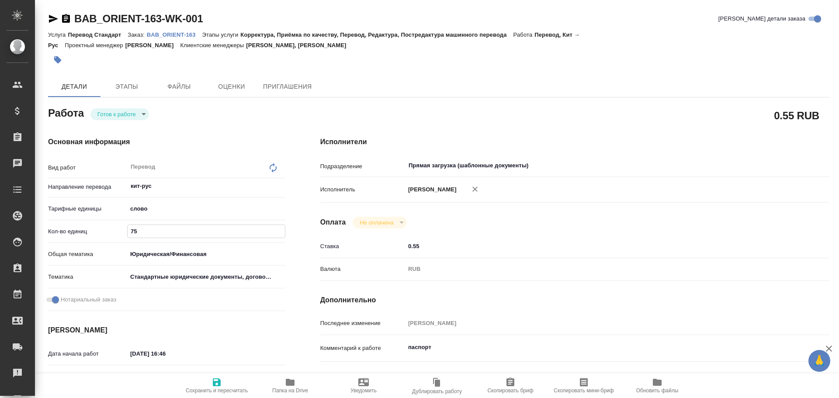
type textarea "x"
type input "75"
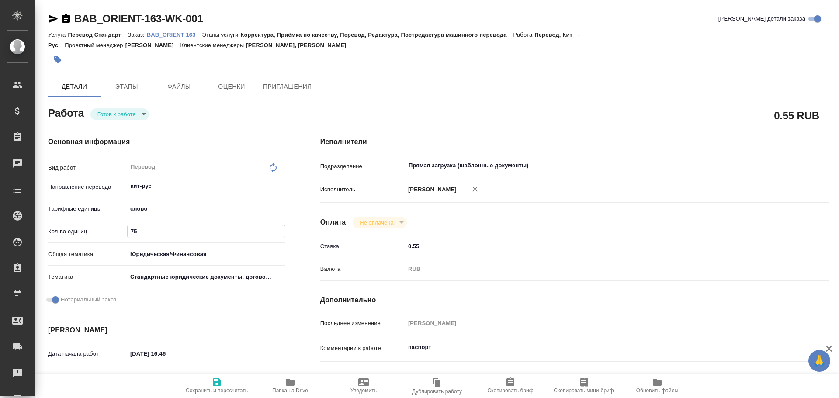
click at [216, 378] on icon "button" at bounding box center [216, 382] width 10 height 10
type textarea "x"
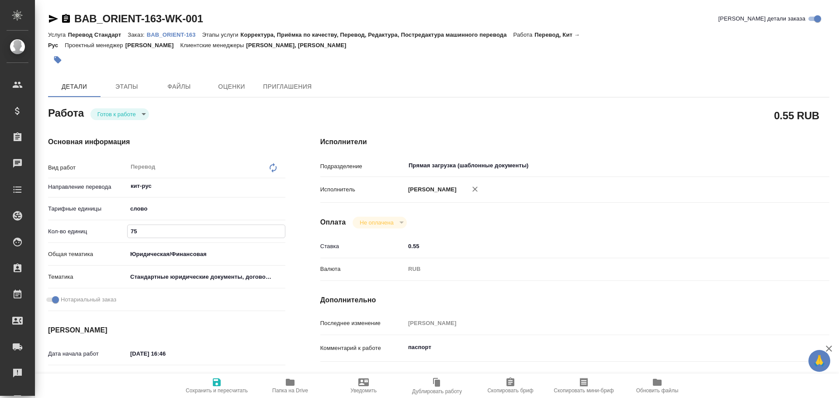
type textarea "x"
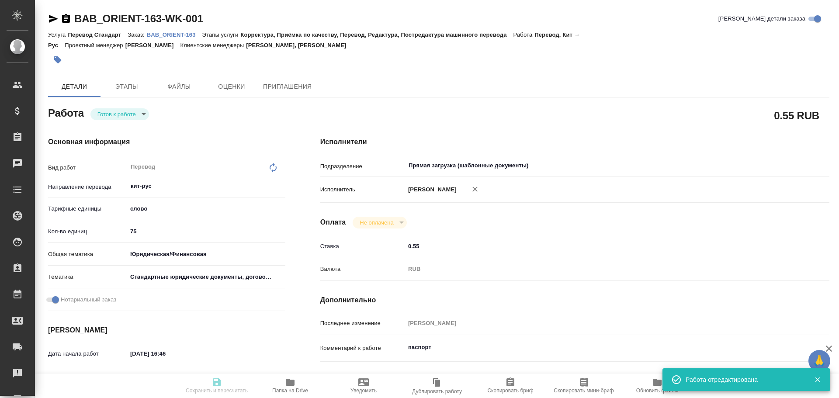
type textarea "x"
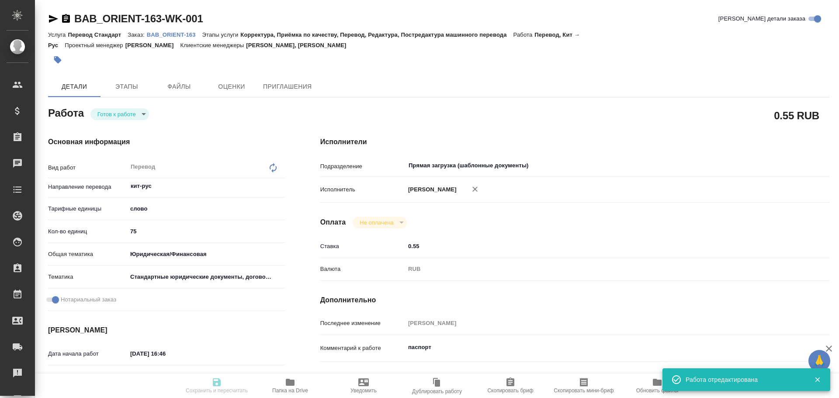
type input "readyForWork"
type textarea "Перевод"
type textarea "x"
type input "кит-рус"
type input "5a8b1489cc6b4906c91bfd90"
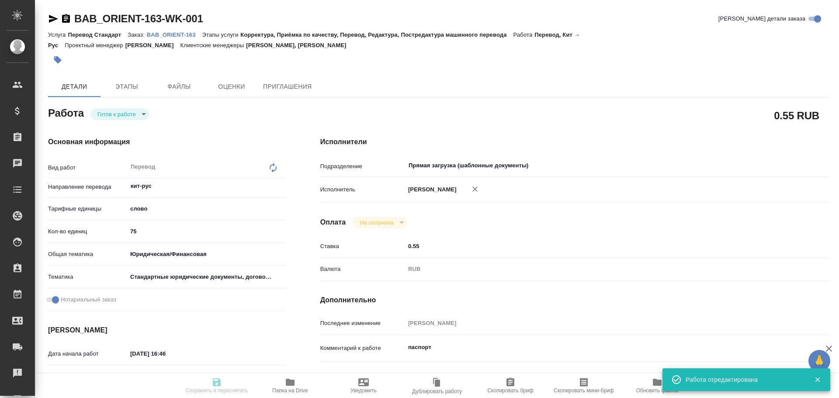
type input "75"
type input "yr-fn"
type input "5f647205b73bc97568ca66bf"
checkbox input "true"
type input "[DATE] 16:46"
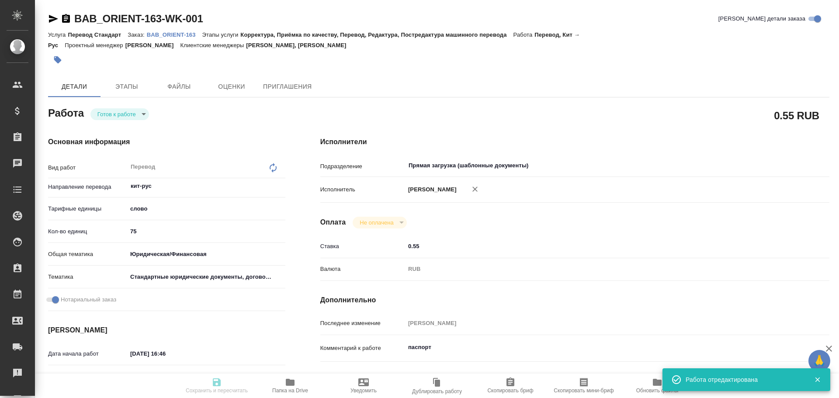
type input "[DATE] 09:00"
type input "[DATE] 10:00"
type input "Прямая загрузка (шаблонные документы)"
type input "notPayed"
type input "0.55"
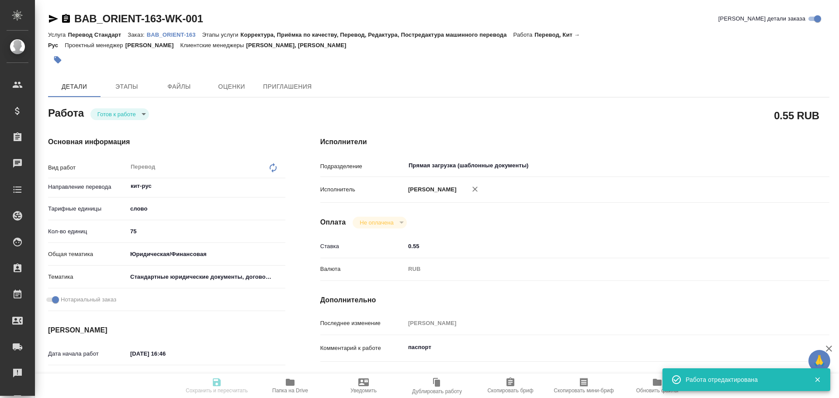
type input "RUB"
type input "[PERSON_NAME]"
type textarea "паспорт"
type textarea "x"
type textarea "/Clients/Orient/Orders/BAB_ORIENT-163/Translated/BAB_ORIENT-163-WK-001"
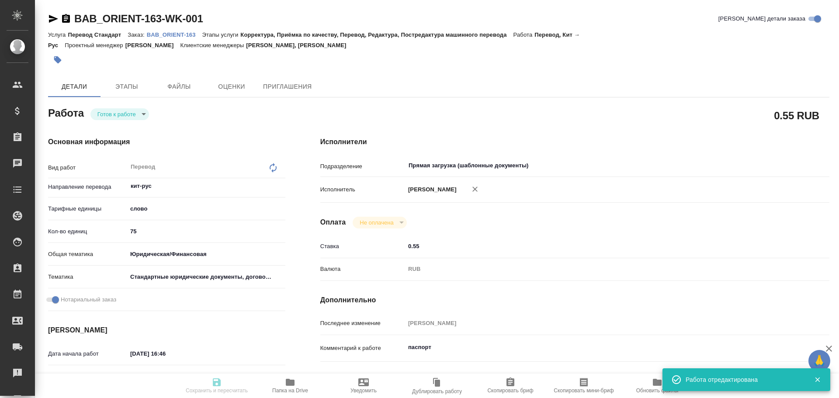
type textarea "x"
type input "BAB_ORIENT-163"
type input "Перевод Стандарт"
type input "Корректура, Приёмка по качеству, Перевод, Редактура, Постредактура машинного пе…"
type input "[PERSON_NAME], [PERSON_NAME]"
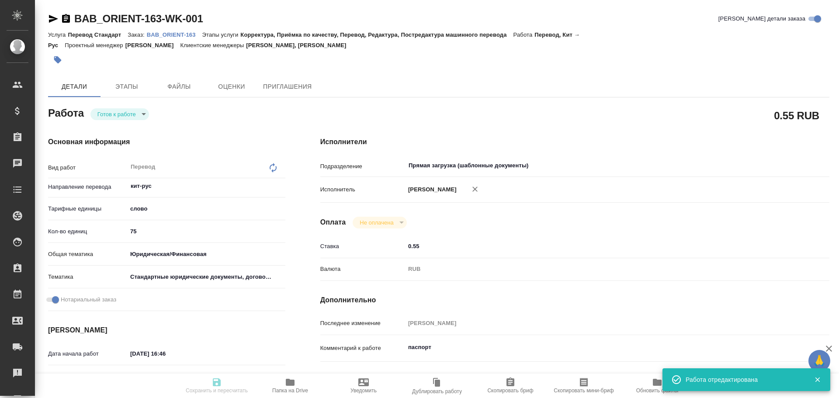
type input "/Clients/Orient/Orders/BAB_ORIENT-163"
type textarea "x"
type textarea "Паспорт, 5 экземпляров 4 вида дипломов, каждый по 2 экземпляра"
type textarea "x"
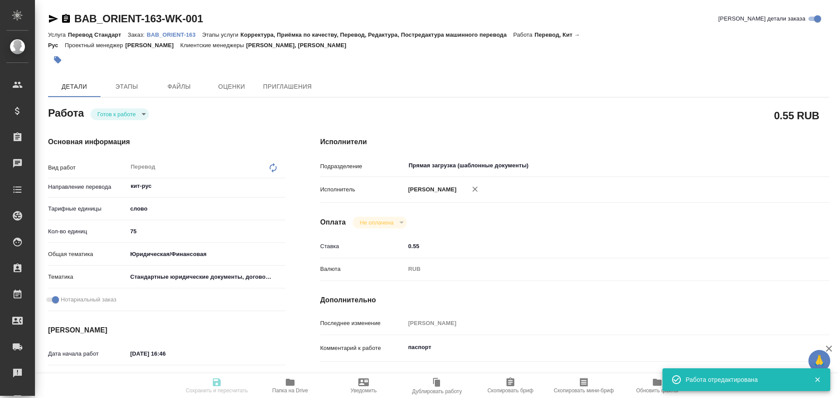
type textarea "x"
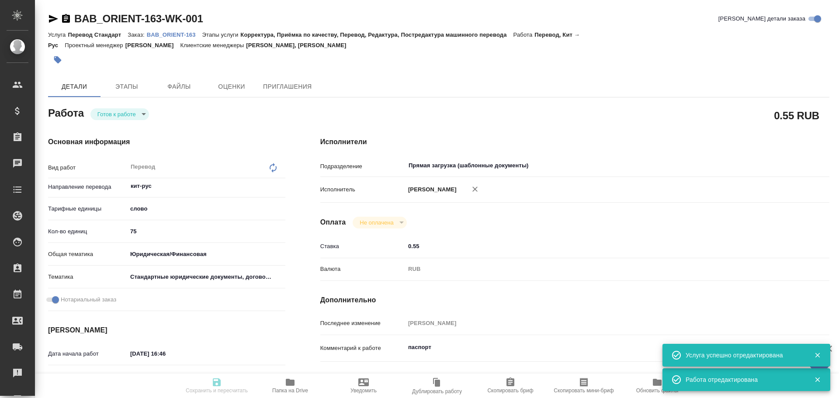
type textarea "x"
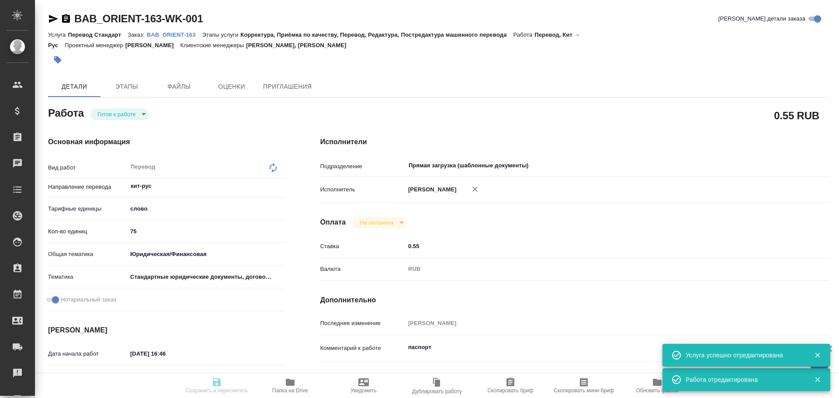
type textarea "x"
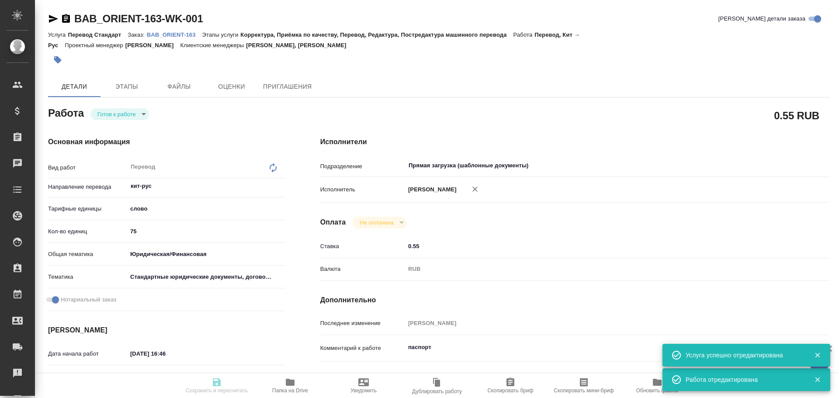
type textarea "x"
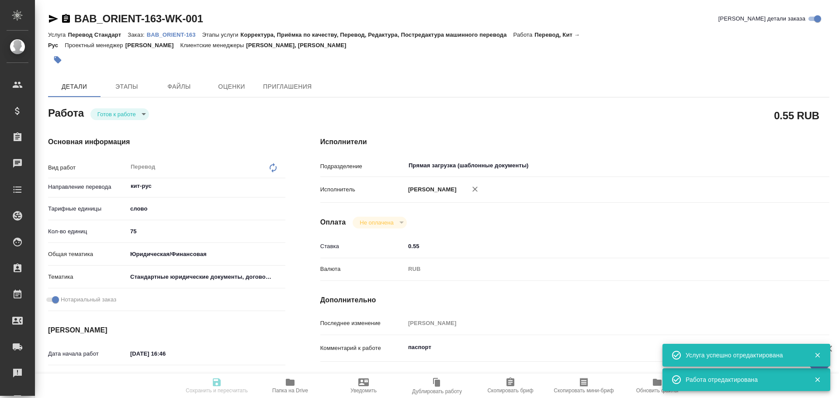
type textarea "x"
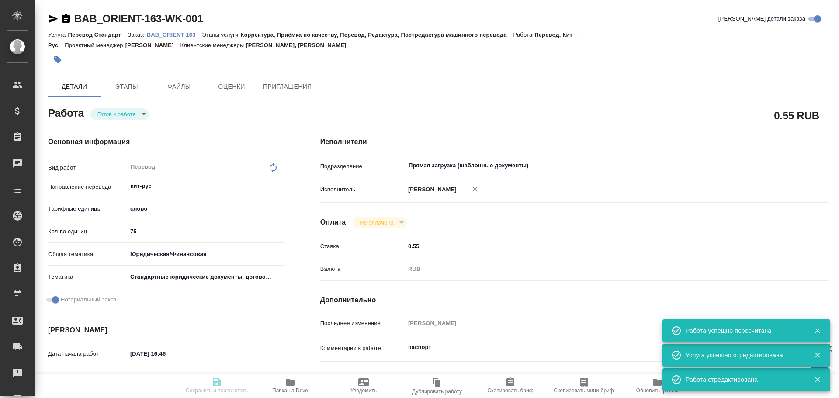
type input "readyForWork"
type textarea "Перевод"
type textarea "x"
type input "кит-рус"
type input "5a8b1489cc6b4906c91bfd90"
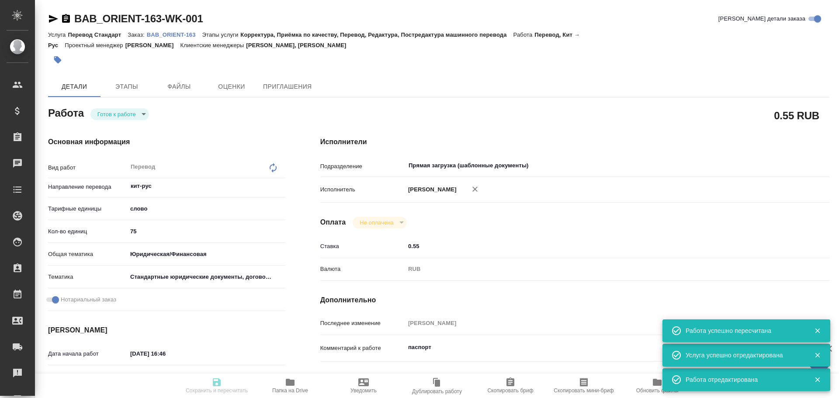
type input "75"
type input "yr-fn"
type input "5f647205b73bc97568ca66bf"
checkbox input "true"
type input "30.09.2025 16:46"
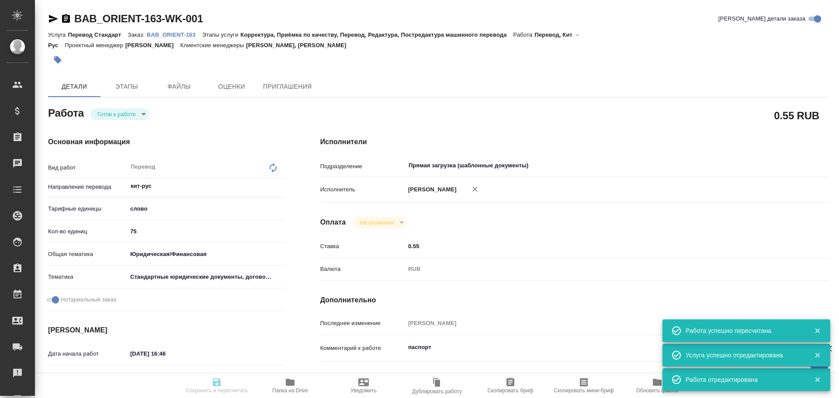
type input "14.10.2025 09:00"
type input "[DATE] 10:00"
type input "Прямая загрузка (шаблонные документы)"
type input "notPayed"
type input "0.55"
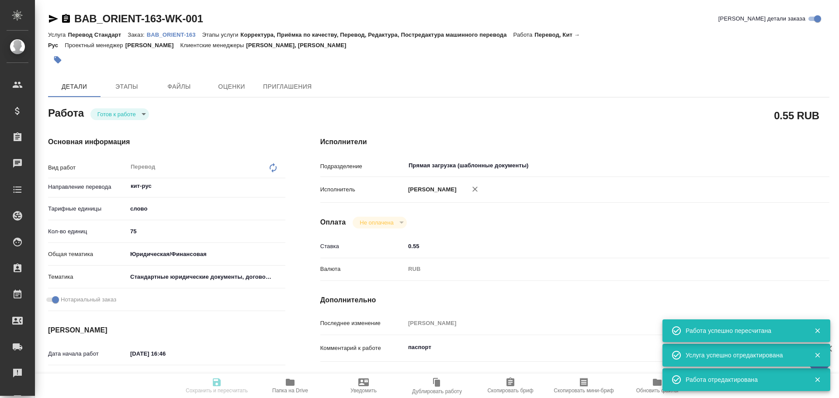
type input "RUB"
type input "[PERSON_NAME]"
type textarea "паспорт"
type textarea "x"
type textarea "/Clients/Orient/Orders/BAB_ORIENT-163/Translated/BAB_ORIENT-163-WK-001"
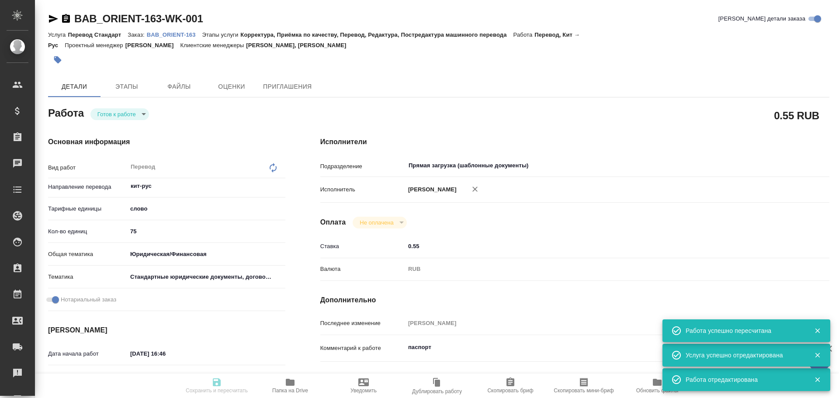
type textarea "x"
type input "BAB_ORIENT-163"
type input "Перевод Стандарт"
type input "Корректура, Приёмка по качеству, Перевод, Редактура, Постредактура машинного пе…"
type input "Ильина Екатерина, Голубев Дмитрий"
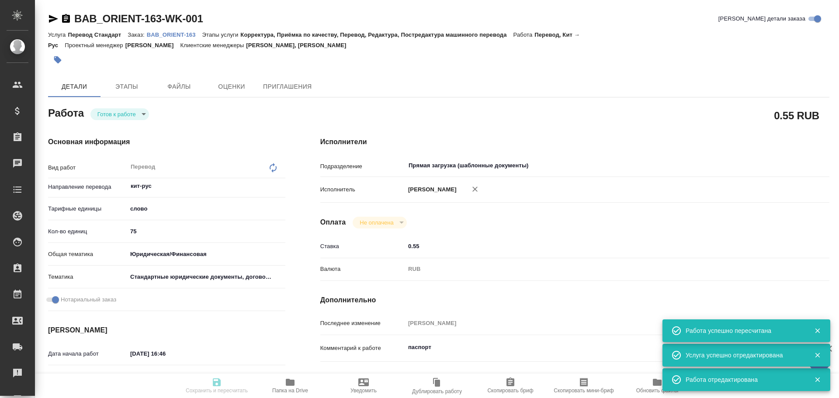
type input "/Clients/Orient/Orders/BAB_ORIENT-163"
type textarea "x"
type textarea "Паспорт, 5 экземпляров 4 вида дипломов, каждый по 2 экземпляра"
type textarea "x"
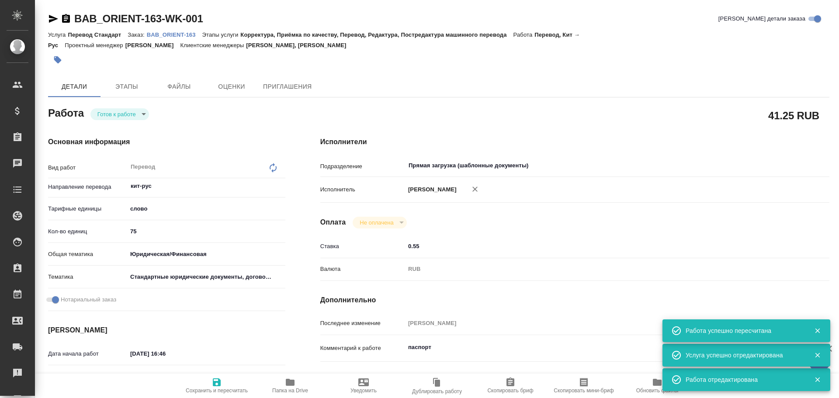
type textarea "x"
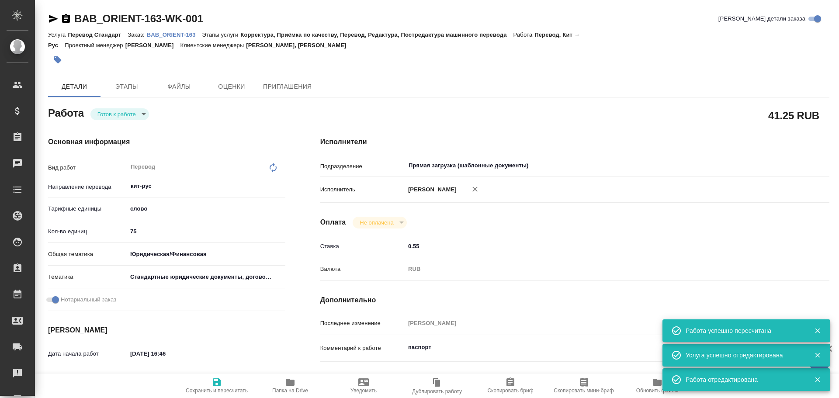
type textarea "x"
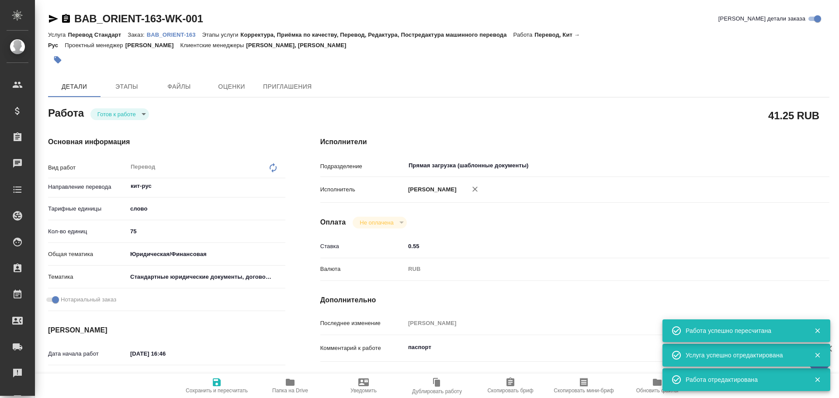
type textarea "x"
click at [118, 115] on body "🙏 .cls-1 fill:#fff; AWATERA Gusev Alexandr Клиенты Спецификации Заказы 0 Чаты T…" at bounding box center [419, 199] width 839 height 398
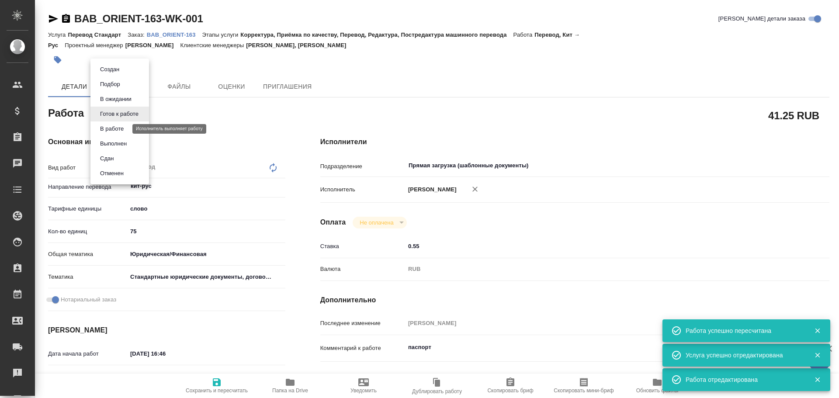
click at [114, 126] on button "В работе" at bounding box center [111, 129] width 29 height 10
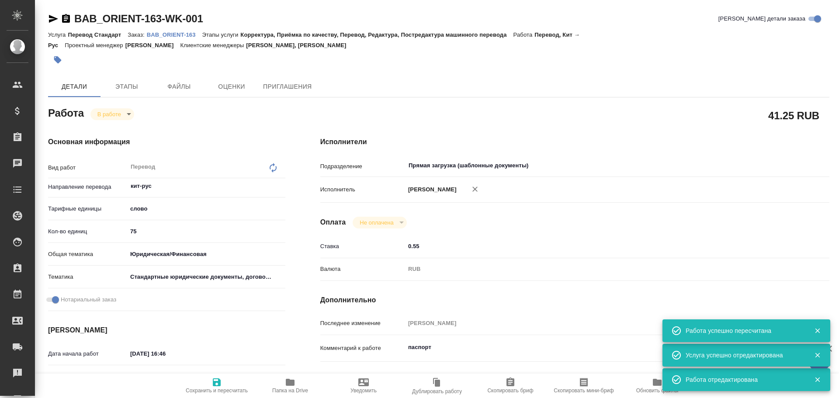
type textarea "x"
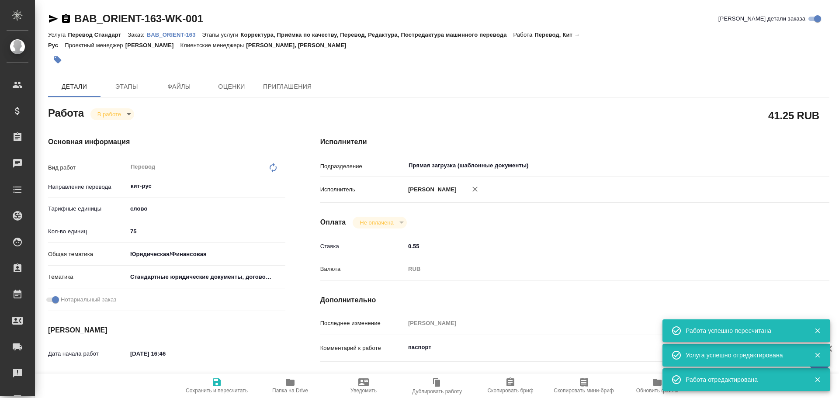
type textarea "x"
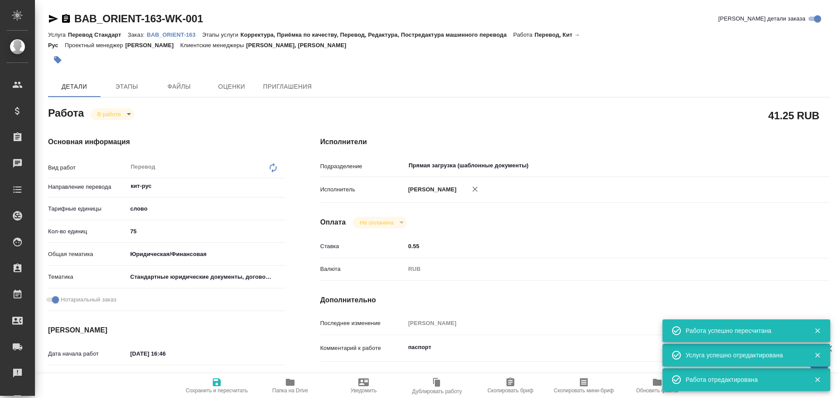
type textarea "x"
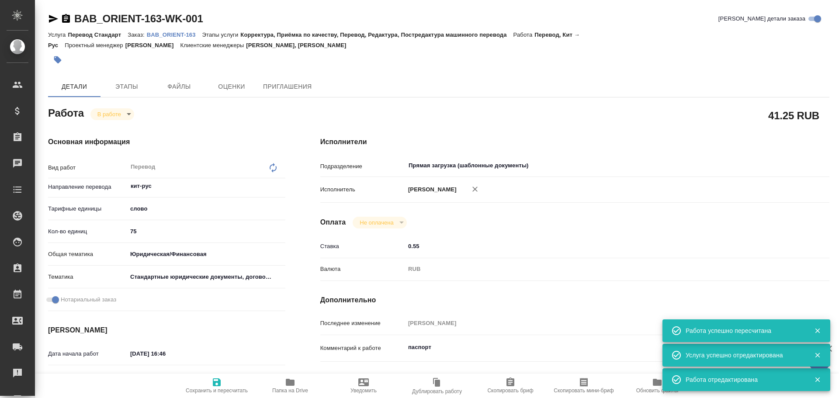
type textarea "x"
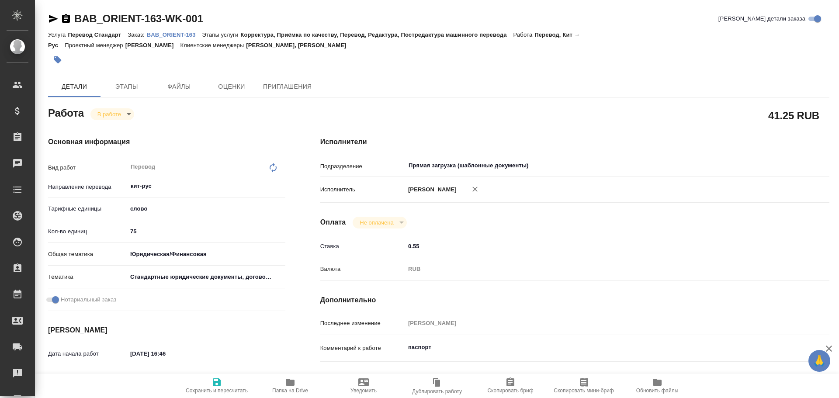
type textarea "x"
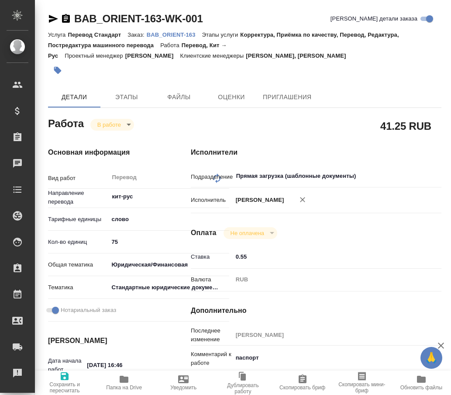
type textarea "x"
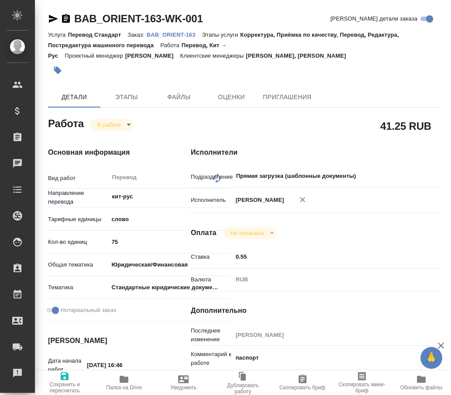
type textarea "x"
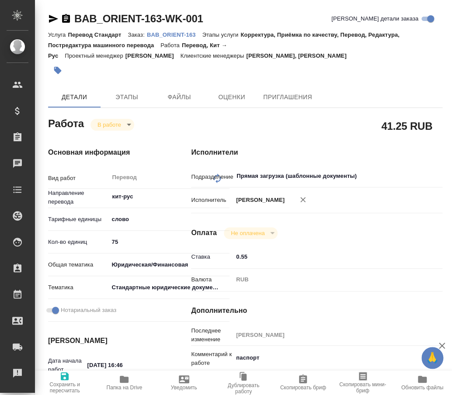
type textarea "x"
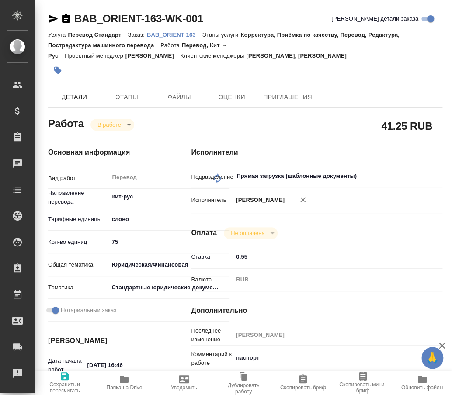
type textarea "x"
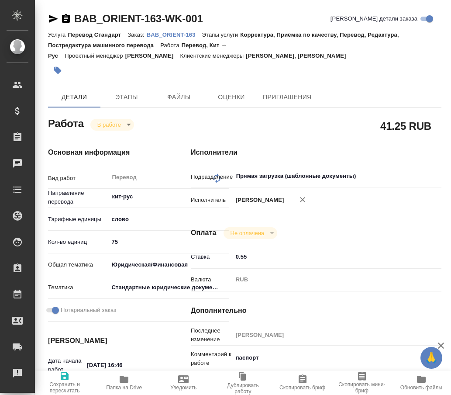
type textarea "x"
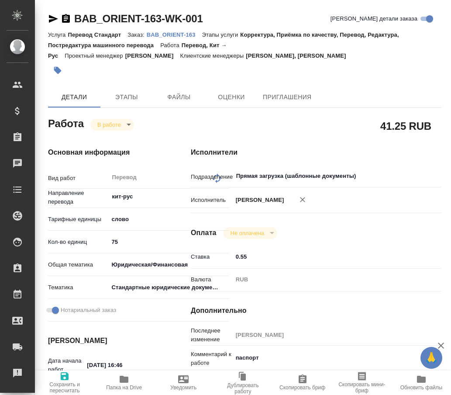
type textarea "x"
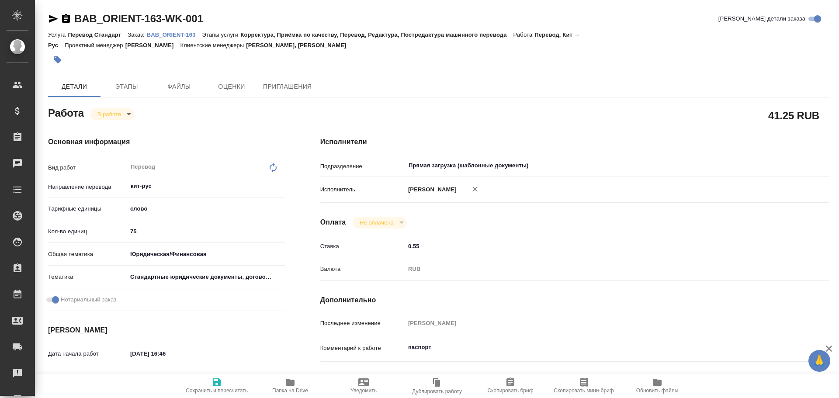
type textarea "x"
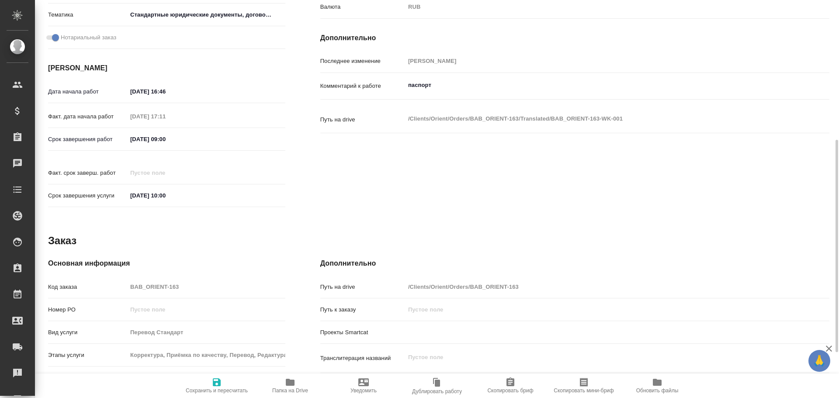
scroll to position [347, 0]
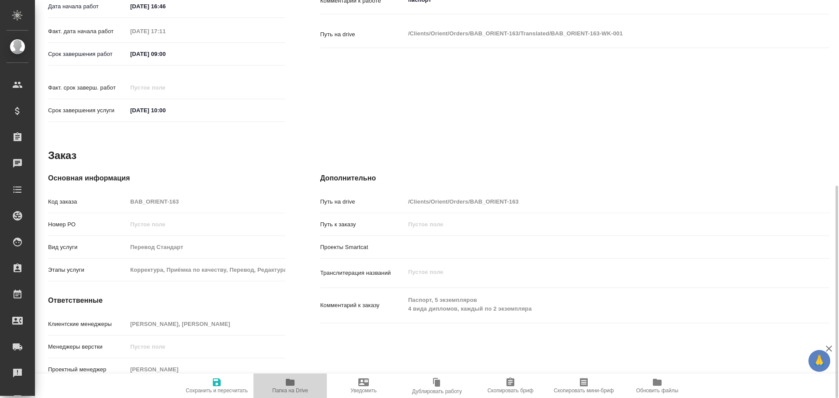
click at [287, 383] on icon "button" at bounding box center [290, 382] width 9 height 7
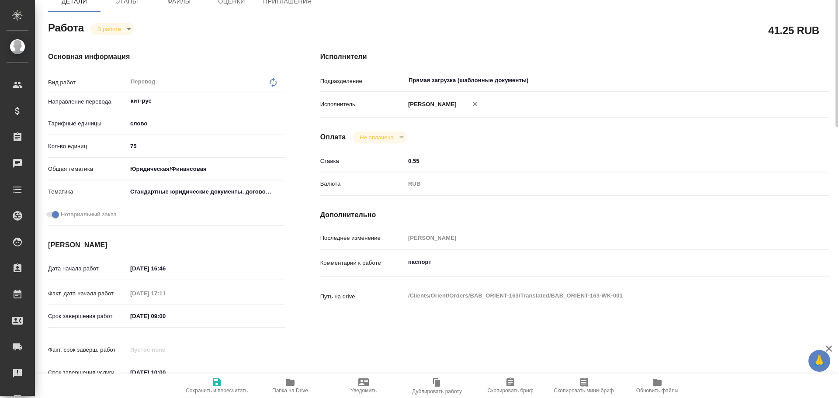
scroll to position [0, 0]
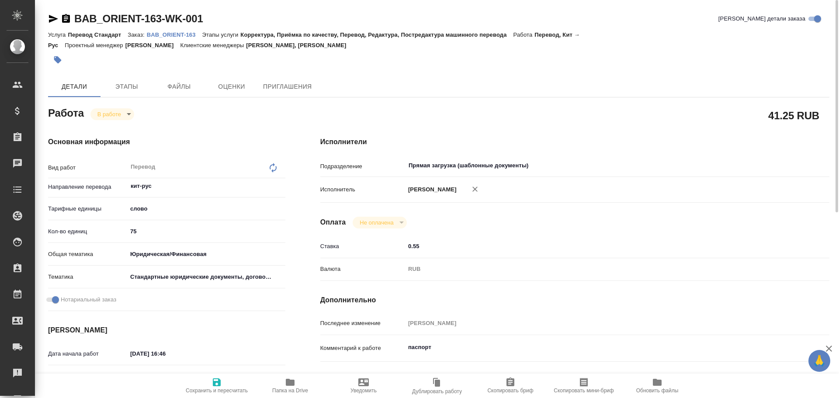
click at [101, 117] on body "🙏 .cls-1 fill:#fff; AWATERA Gusev Alexandr Клиенты Спецификации Заказы 0 Чаты T…" at bounding box center [419, 199] width 839 height 398
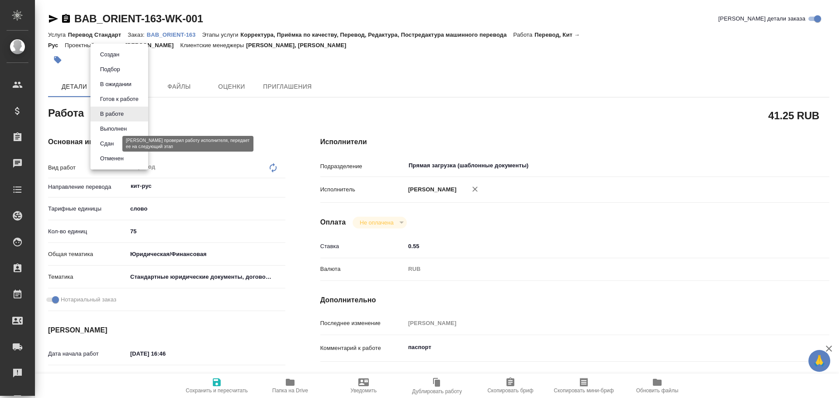
click at [100, 144] on button "Сдан" at bounding box center [106, 144] width 19 height 10
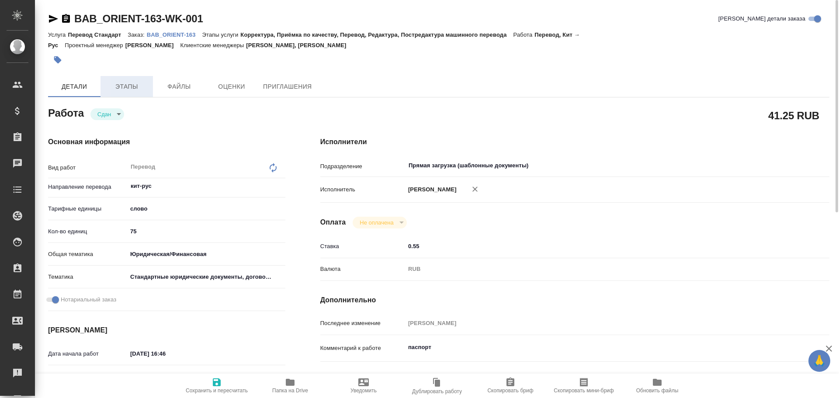
click at [111, 83] on span "Этапы" at bounding box center [127, 86] width 42 height 11
type textarea "x"
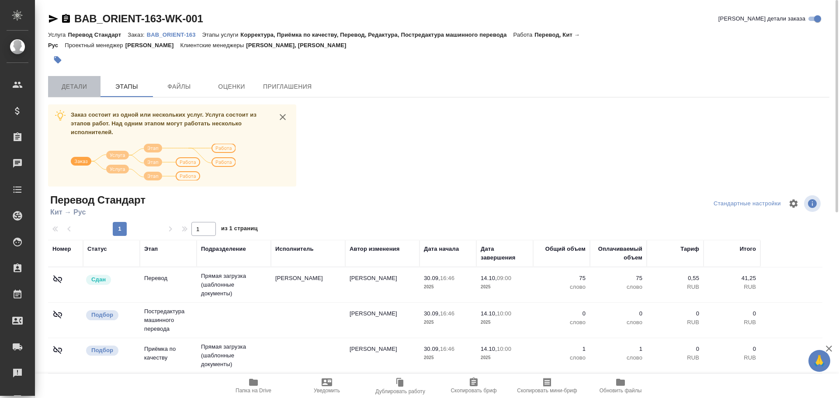
click at [87, 84] on span "Детали" at bounding box center [74, 86] width 42 height 11
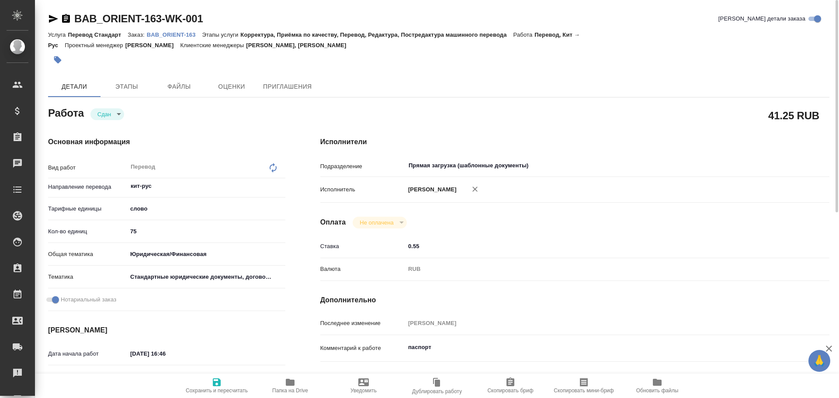
scroll to position [262, 0]
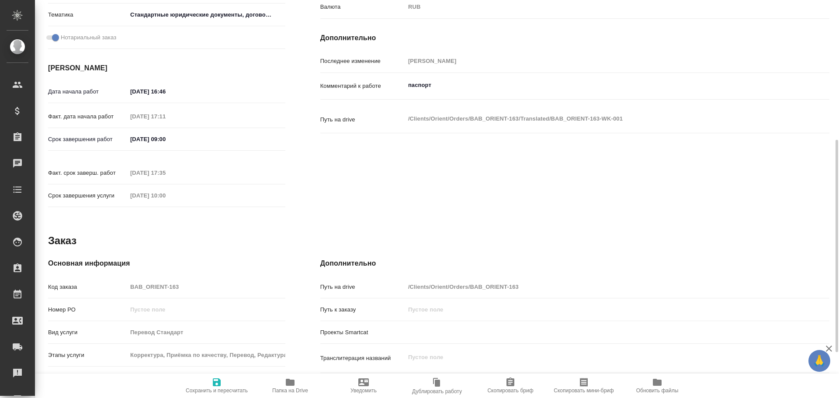
click at [117, 279] on div "Код заказа BAB_ORIENT-163" at bounding box center [166, 286] width 237 height 15
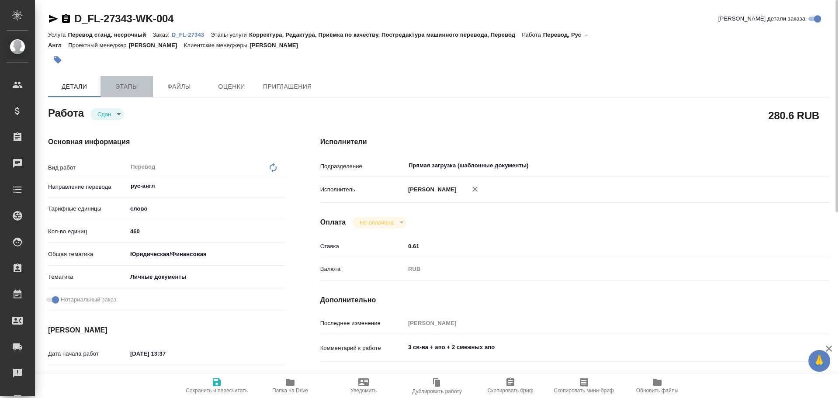
click at [127, 77] on button "Этапы" at bounding box center [126, 86] width 52 height 21
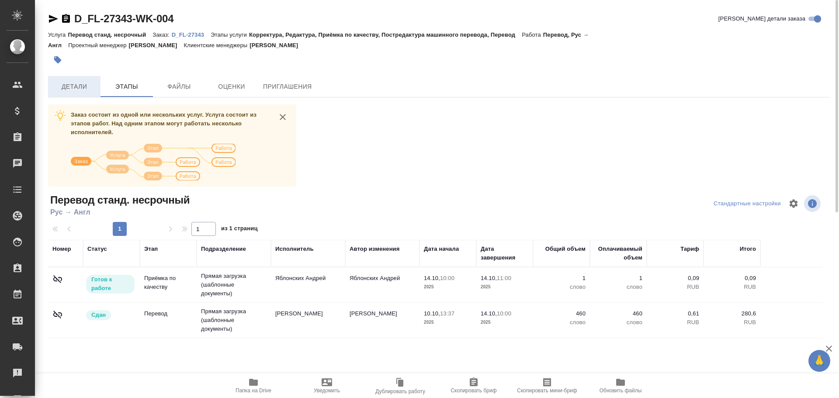
click at [70, 84] on span "Детали" at bounding box center [74, 86] width 42 height 11
click at [86, 83] on span "Детали" at bounding box center [74, 86] width 42 height 11
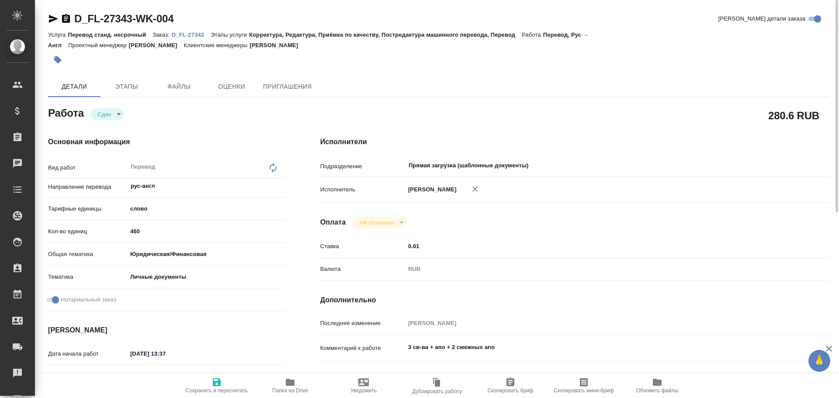
type textarea "x"
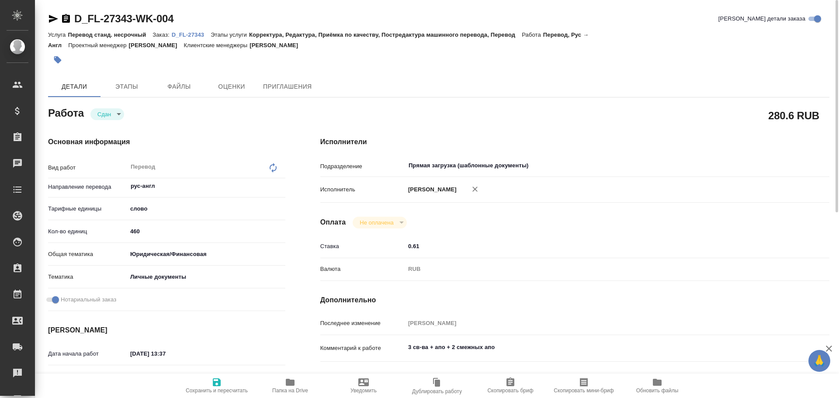
type textarea "x"
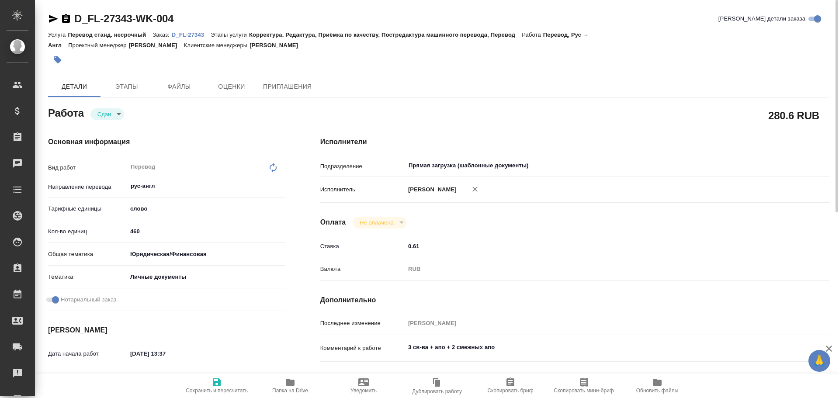
type textarea "x"
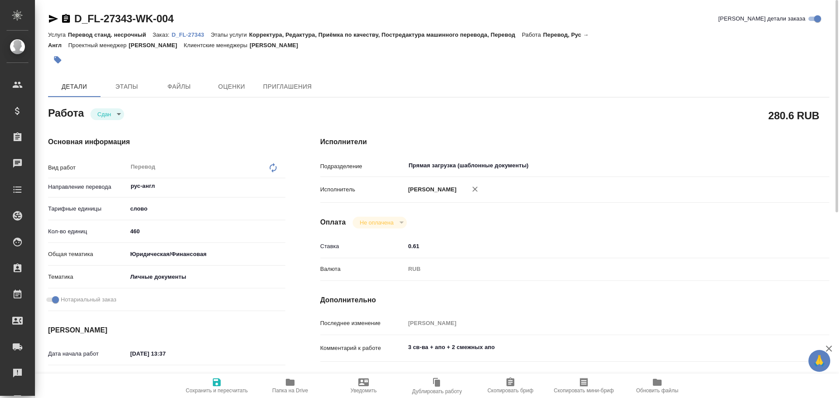
type textarea "x"
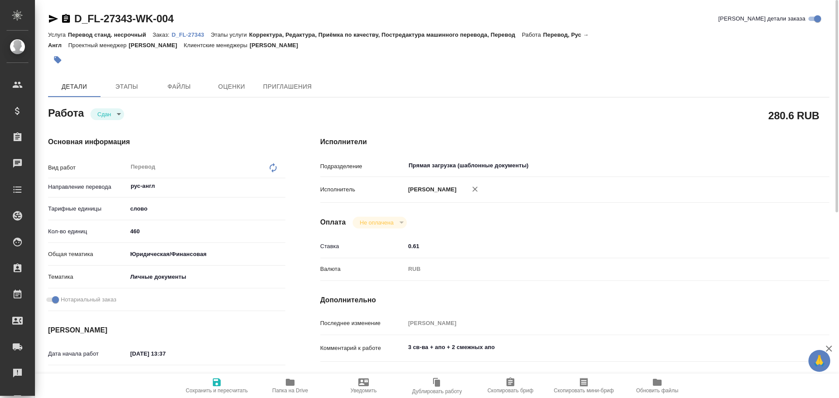
scroll to position [218, 0]
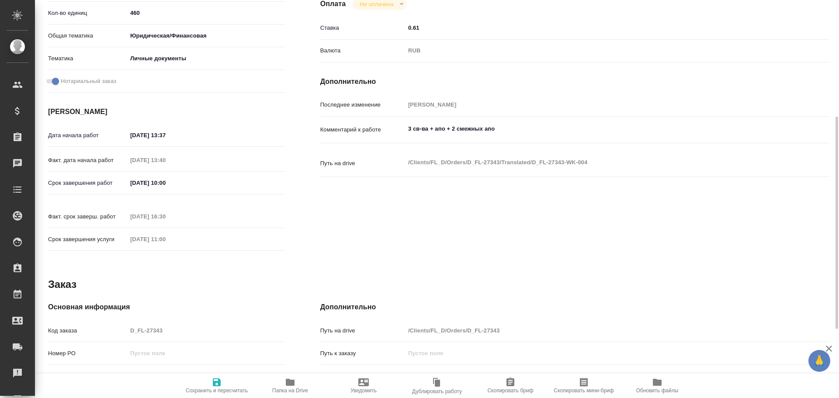
type textarea "x"
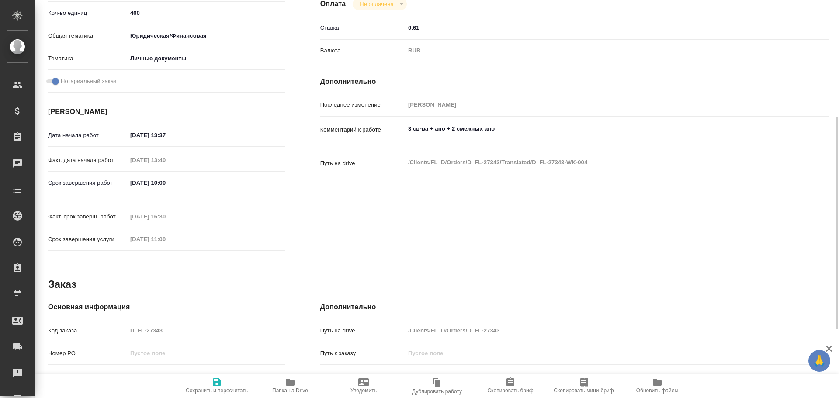
type textarea "x"
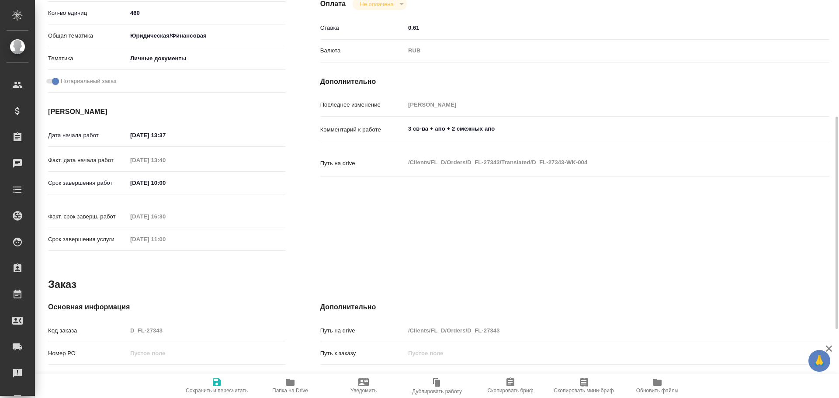
type textarea "x"
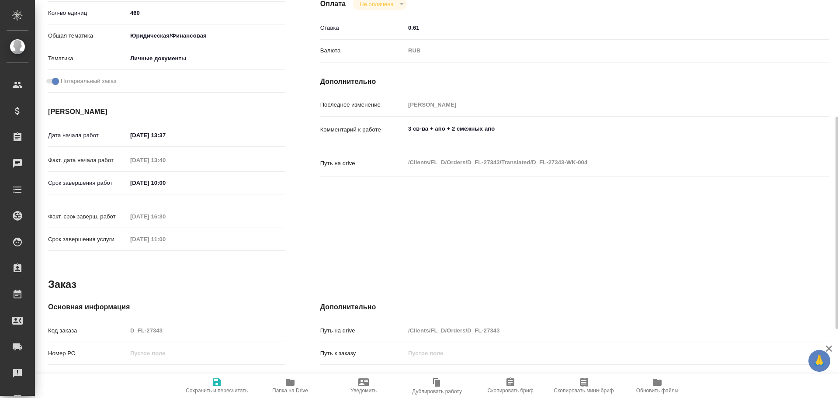
type textarea "x"
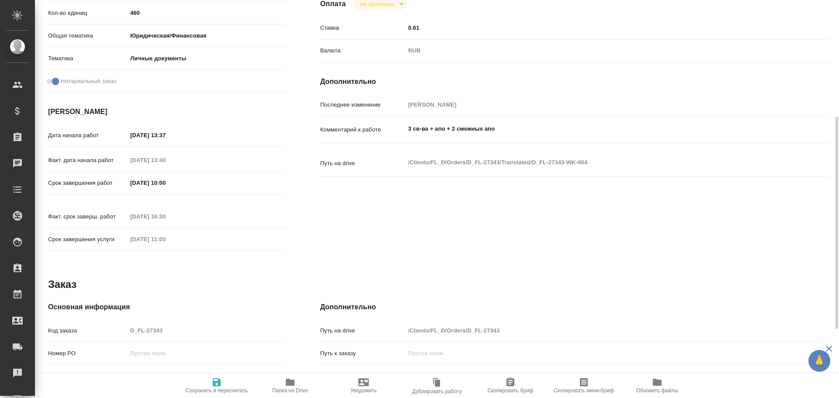
type textarea "x"
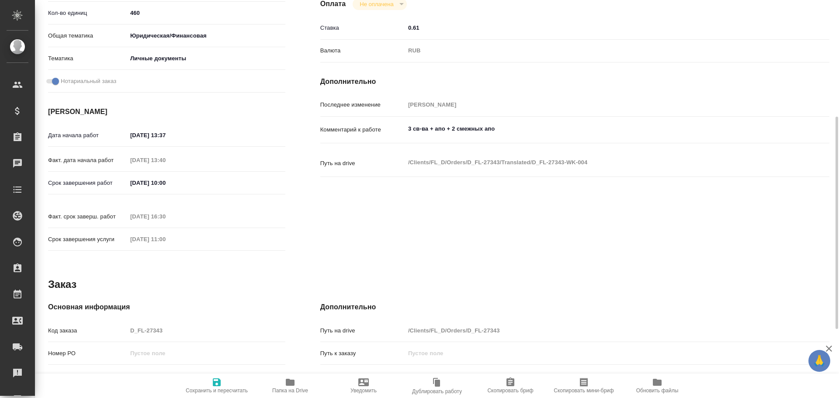
type textarea "x"
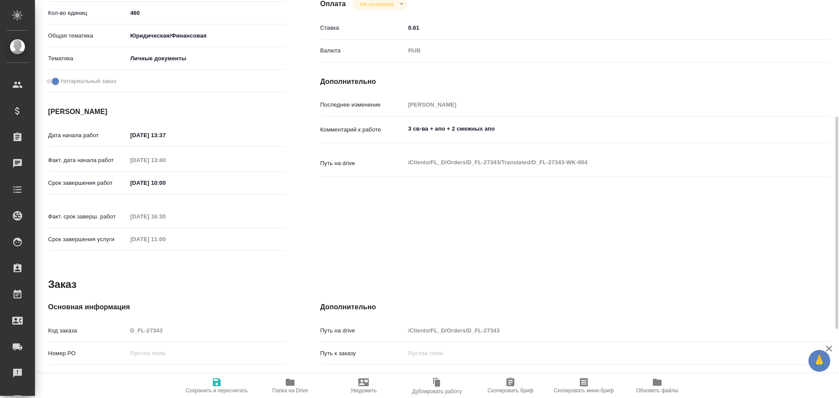
type textarea "x"
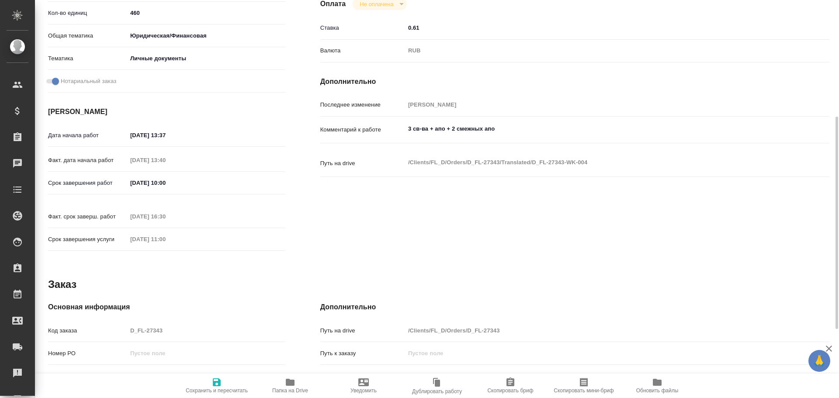
type textarea "x"
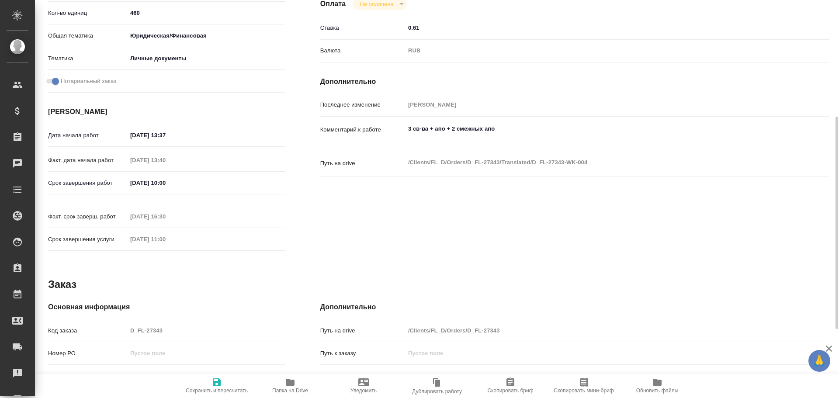
type textarea "x"
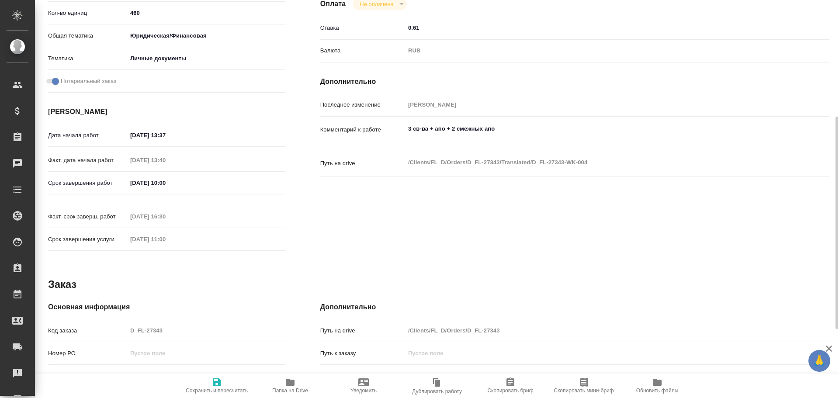
type textarea "x"
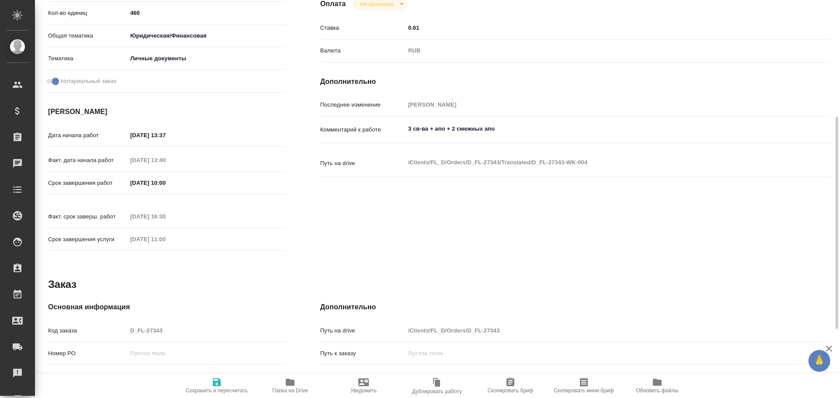
type textarea "x"
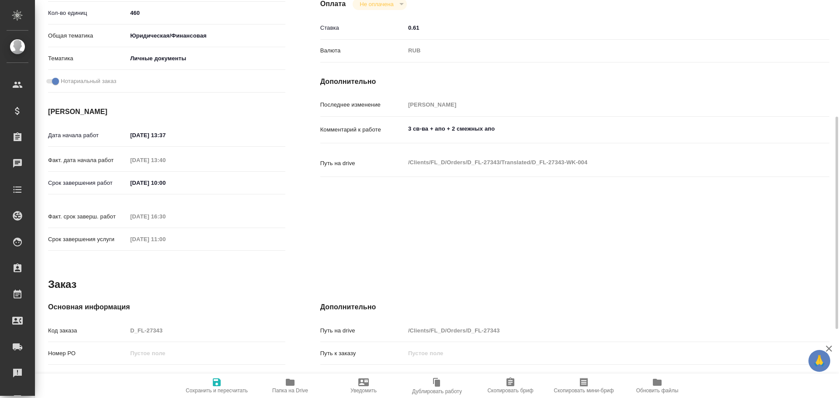
type textarea "x"
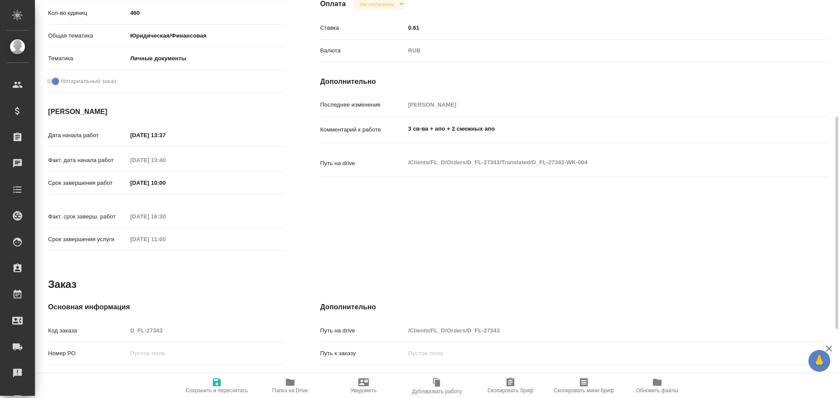
type textarea "x"
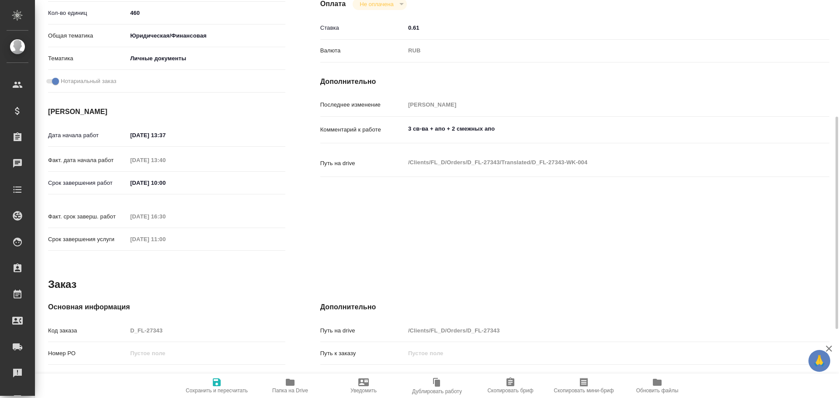
type textarea "x"
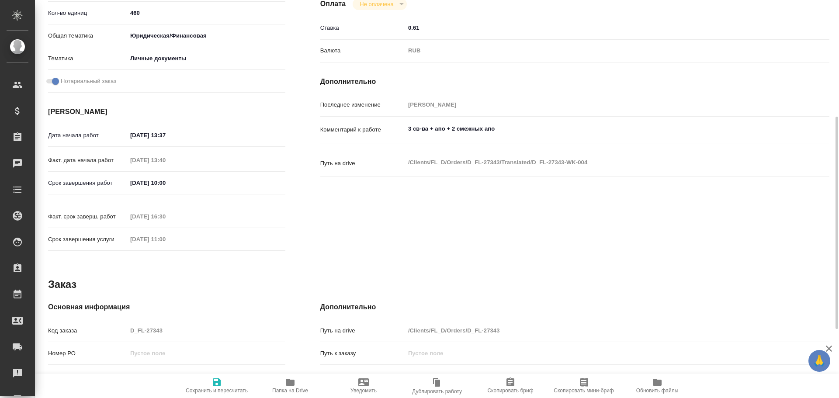
type textarea "x"
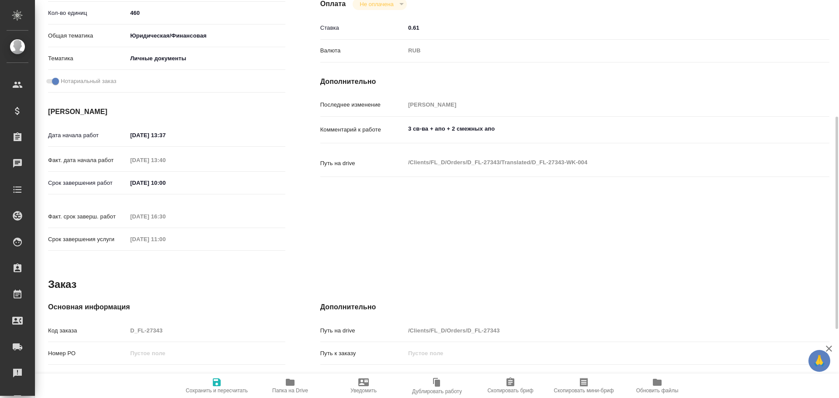
type textarea "x"
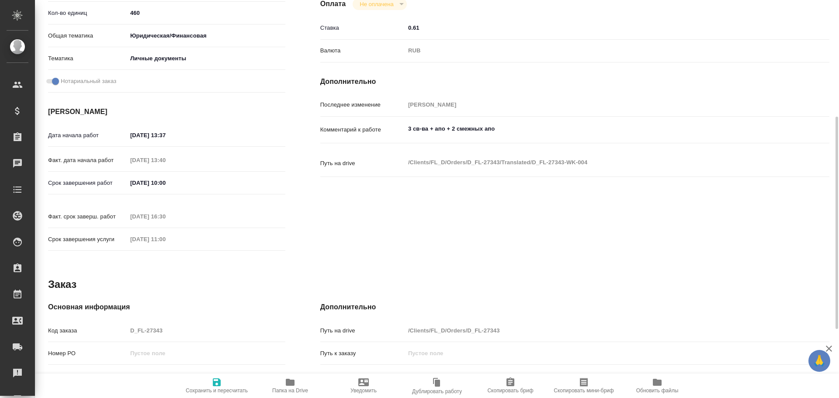
type textarea "x"
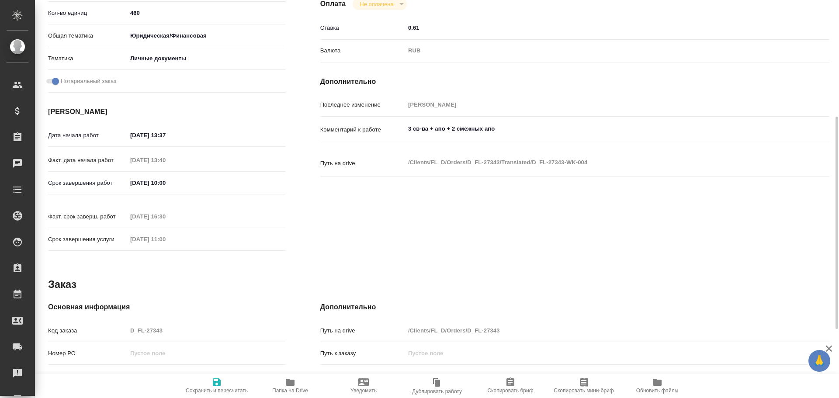
type textarea "x"
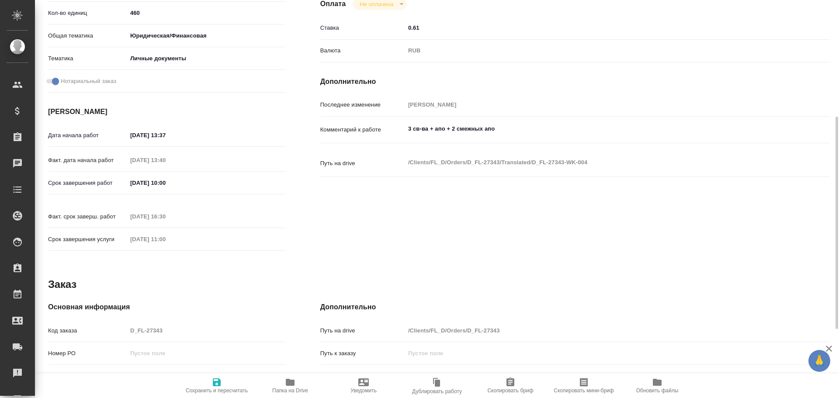
type textarea "x"
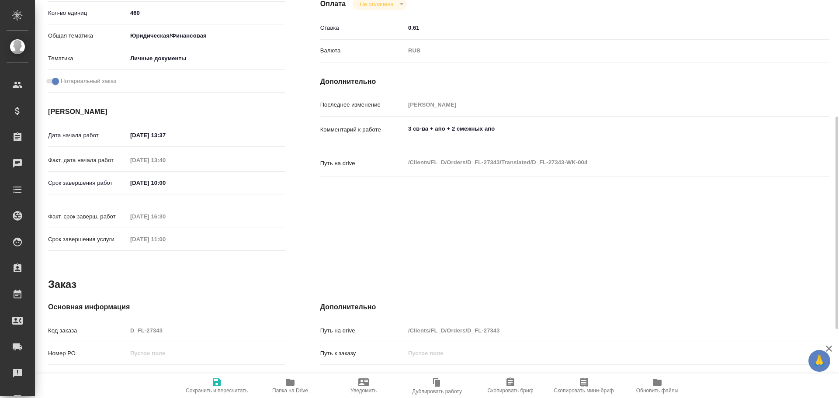
type textarea "x"
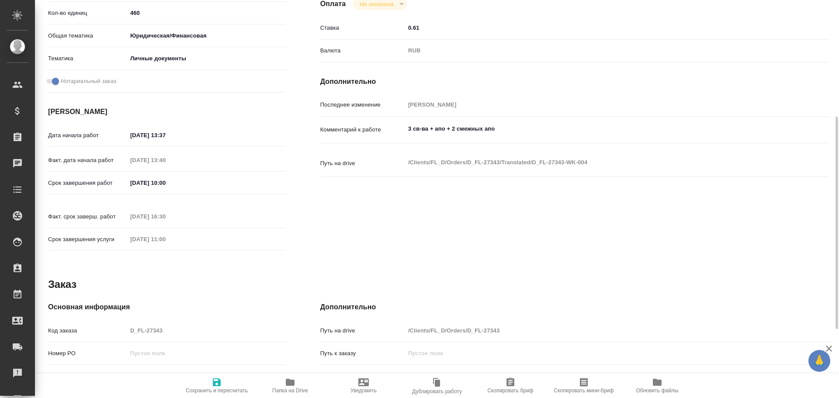
type textarea "x"
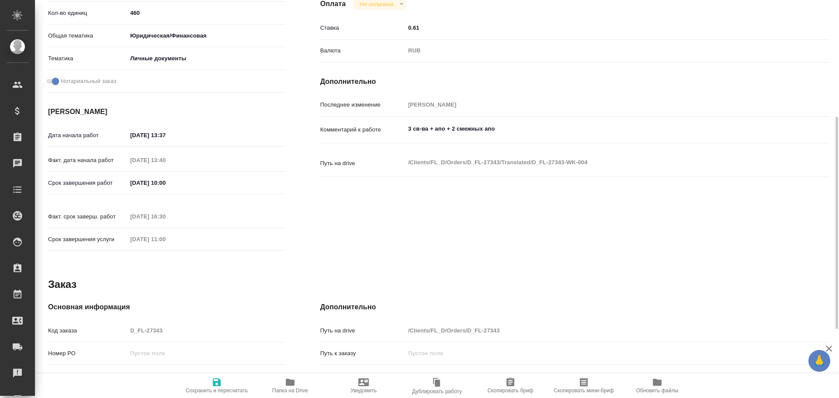
type textarea "x"
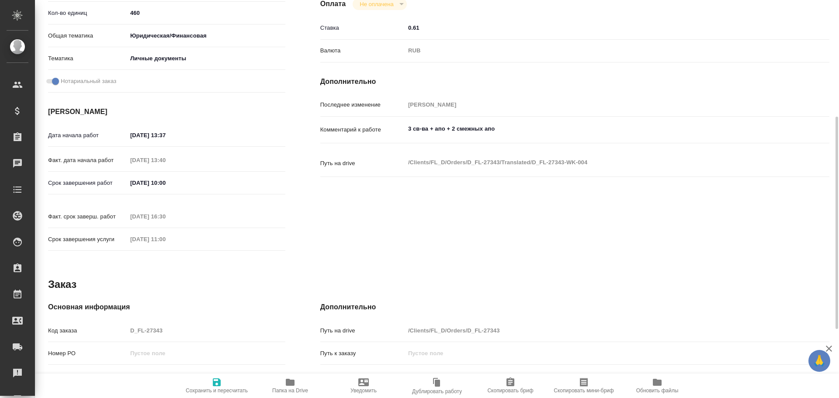
type textarea "x"
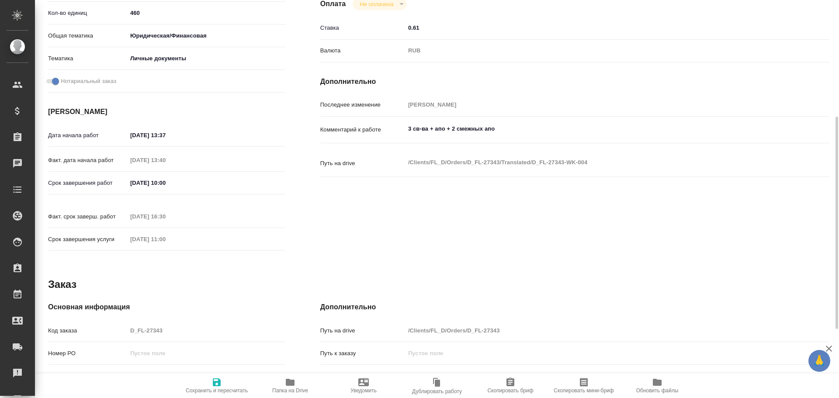
type textarea "x"
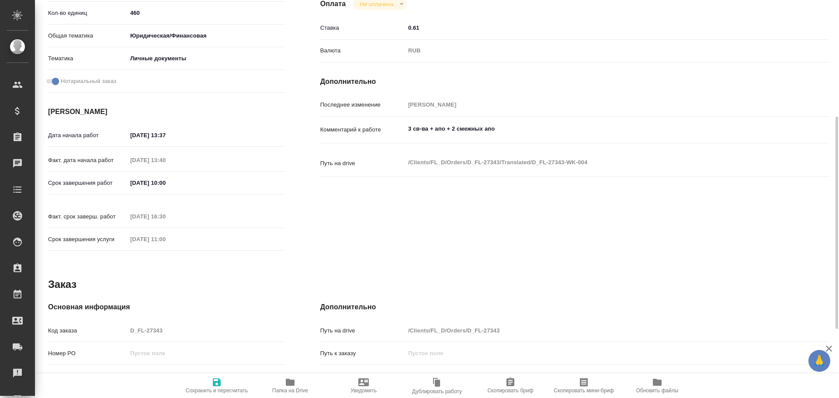
type textarea "x"
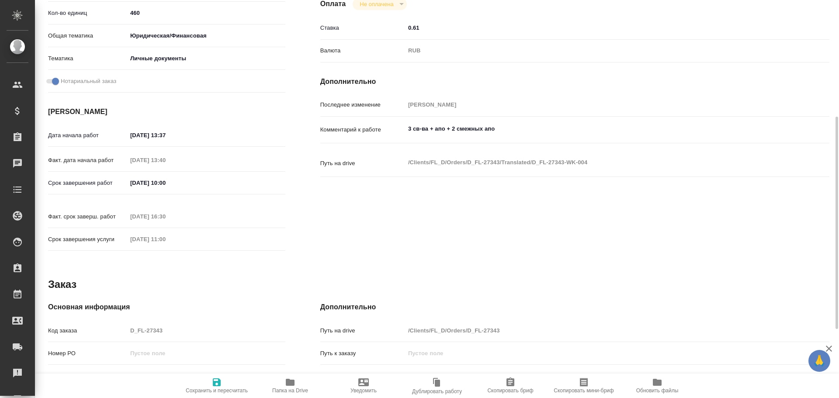
type textarea "x"
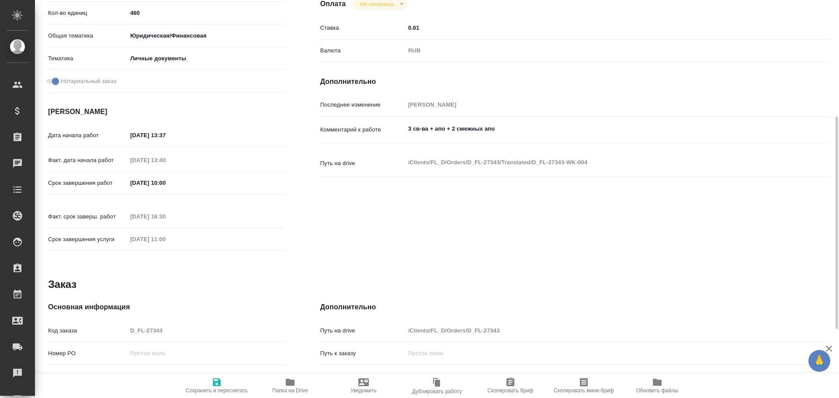
type textarea "x"
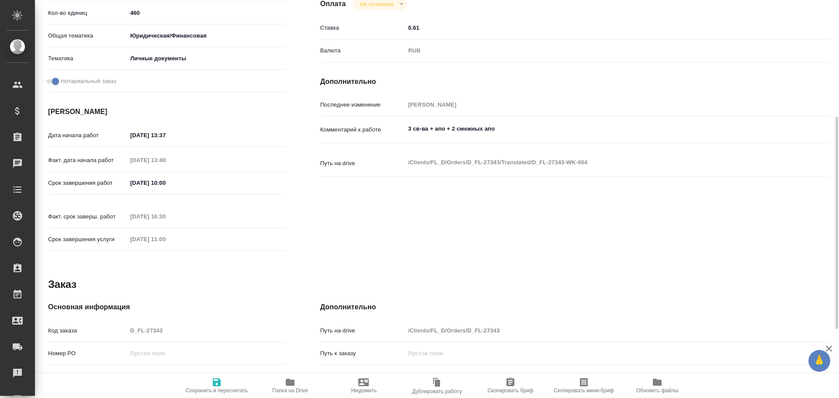
type textarea "x"
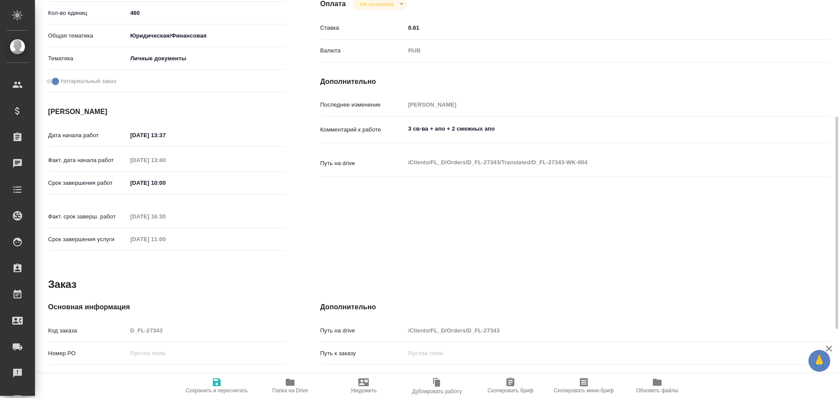
type textarea "x"
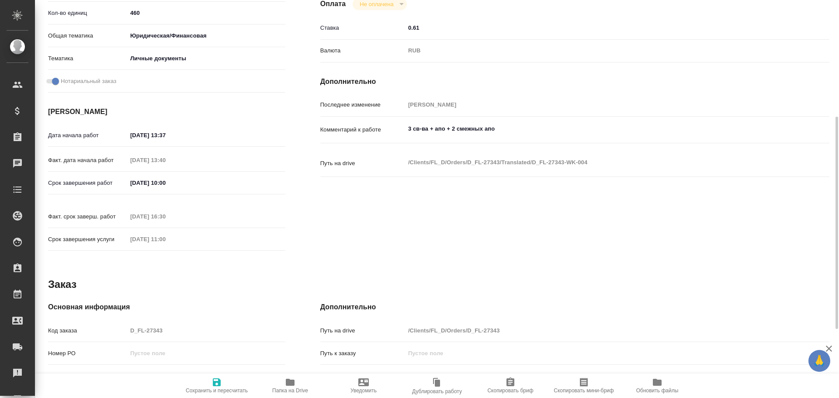
type textarea "x"
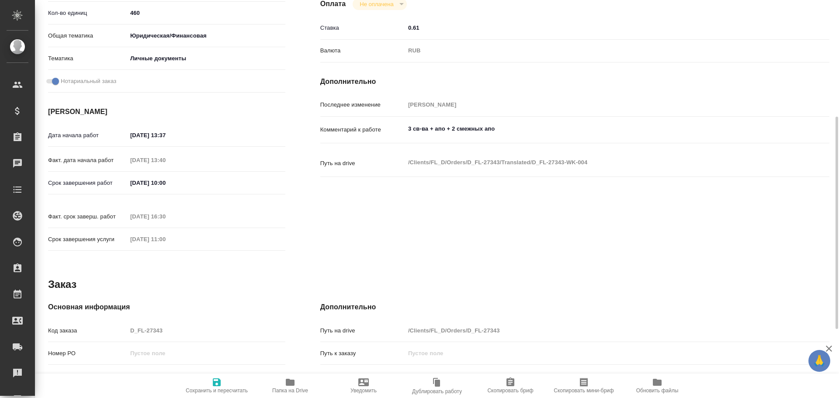
type textarea "x"
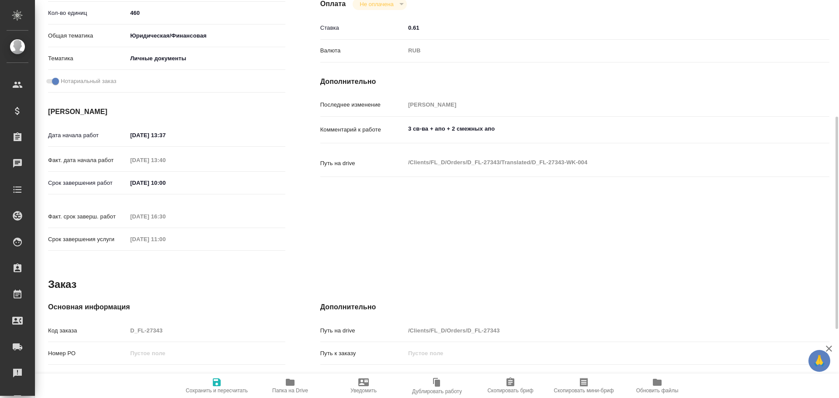
type textarea "x"
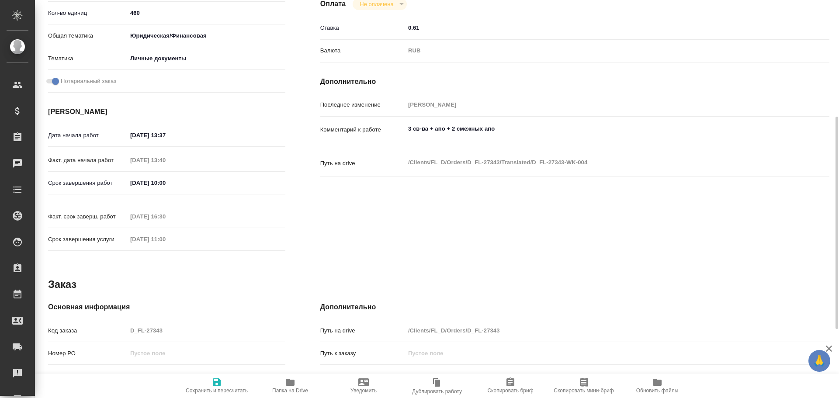
type textarea "x"
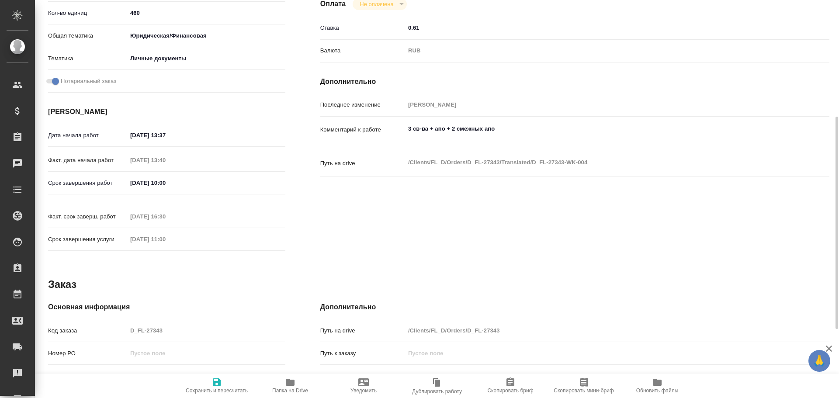
type textarea "x"
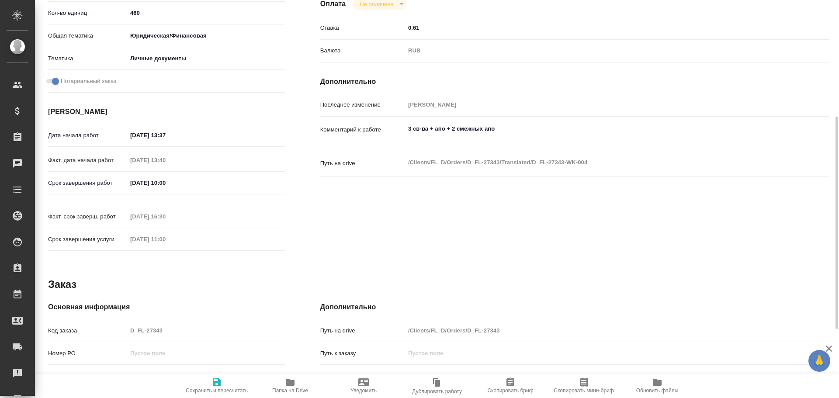
type textarea "x"
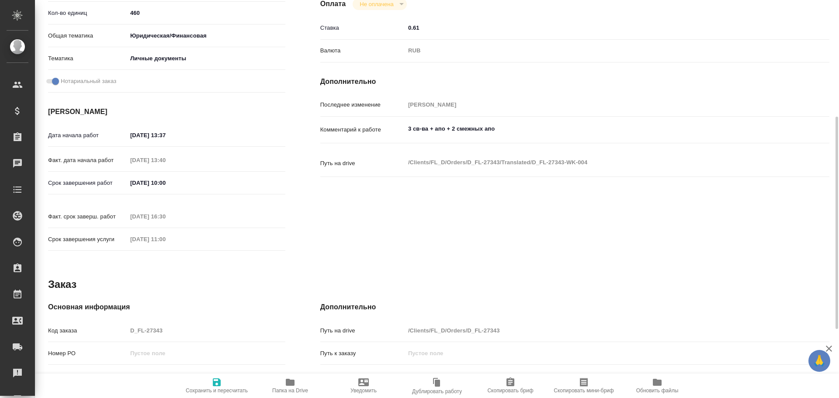
type textarea "x"
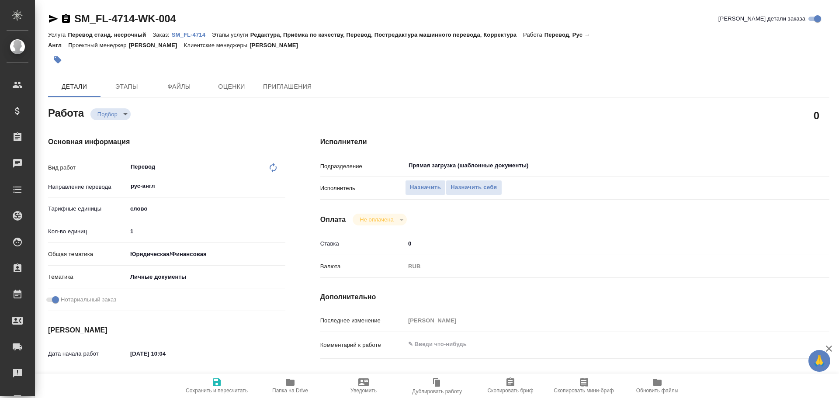
type textarea "x"
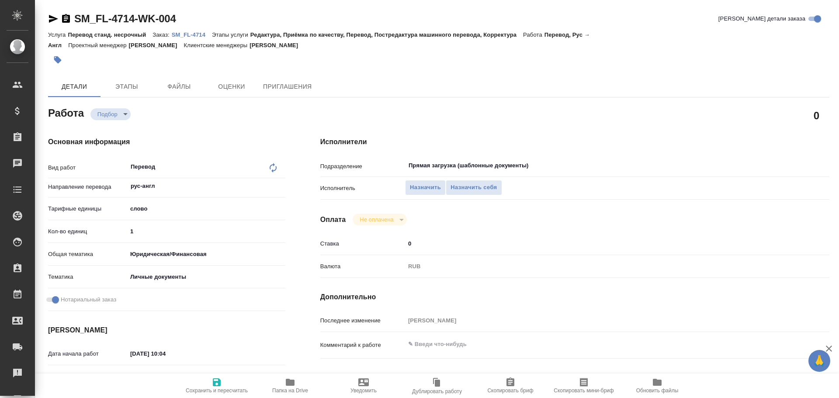
type textarea "x"
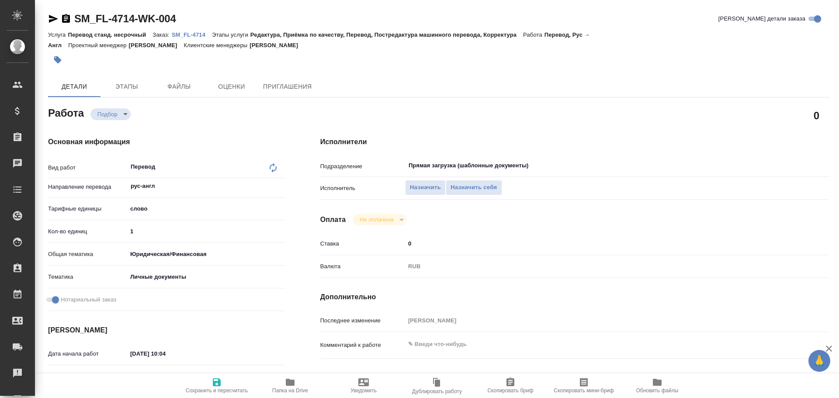
type textarea "x"
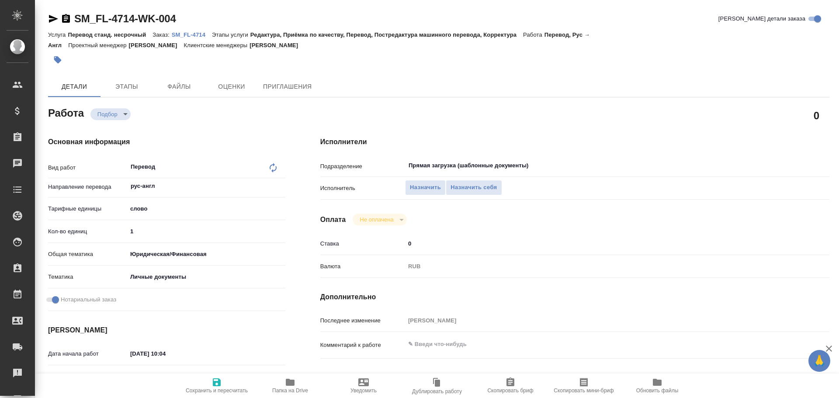
type textarea "x"
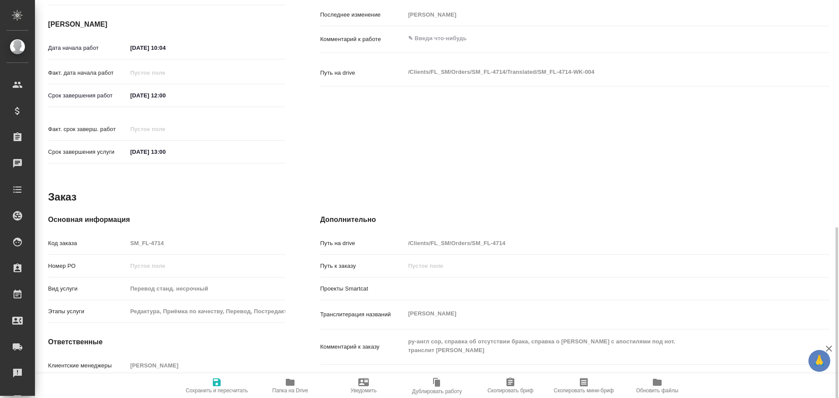
type textarea "x"
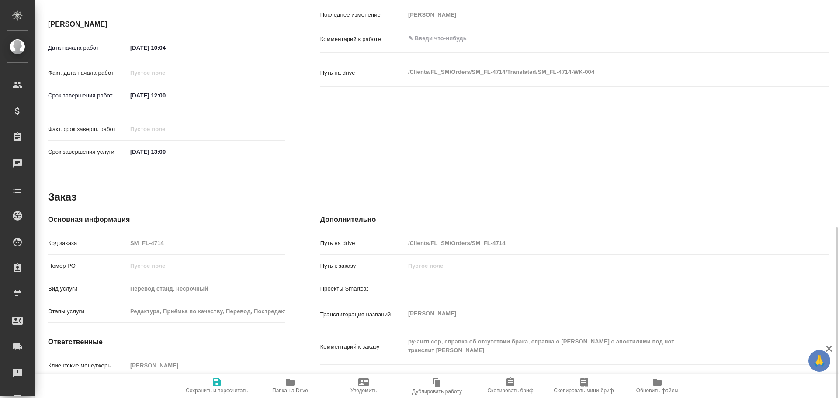
scroll to position [347, 0]
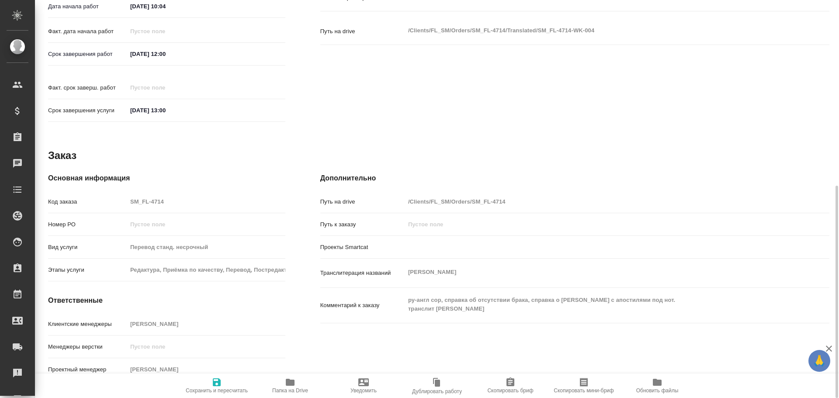
type textarea "x"
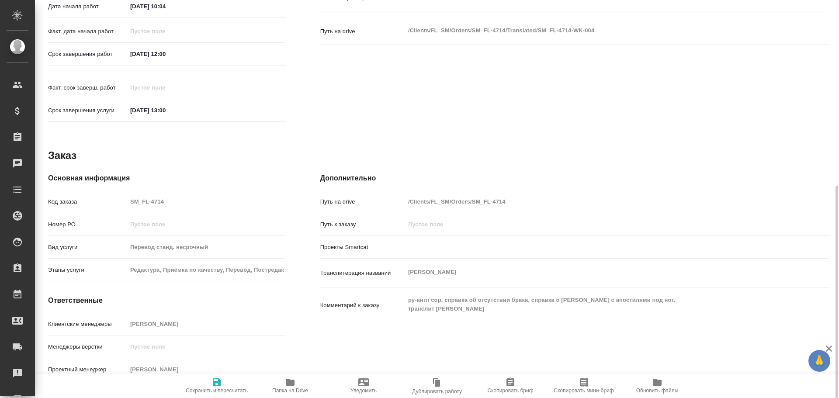
type textarea "x"
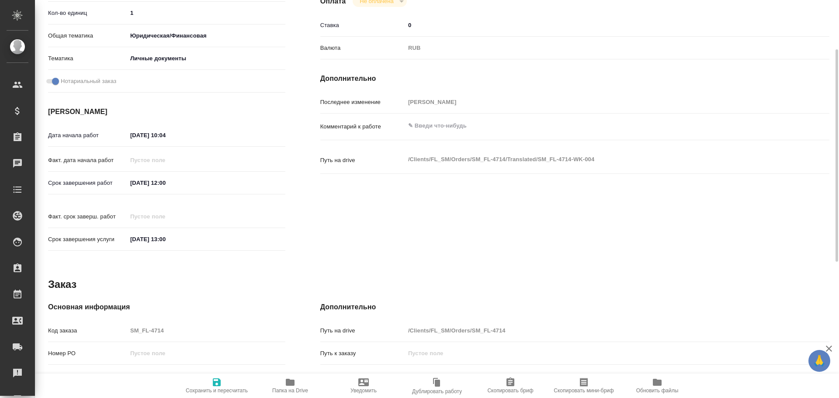
scroll to position [131, 0]
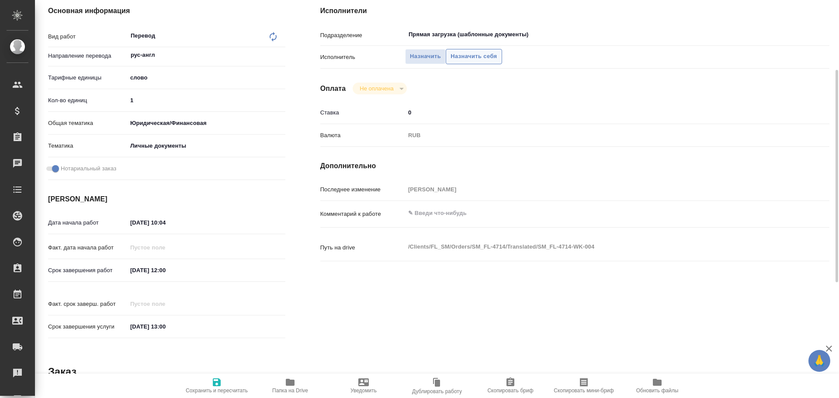
click at [479, 59] on span "Назначить себя" at bounding box center [473, 57] width 46 height 10
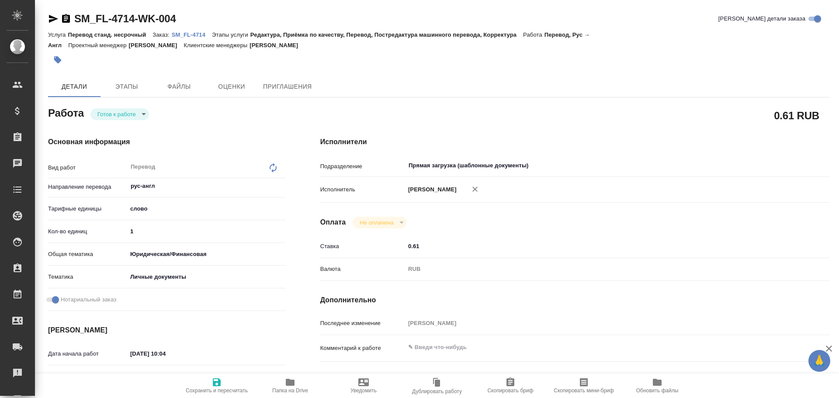
type textarea "x"
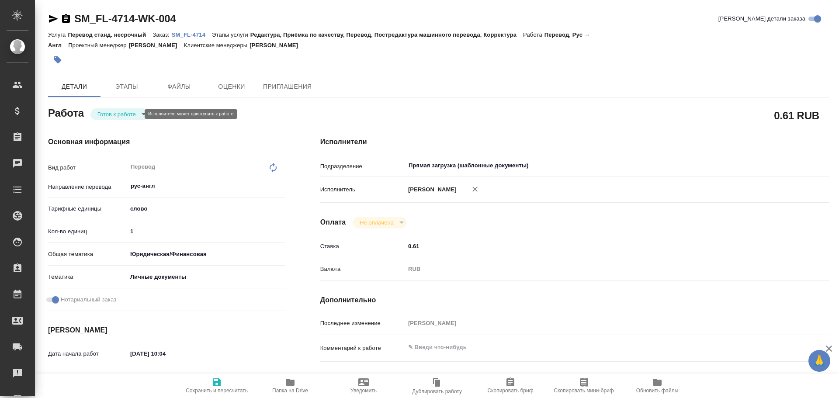
click at [112, 114] on body "🙏 .cls-1 fill:#fff; AWATERA [PERSON_NAME] Спецификации Заказы Чаты Todo Проекты…" at bounding box center [419, 199] width 839 height 398
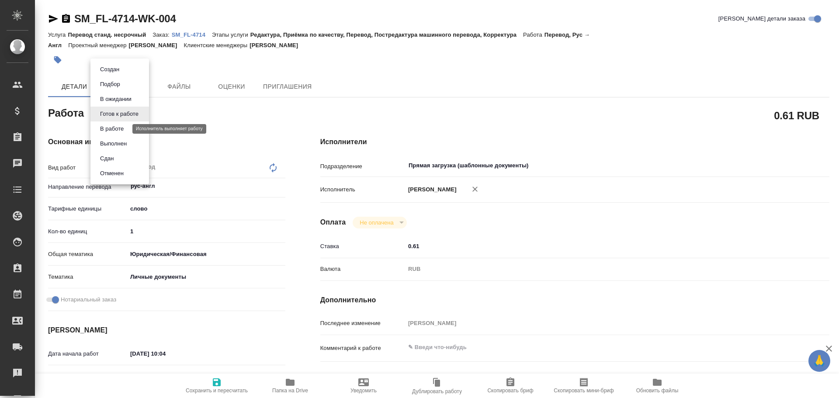
type textarea "x"
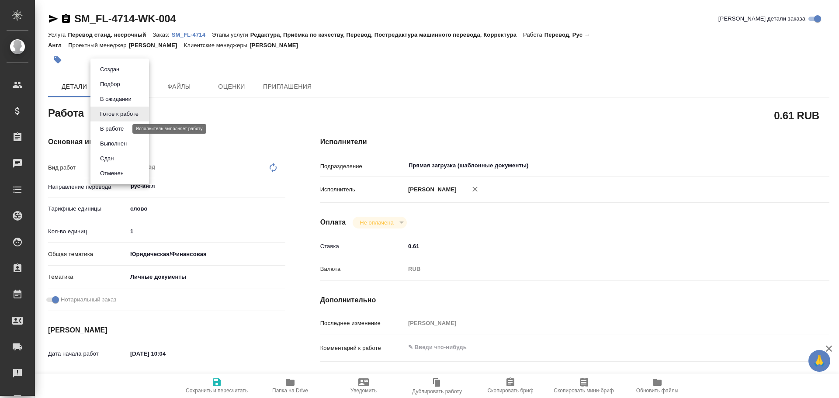
click at [103, 130] on button "В работе" at bounding box center [111, 129] width 29 height 10
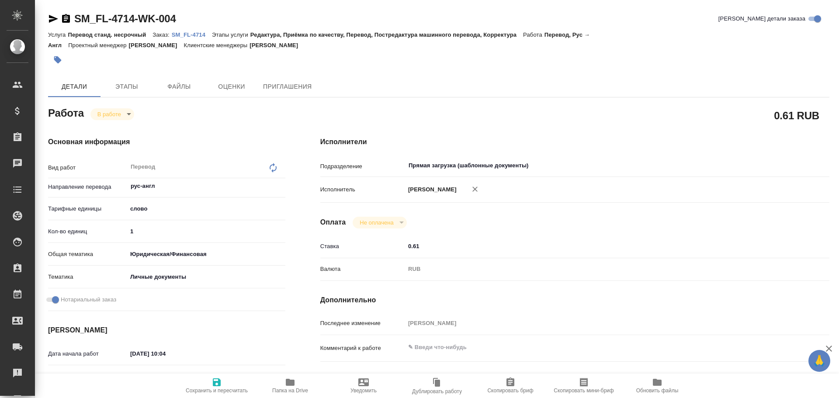
type textarea "x"
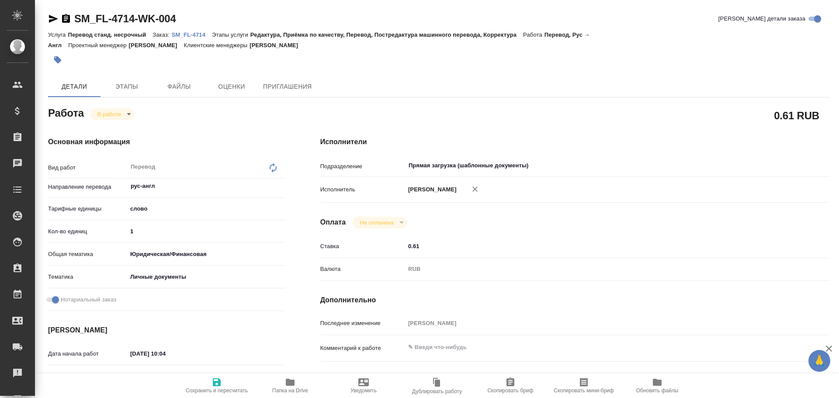
type textarea "x"
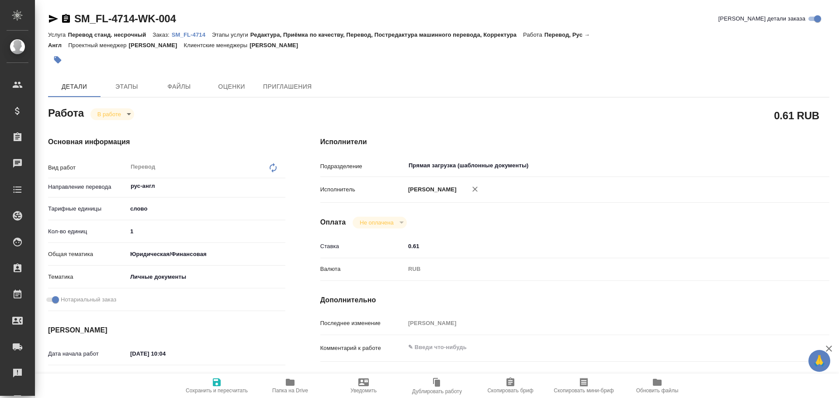
type textarea "x"
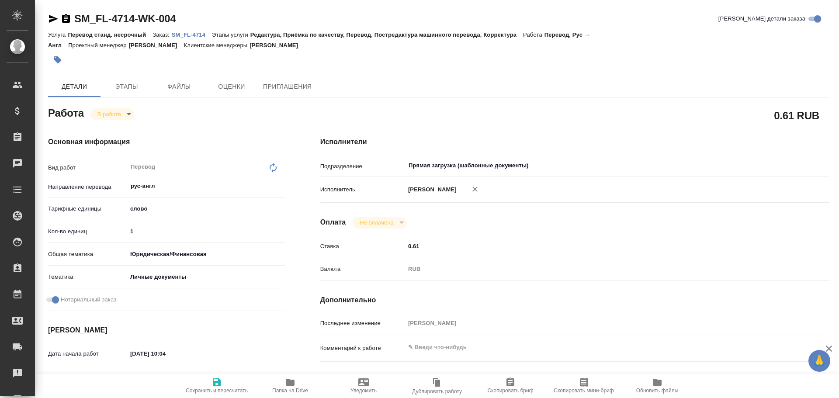
type textarea "x"
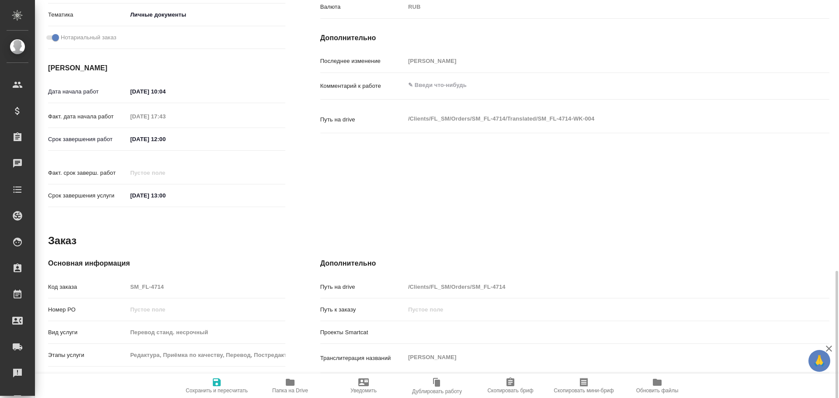
scroll to position [347, 0]
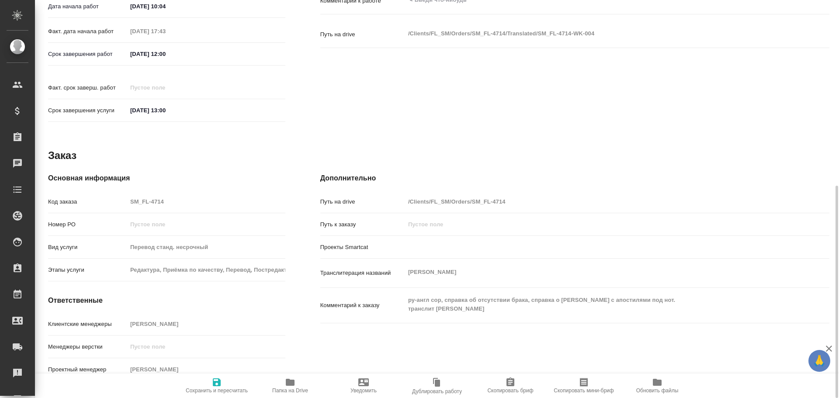
type textarea "x"
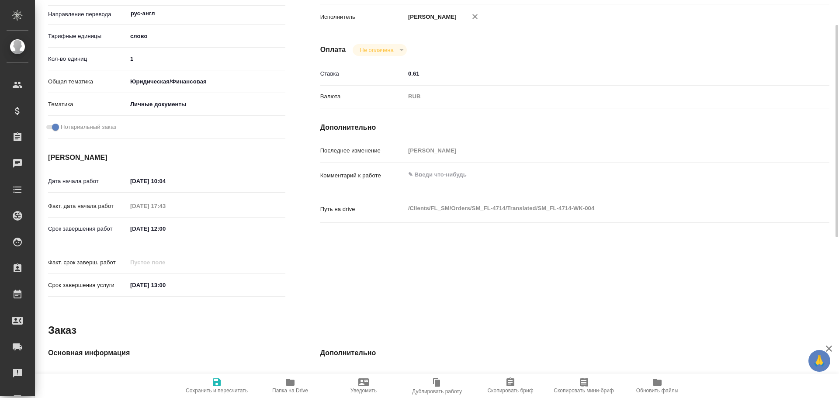
scroll to position [129, 0]
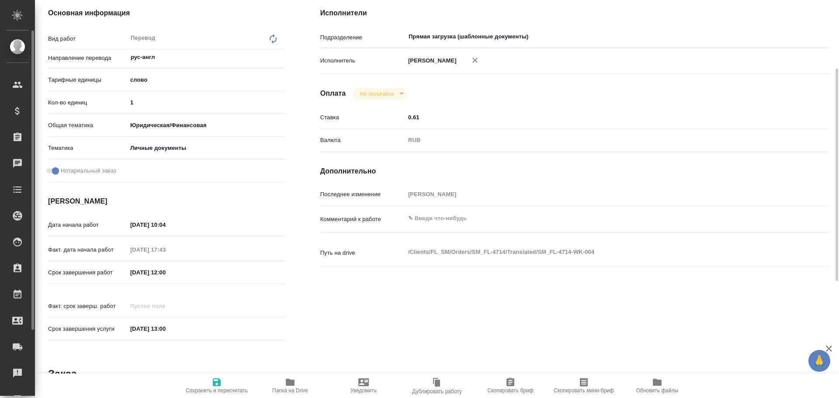
type textarea "x"
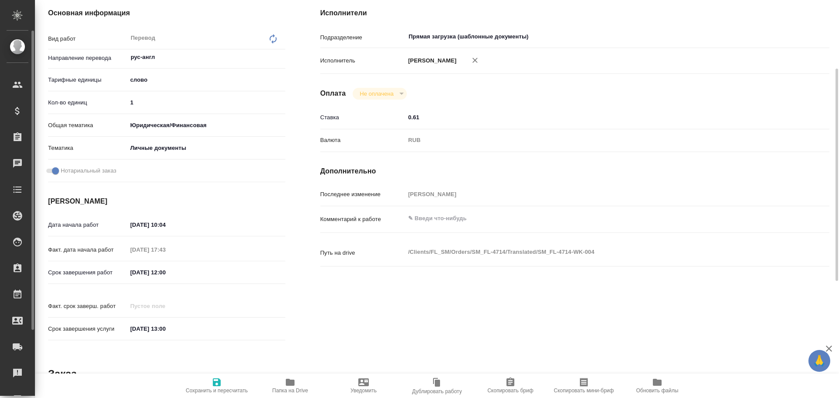
type textarea "x"
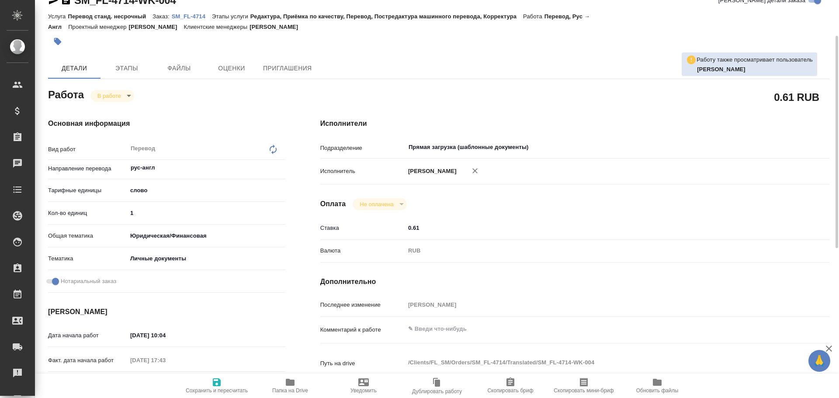
scroll to position [0, 0]
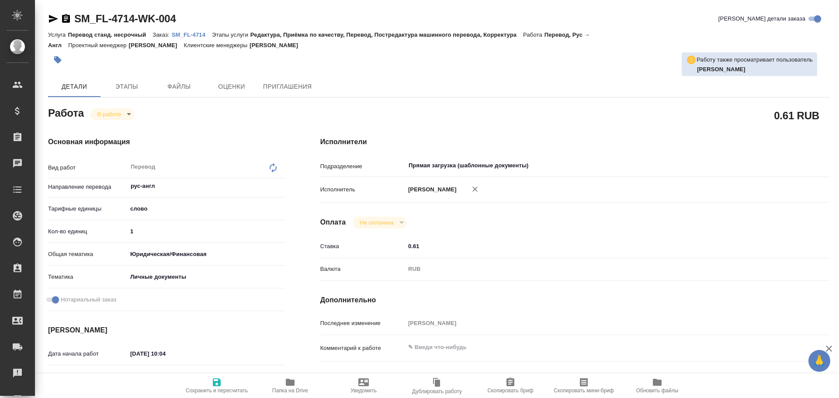
type textarea "x"
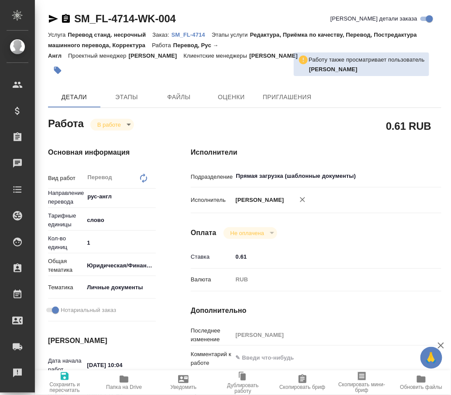
type textarea "x"
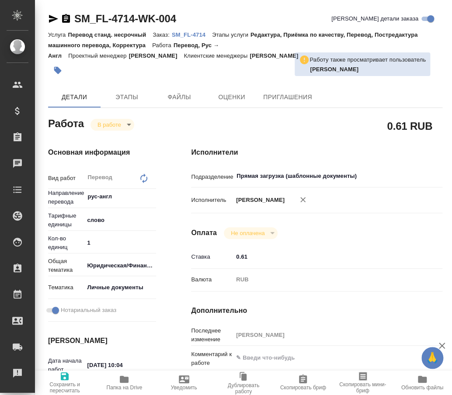
type textarea "x"
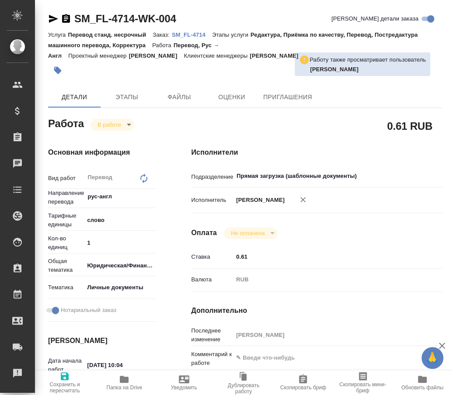
type textarea "x"
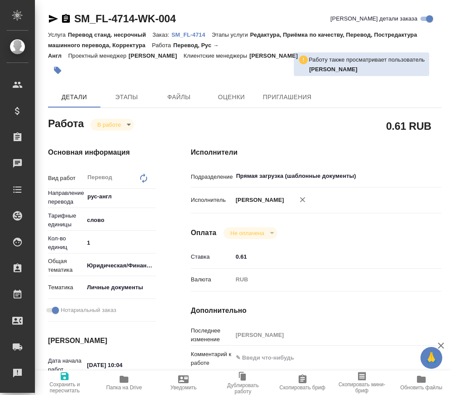
type textarea "x"
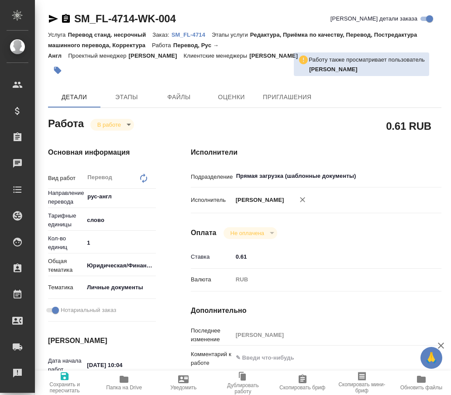
type textarea "x"
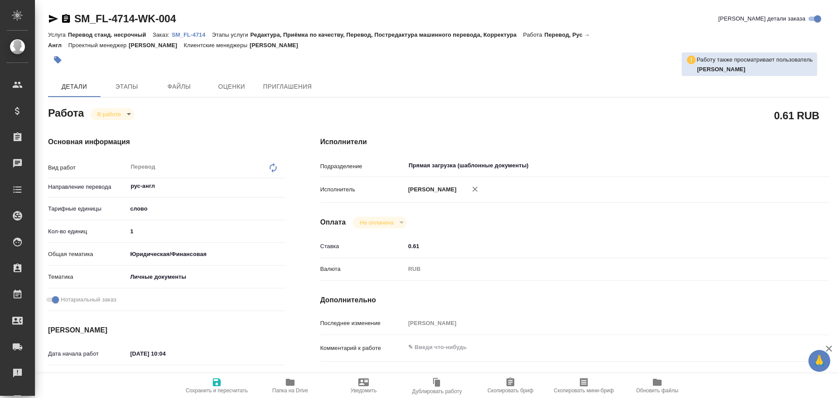
type textarea "x"
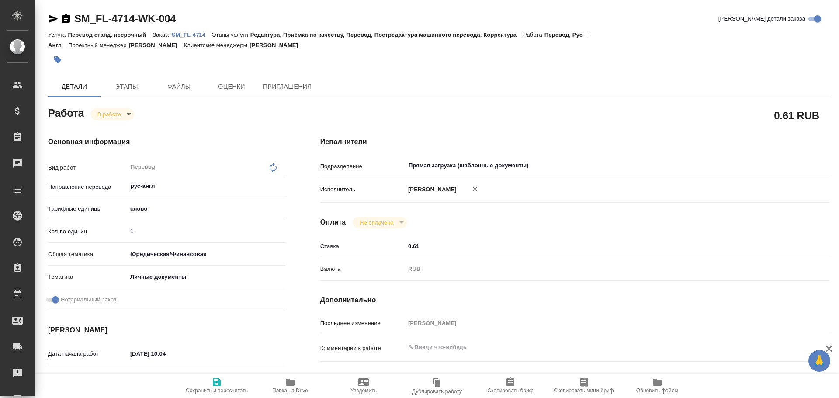
type textarea "x"
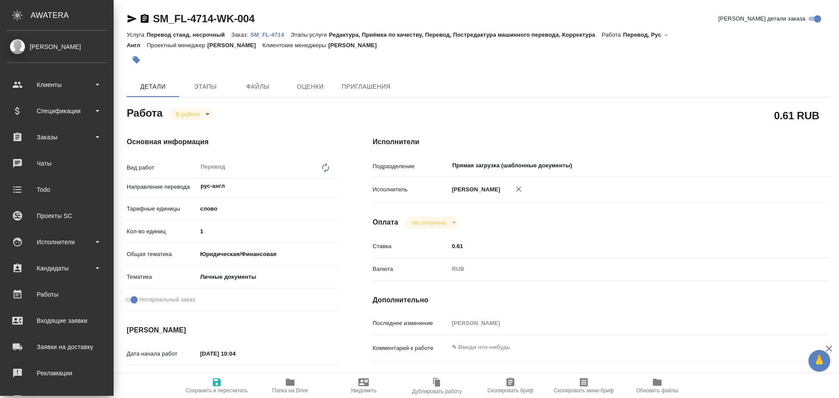
type textarea "x"
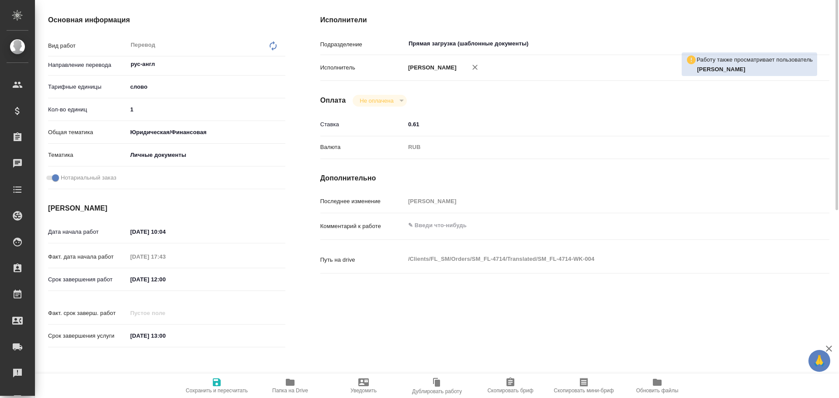
scroll to position [78, 0]
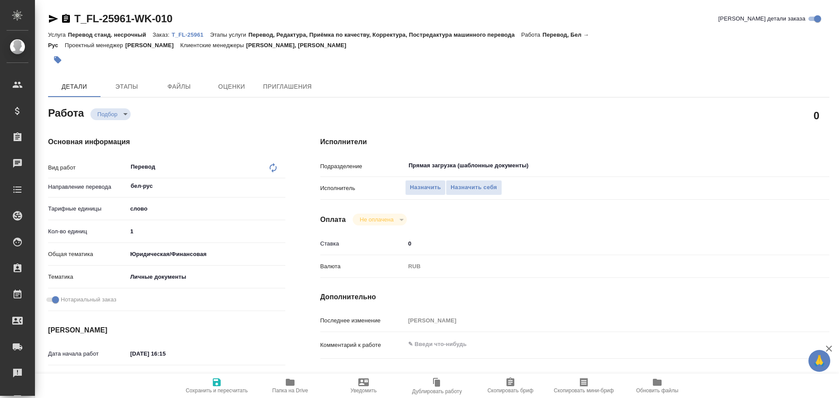
type textarea "x"
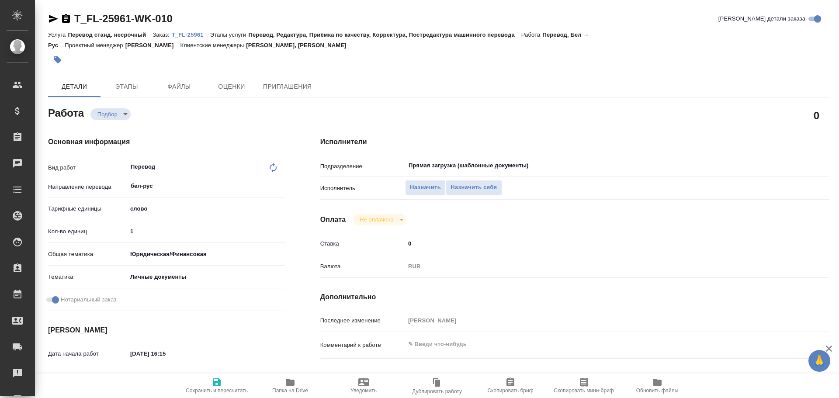
type textarea "x"
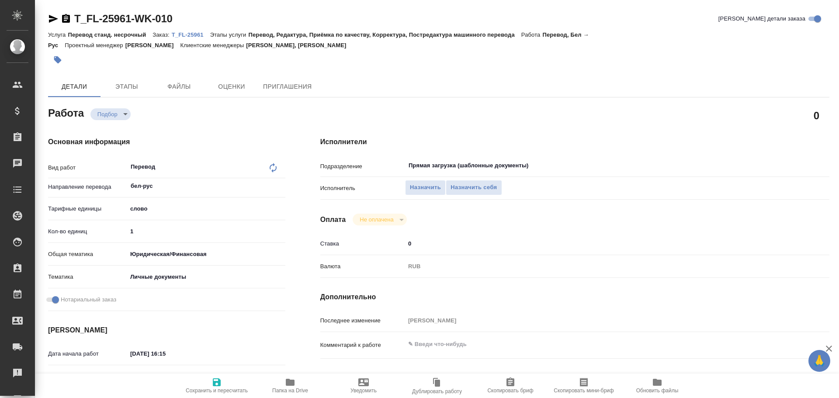
type textarea "x"
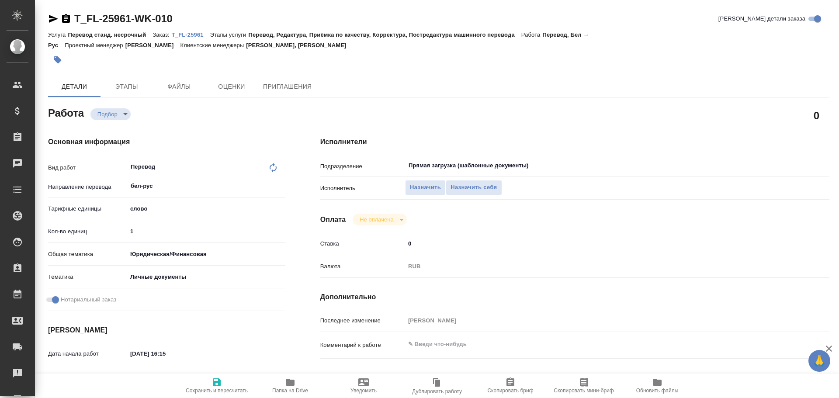
type textarea "x"
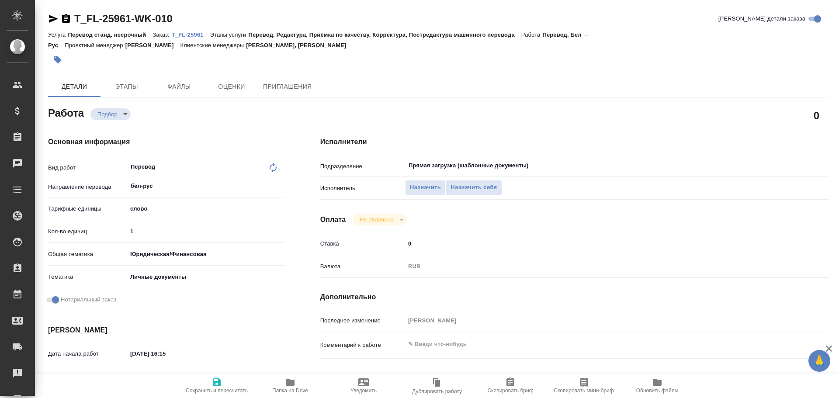
scroll to position [306, 0]
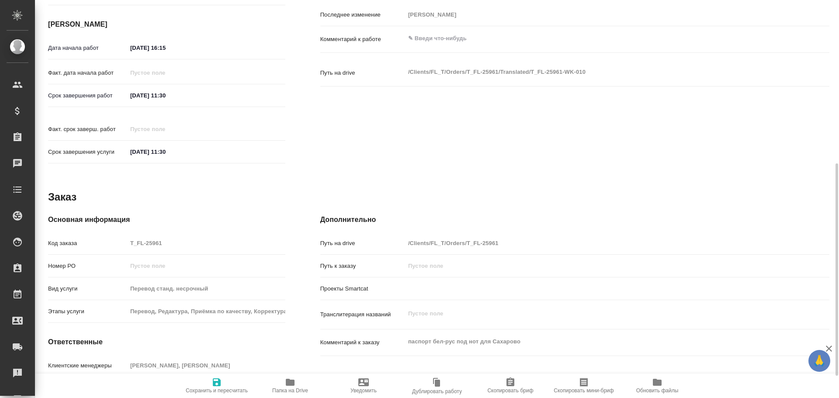
type textarea "x"
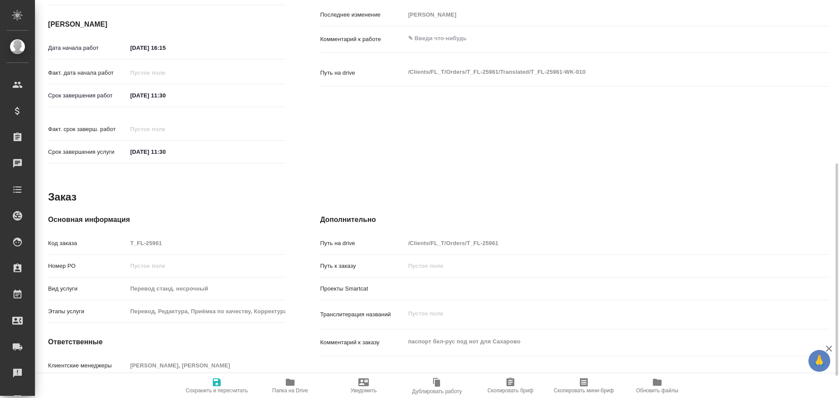
type textarea "x"
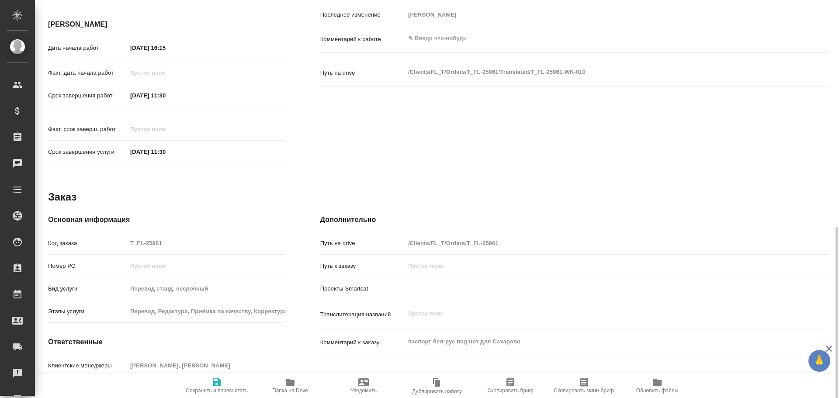
scroll to position [347, 0]
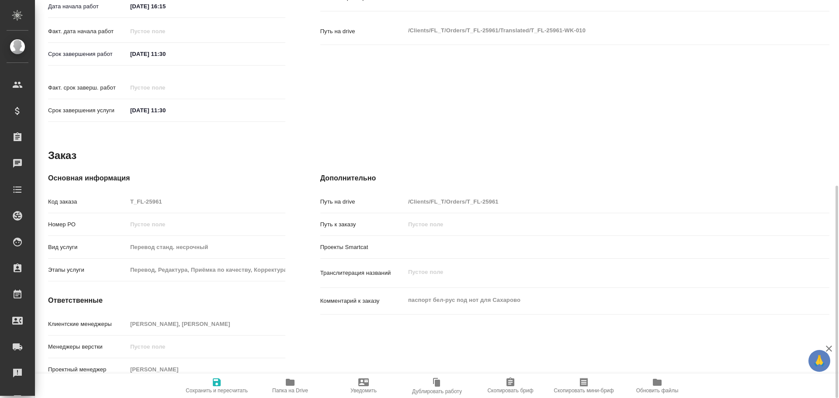
type textarea "x"
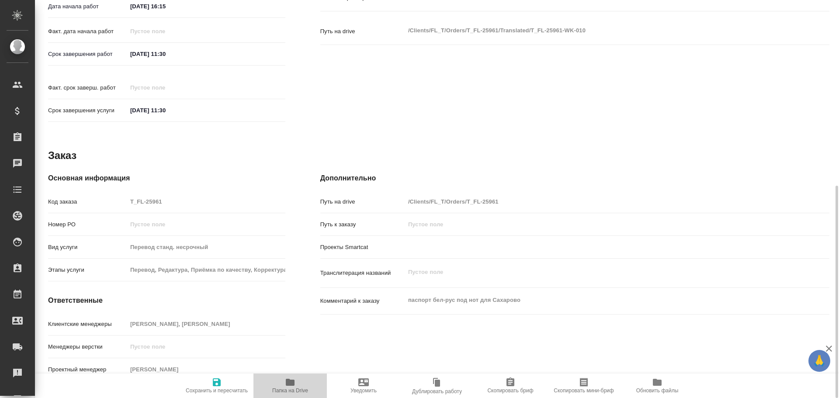
click at [282, 384] on span "Папка на Drive" at bounding box center [290, 385] width 63 height 17
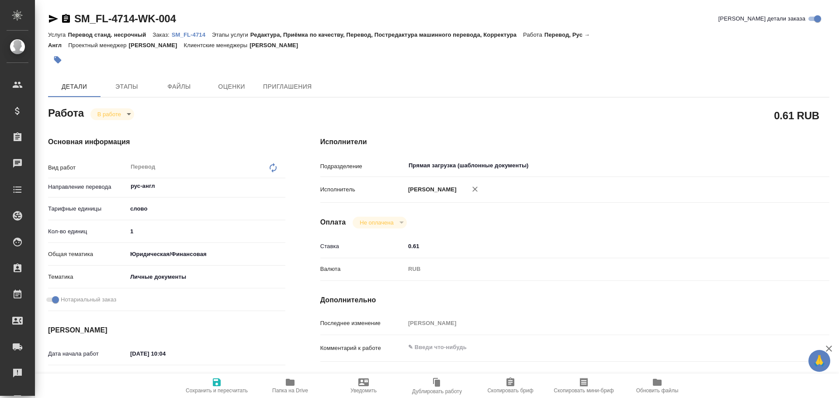
type textarea "x"
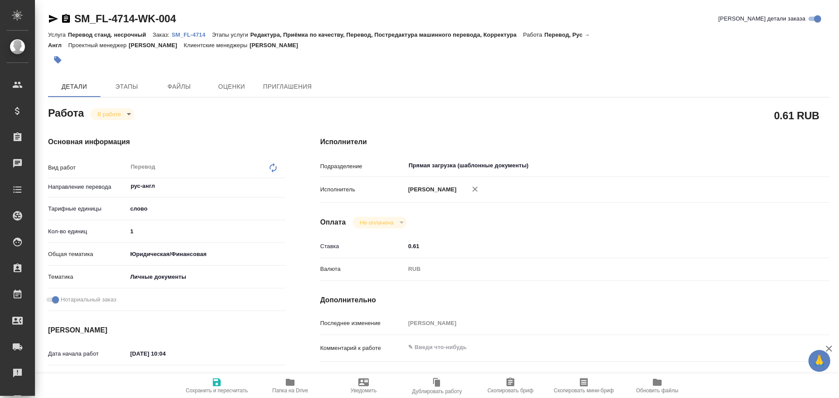
type textarea "x"
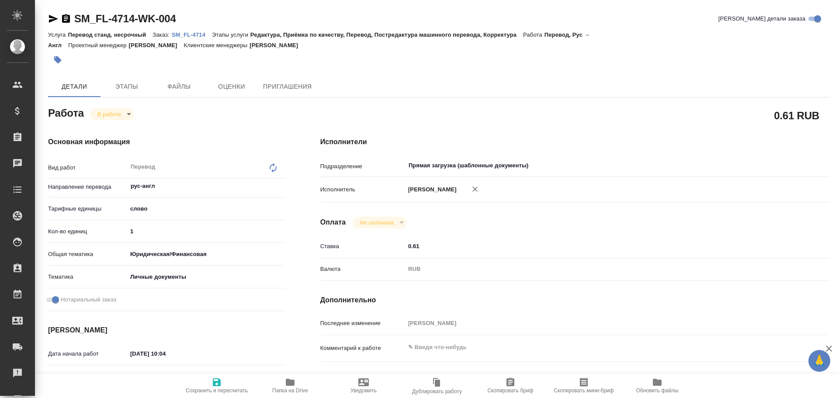
type textarea "x"
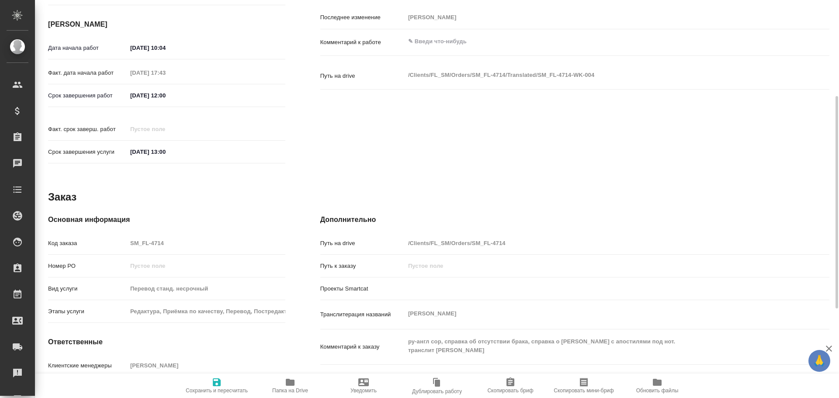
type textarea "x"
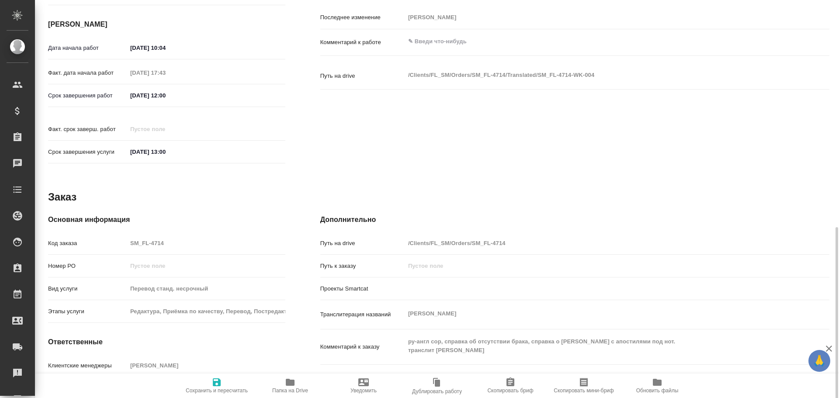
scroll to position [347, 0]
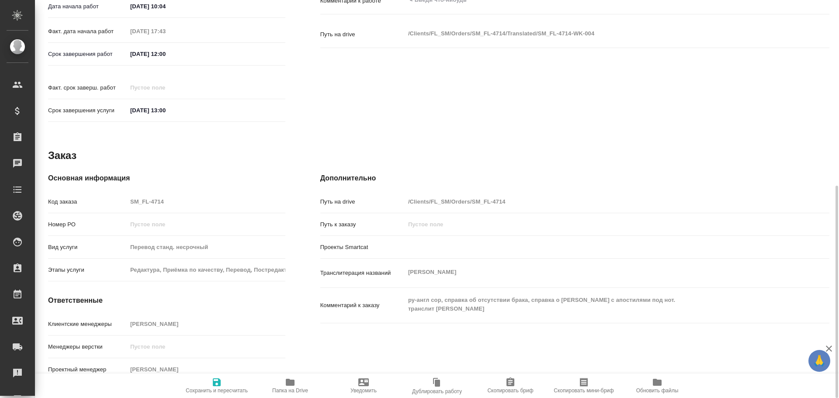
type textarea "x"
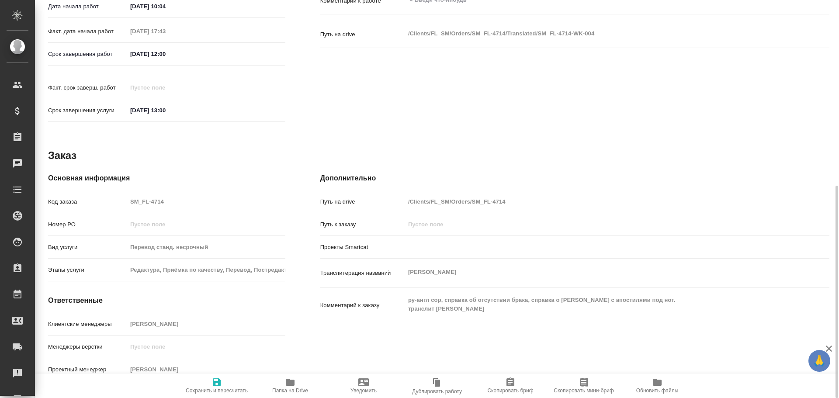
type textarea "x"
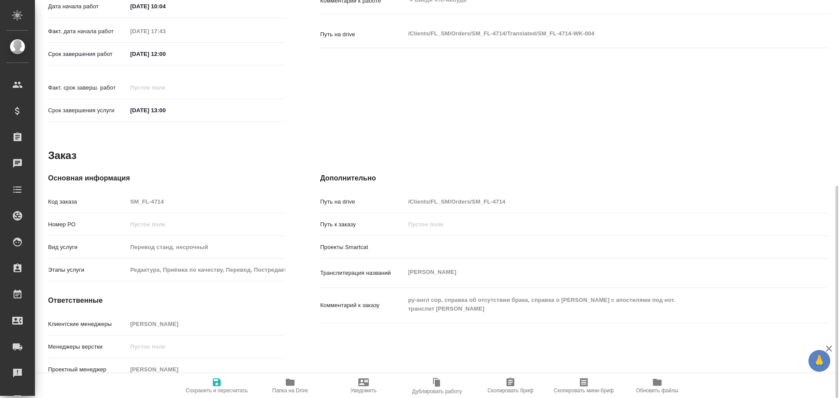
click at [297, 387] on span "Папка на Drive" at bounding box center [290, 385] width 63 height 17
